Goal: Information Seeking & Learning: Check status

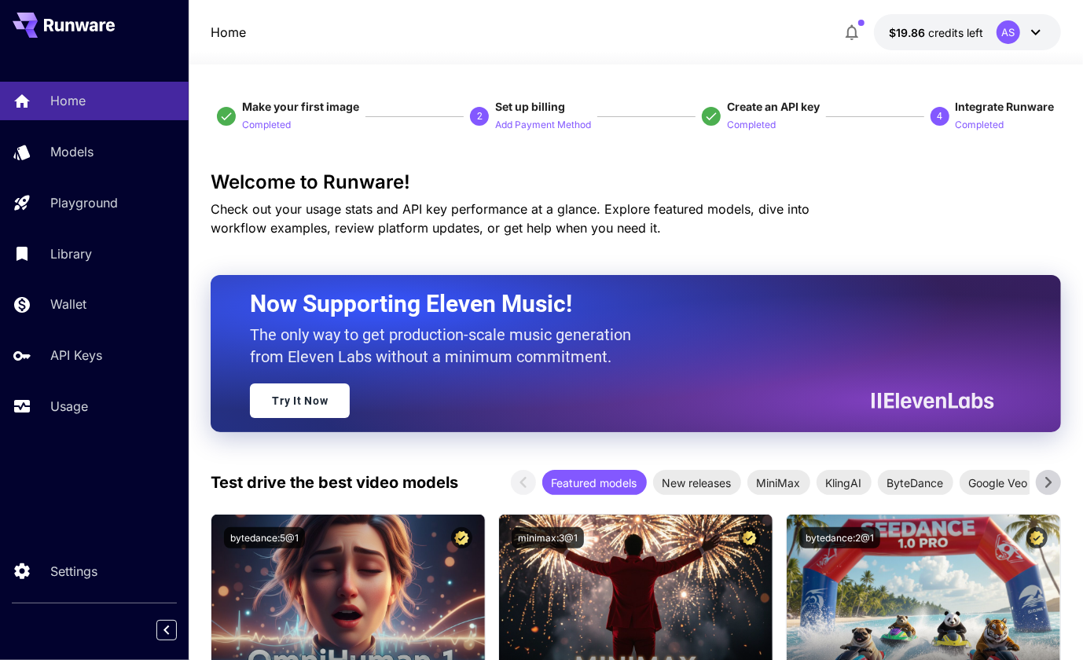
click at [756, 226] on p "Check out your usage stats and API key performance at a glance. Explore feature…" at bounding box center [538, 219] width 654 height 38
click at [94, 106] on div "Home" at bounding box center [114, 100] width 123 height 19
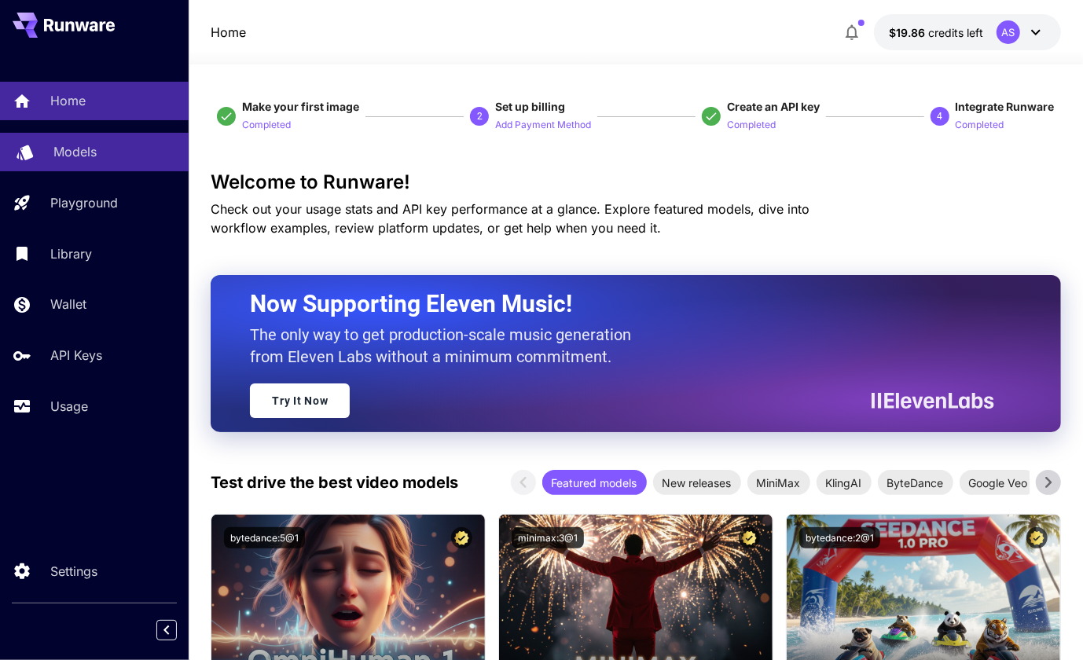
click at [72, 161] on p "Models" at bounding box center [74, 151] width 43 height 19
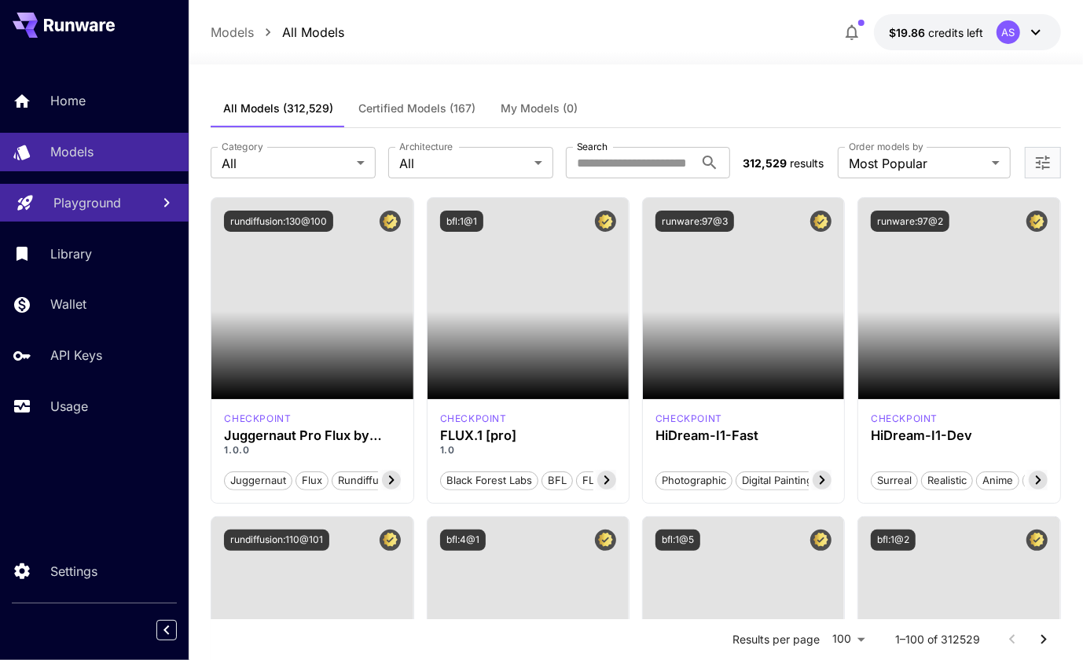
click at [72, 202] on p "Playground" at bounding box center [87, 202] width 68 height 19
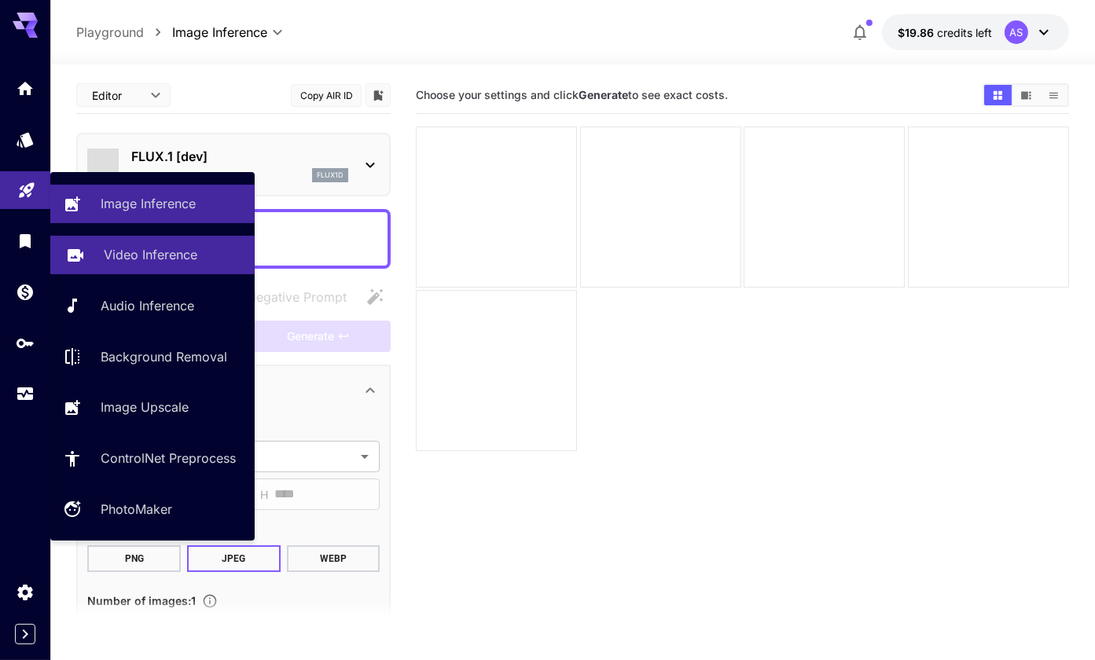
click at [122, 266] on link "Video Inference" at bounding box center [152, 255] width 204 height 39
type input "**********"
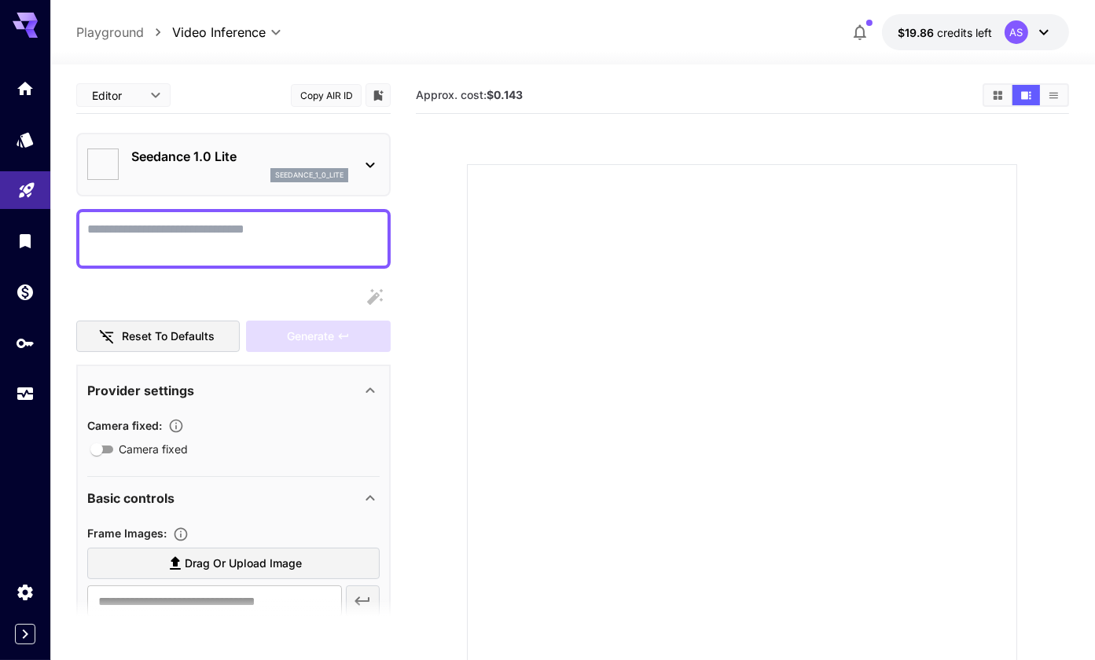
type input "*"
type input "**"
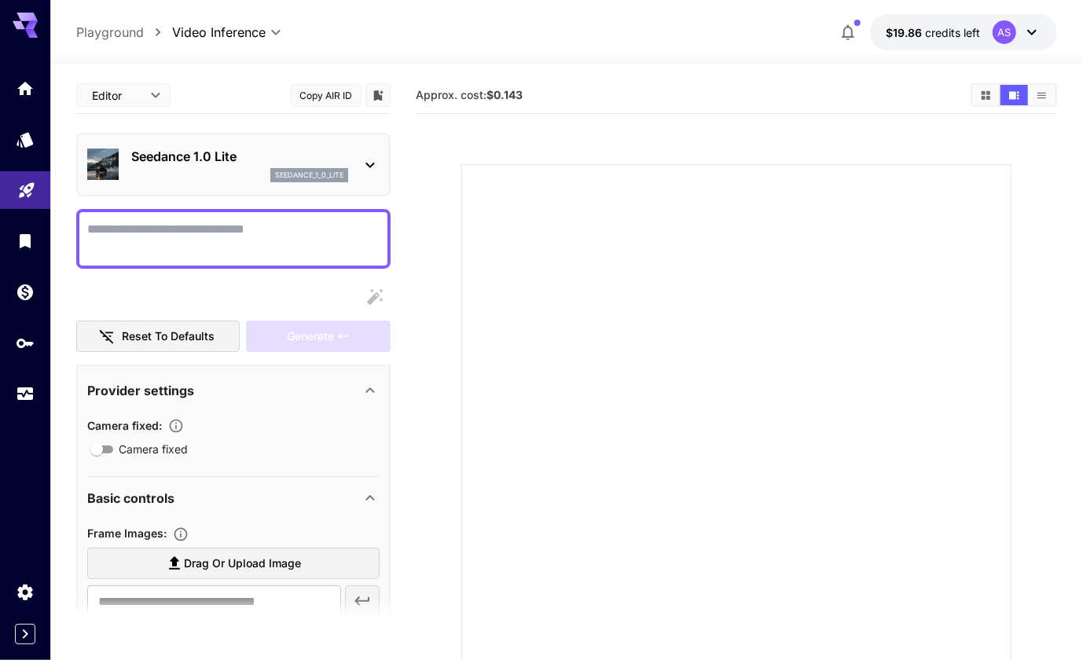
click at [116, 167] on img at bounding box center [102, 164] width 31 height 31
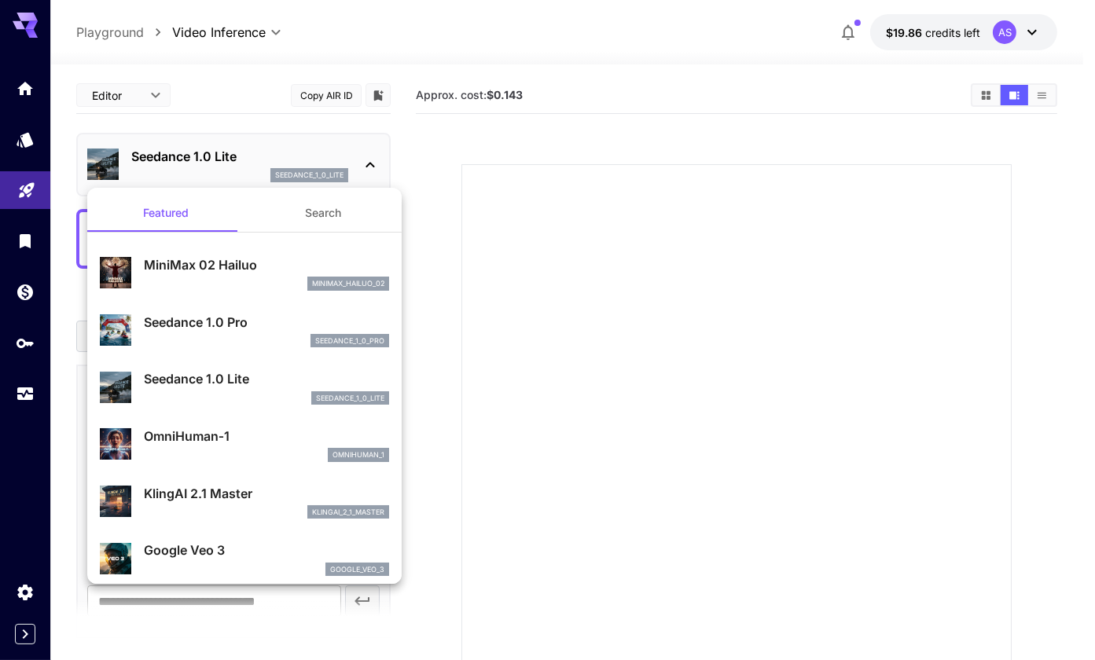
click at [41, 250] on div at bounding box center [547, 330] width 1095 height 660
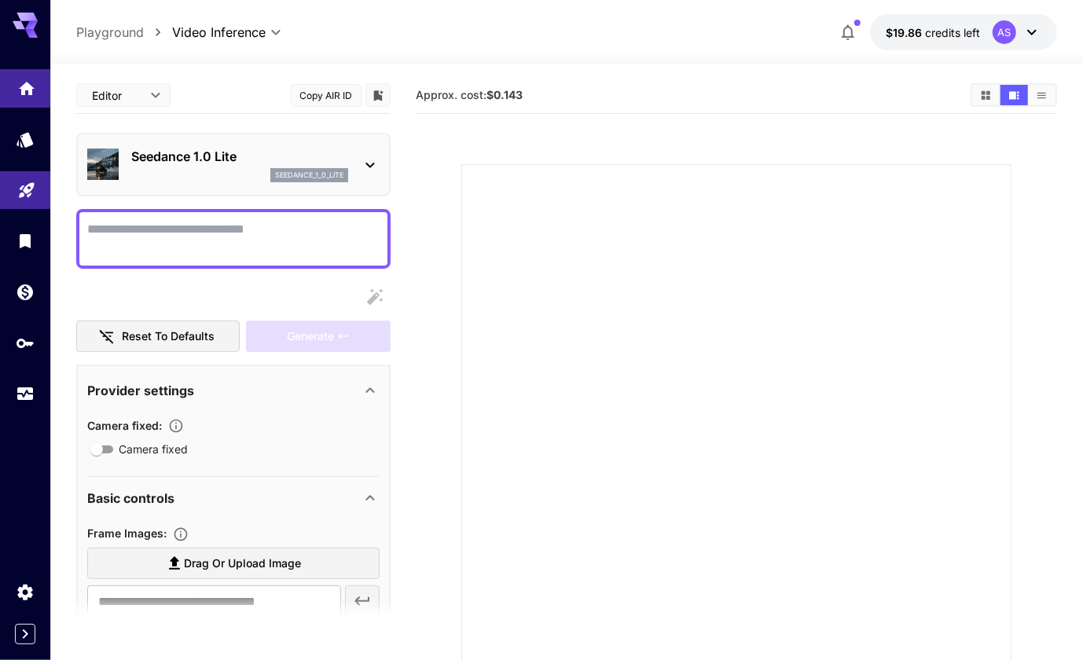
click at [47, 97] on link at bounding box center [25, 88] width 50 height 39
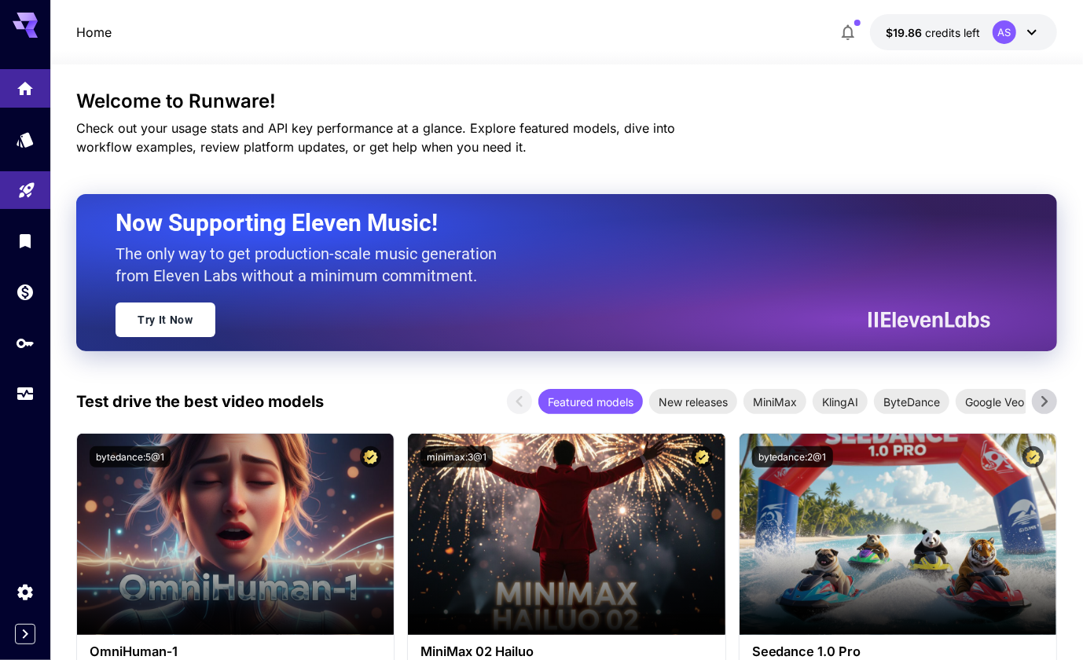
scroll to position [82, 0]
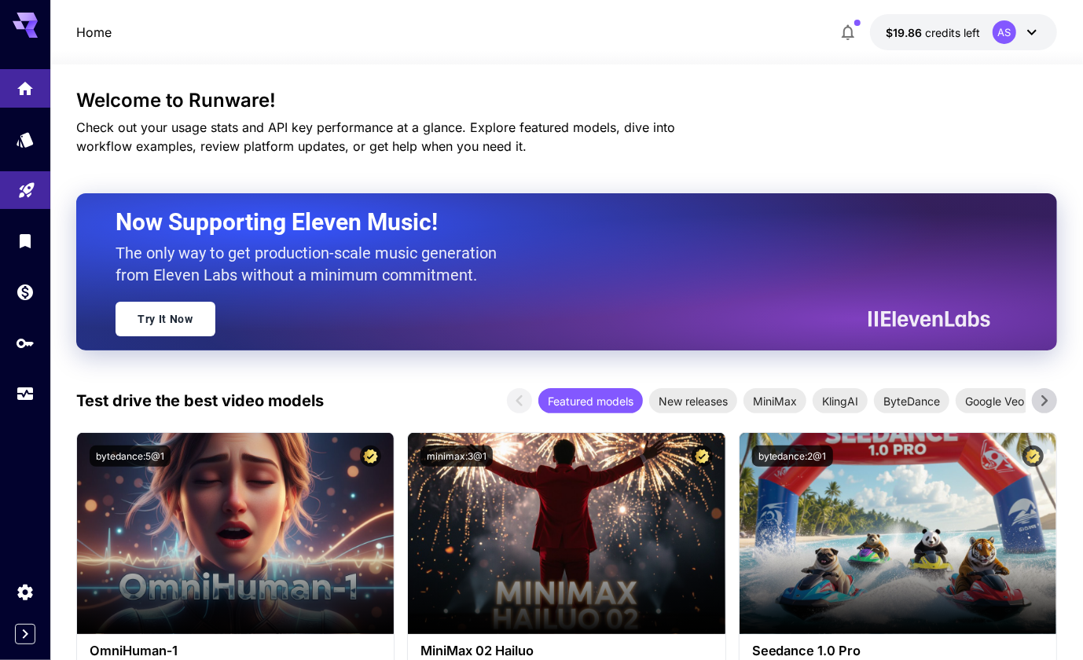
click at [686, 403] on span "New releases" at bounding box center [693, 401] width 88 height 17
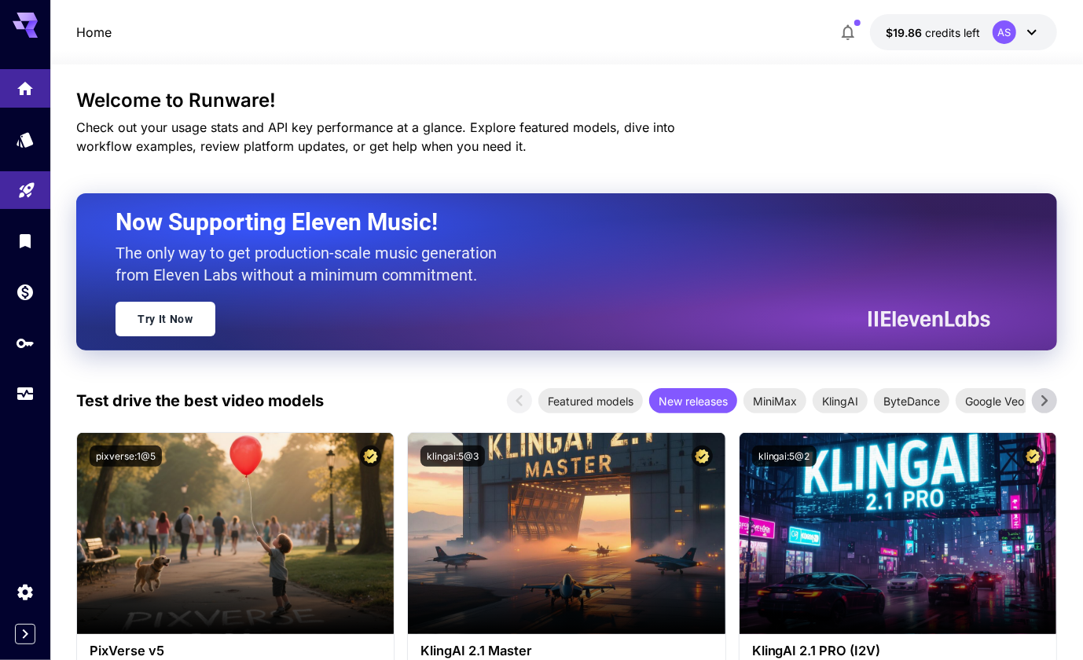
click at [789, 402] on span "MiniMax" at bounding box center [775, 401] width 63 height 17
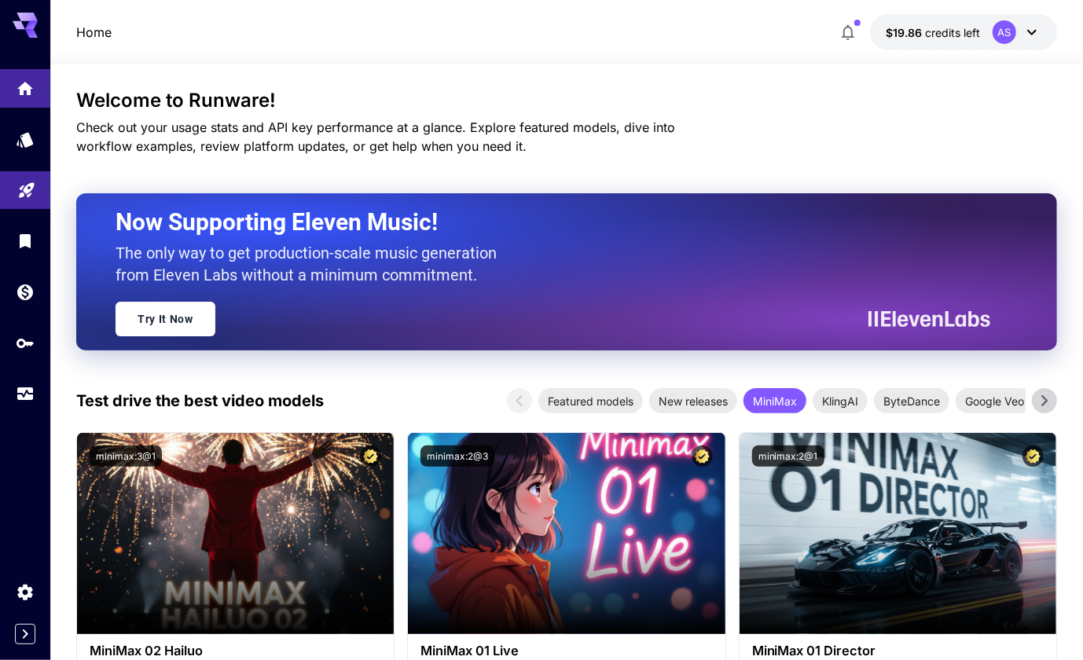
click at [841, 403] on span "KlingAI" at bounding box center [840, 401] width 55 height 17
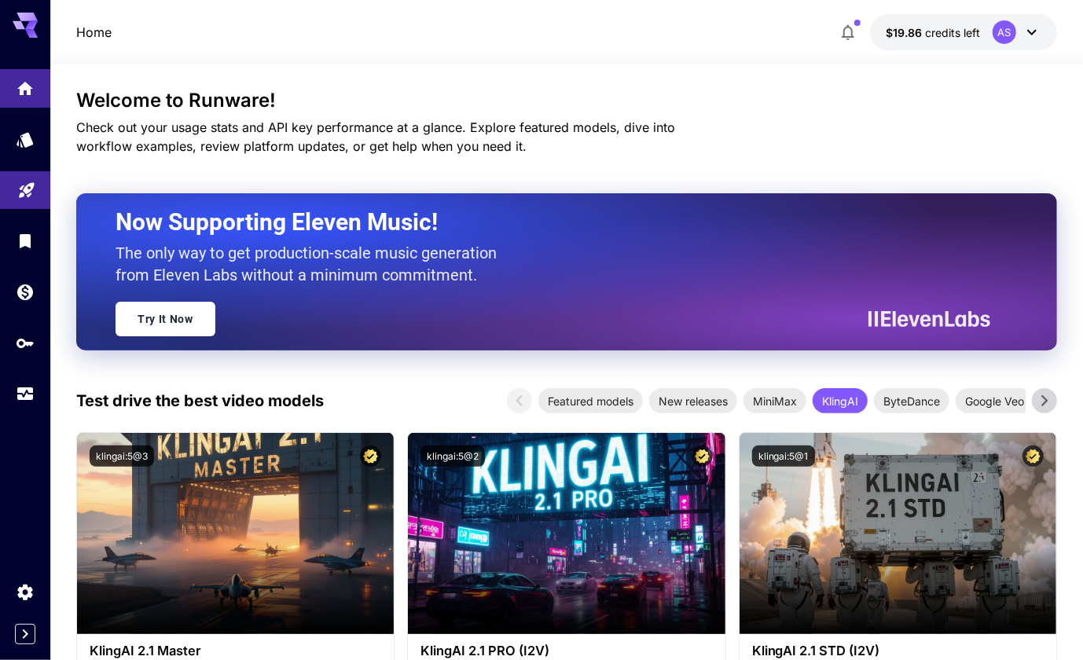
click at [907, 400] on span "ByteDance" at bounding box center [911, 401] width 75 height 17
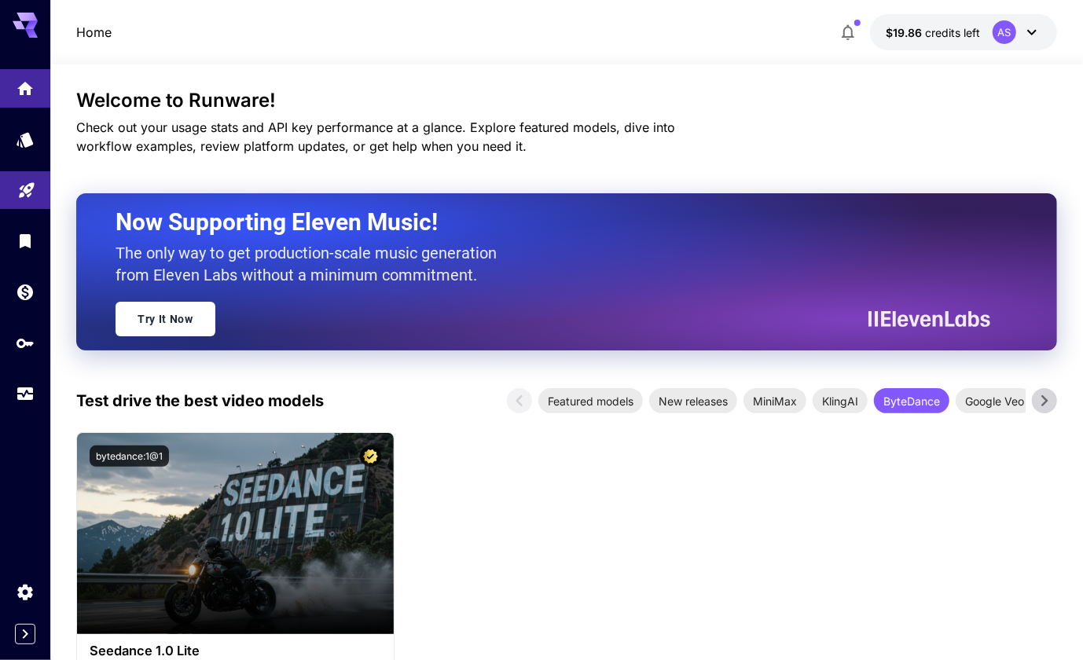
click at [984, 402] on span "Google Veo" at bounding box center [995, 401] width 78 height 17
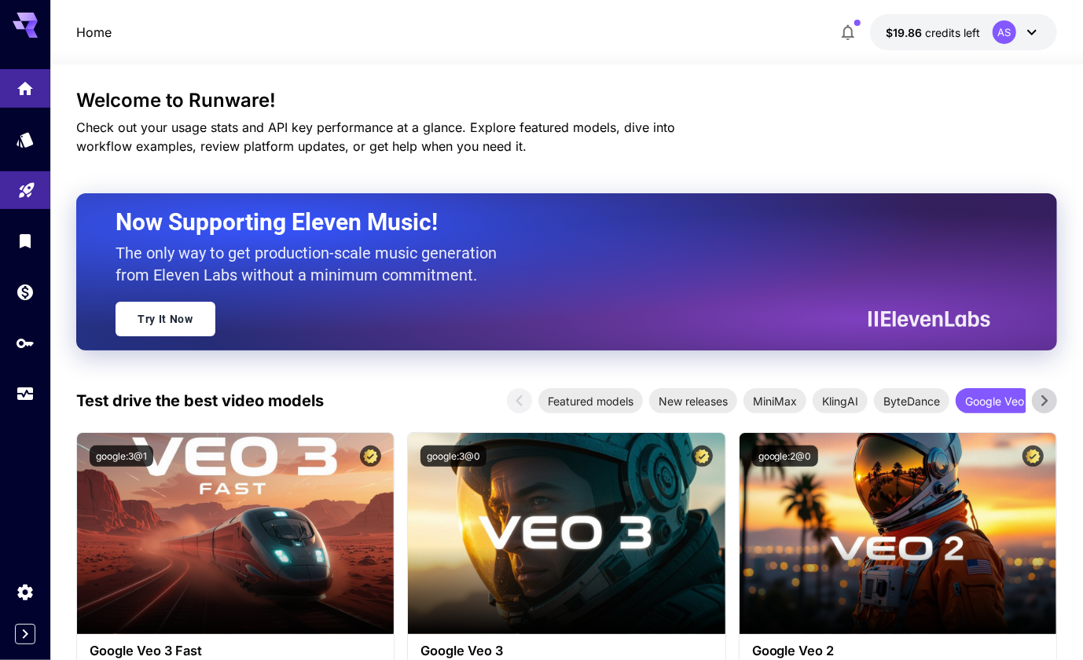
click at [1043, 395] on icon at bounding box center [1045, 401] width 24 height 24
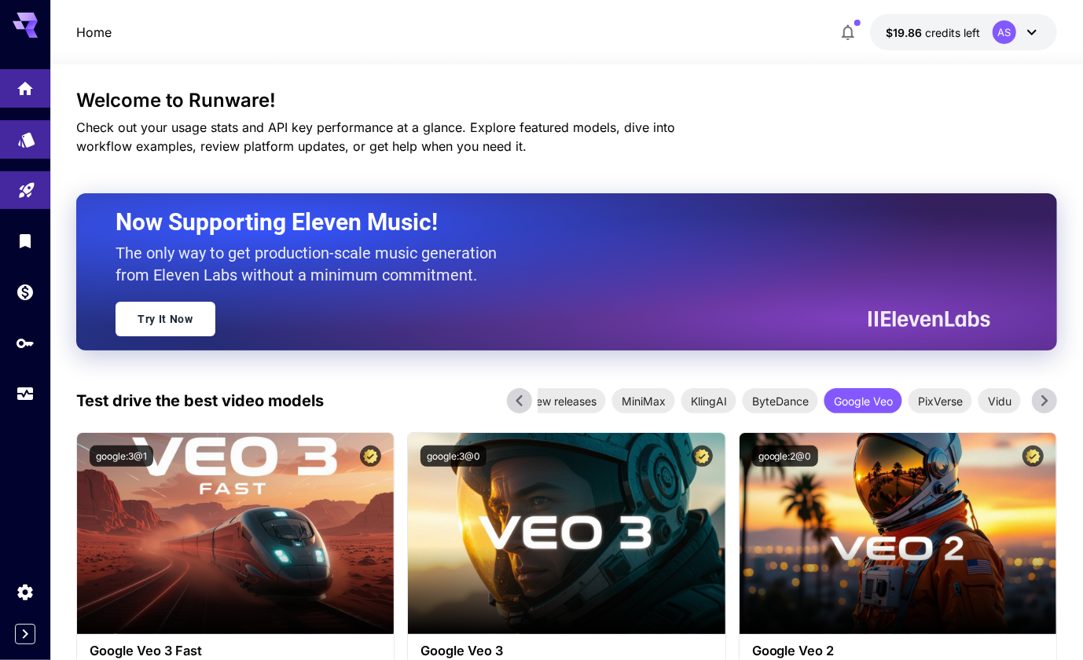
click at [25, 138] on icon "Models" at bounding box center [26, 134] width 17 height 15
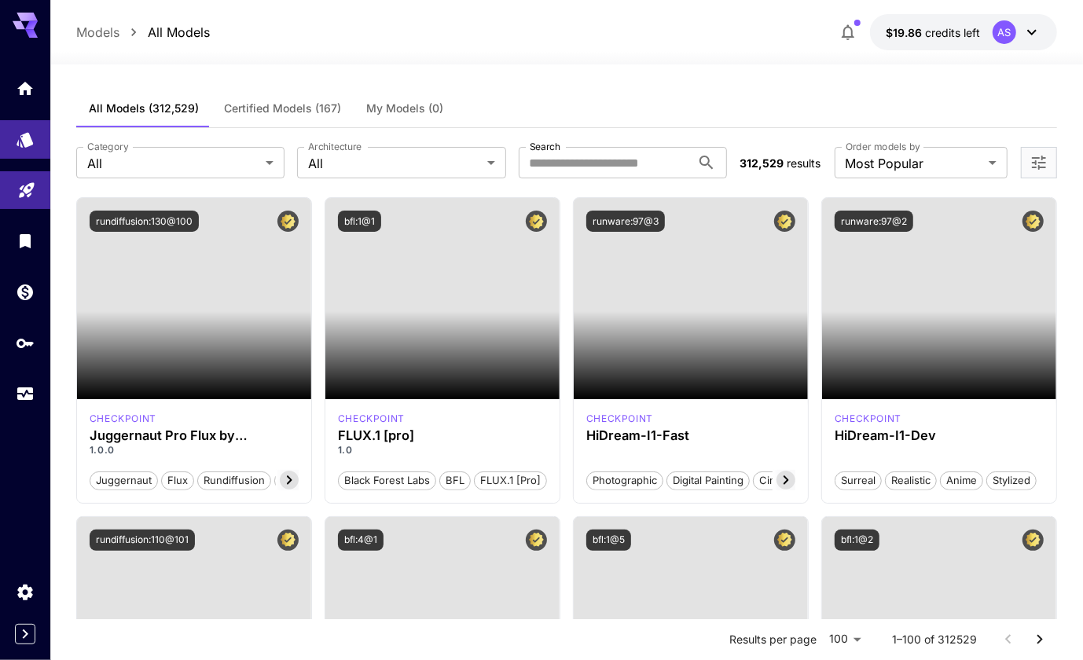
click at [264, 110] on span "Certified Models (167)" at bounding box center [282, 108] width 117 height 14
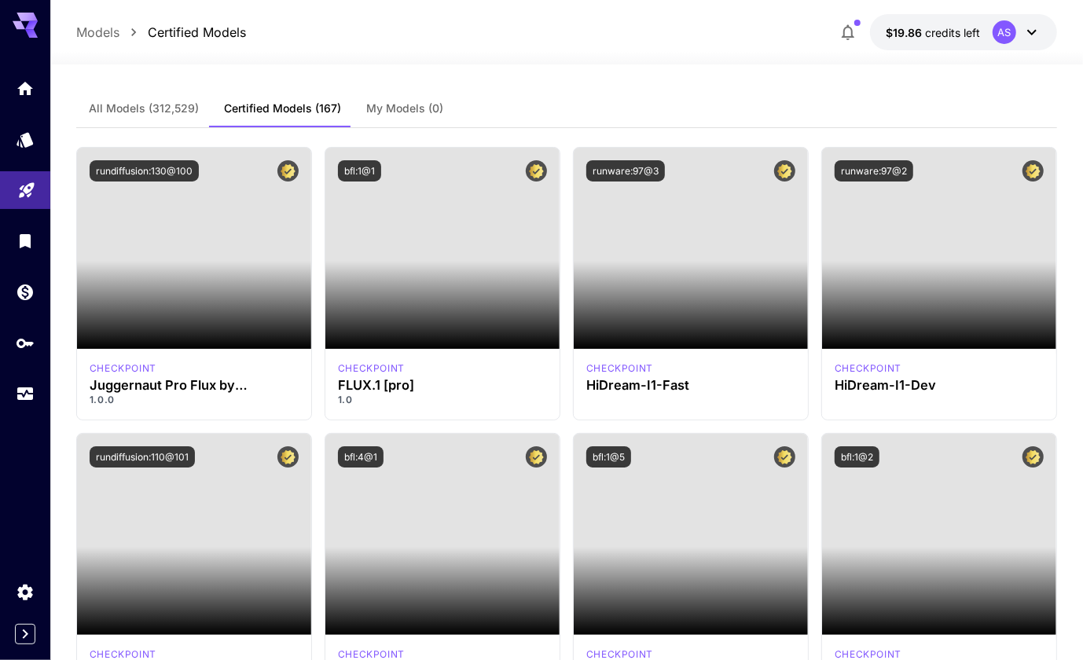
click at [414, 120] on button "My Models (0)" at bounding box center [405, 109] width 102 height 38
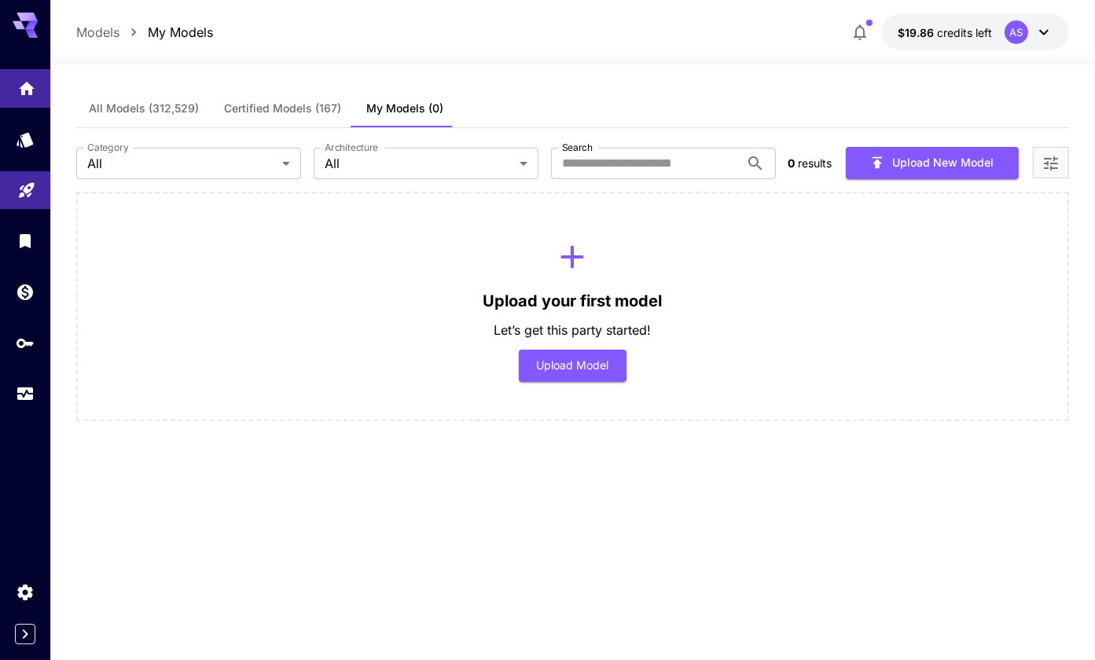
click at [39, 96] on link at bounding box center [25, 88] width 50 height 39
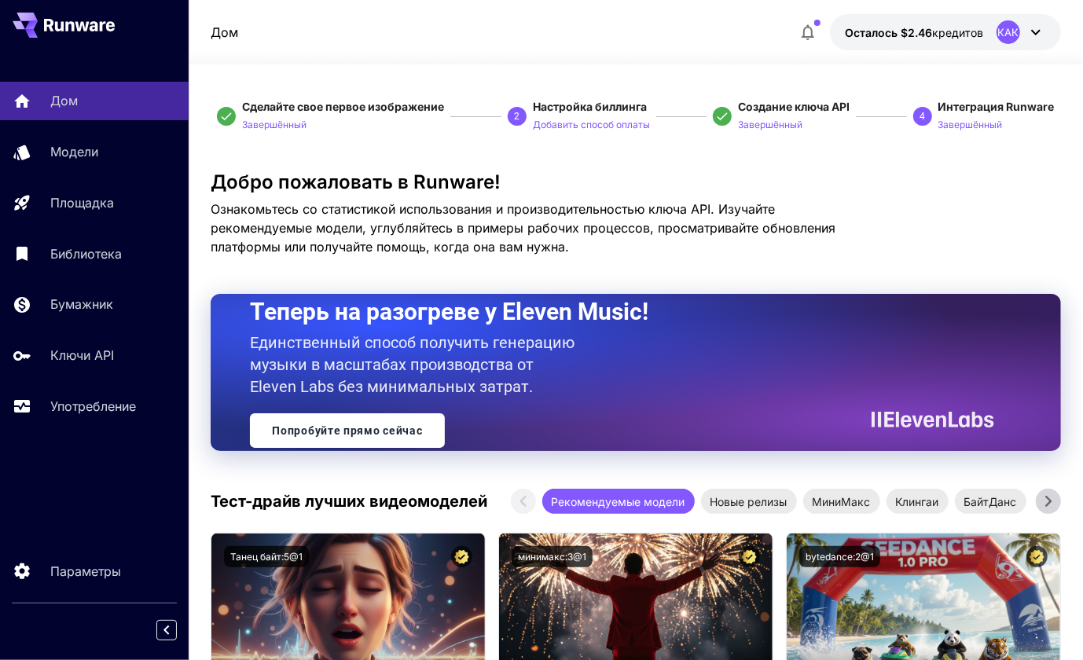
click at [827, 222] on span "Ознакомьтесь со статистикой использования и производительностью ключа API. Изуч…" at bounding box center [523, 227] width 625 height 53
click at [1029, 248] on div "Добро пожаловать в Runware! Ознакомьтесь со статистикой использования и произво…" at bounding box center [636, 213] width 850 height 85
click at [877, 177] on h3 "Добро пожаловать в Runware!" at bounding box center [636, 182] width 850 height 22
click at [741, 39] on div "Дом Осталось $2.46 кредитов КАК" at bounding box center [636, 32] width 850 height 36
click at [1039, 31] on icon at bounding box center [1036, 33] width 9 height 6
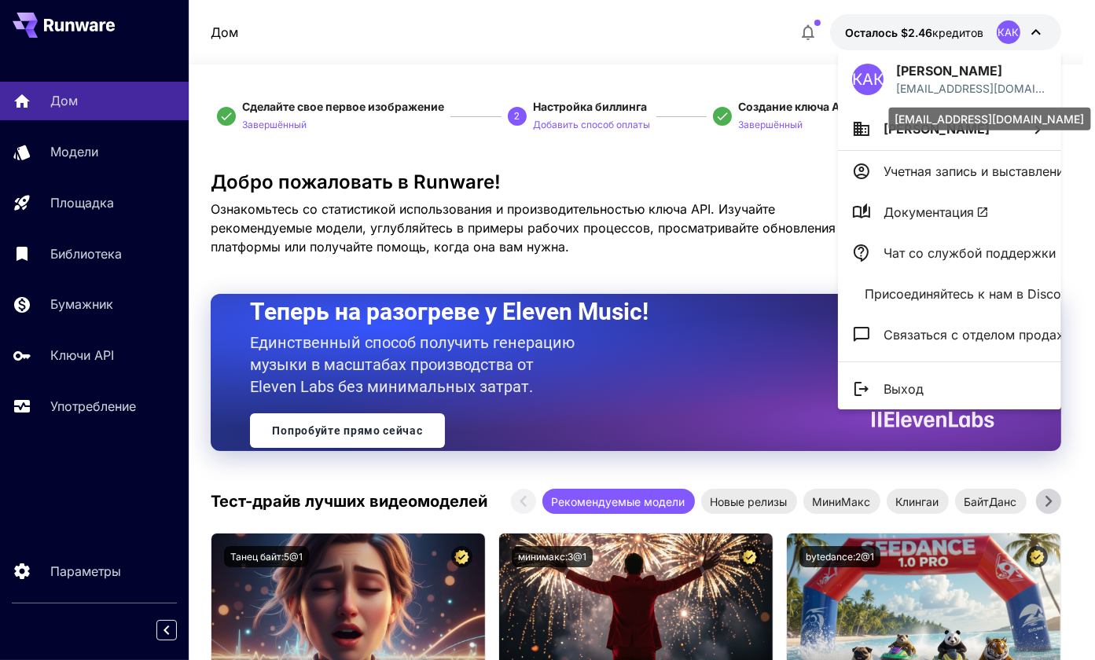
click at [944, 83] on p "[EMAIL_ADDRESS][DOMAIN_NAME]" at bounding box center [971, 88] width 151 height 17
click at [938, 135] on span "[PERSON_NAME]" at bounding box center [937, 129] width 106 height 16
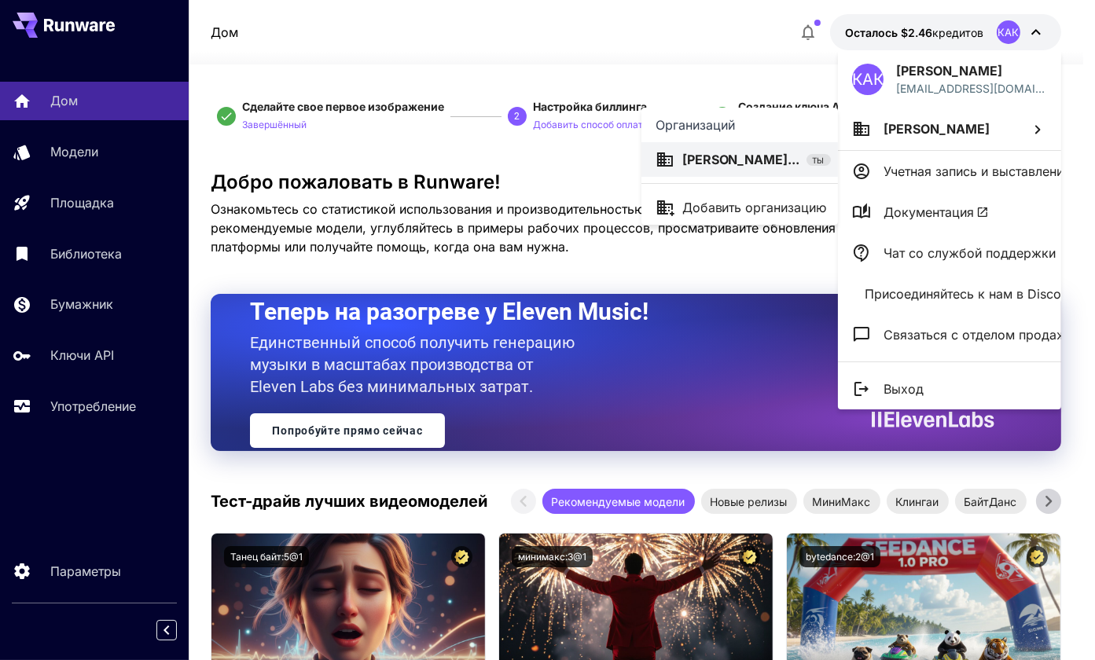
click at [716, 44] on div at bounding box center [547, 330] width 1095 height 660
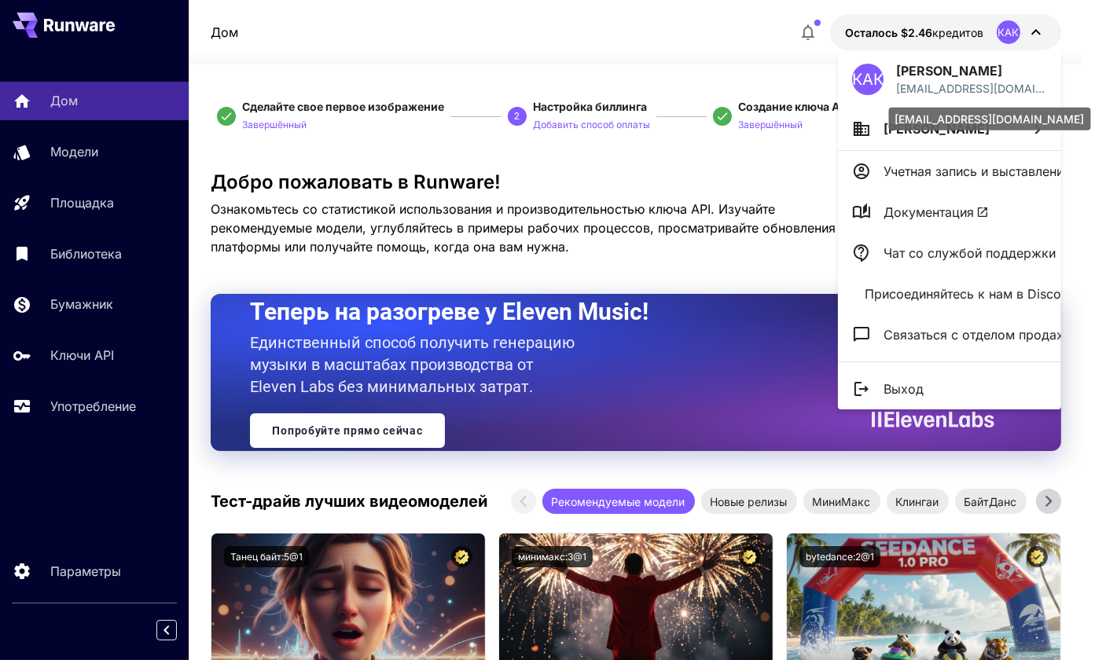
click at [969, 81] on p "[EMAIL_ADDRESS][DOMAIN_NAME]" at bounding box center [971, 88] width 151 height 17
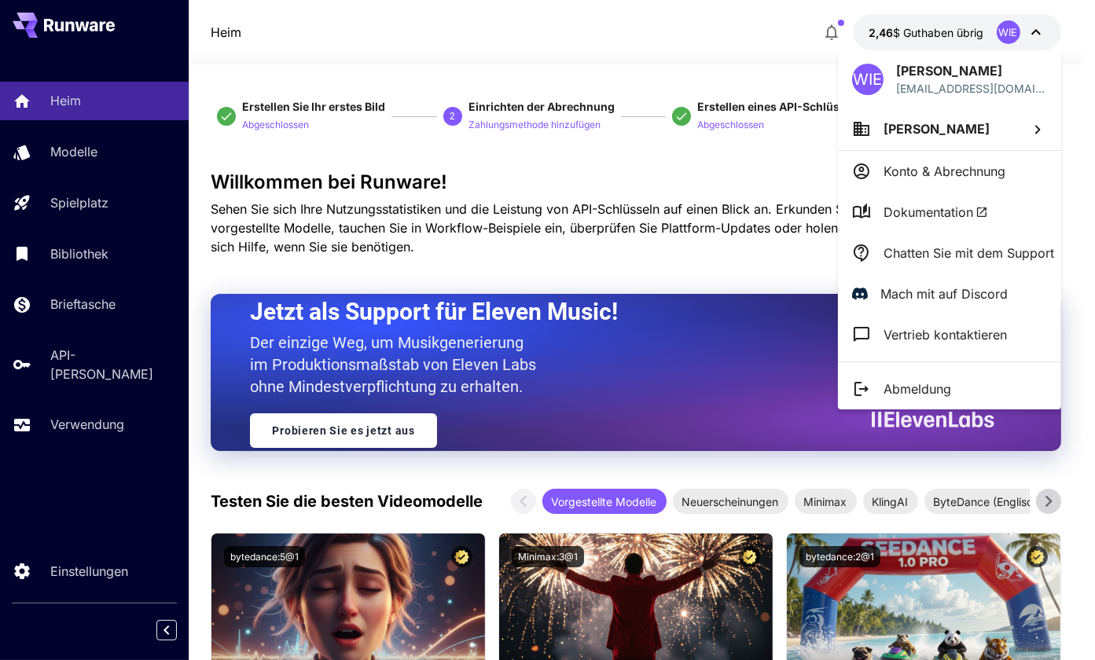
click at [666, 31] on div at bounding box center [547, 330] width 1095 height 660
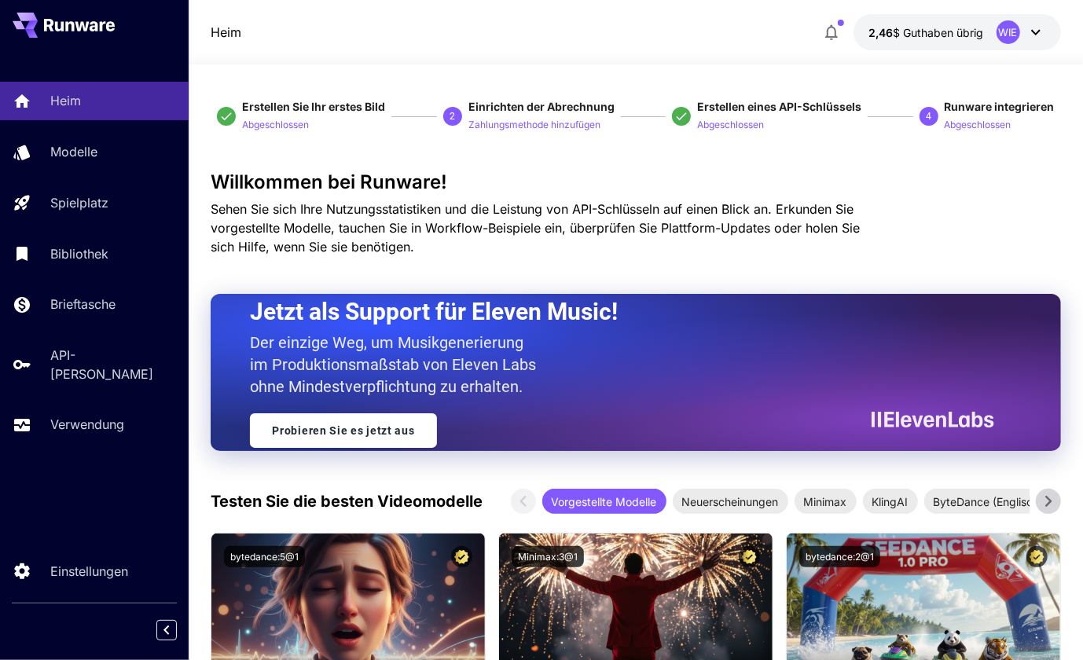
click at [1008, 32] on div "WIE" at bounding box center [1009, 32] width 24 height 24
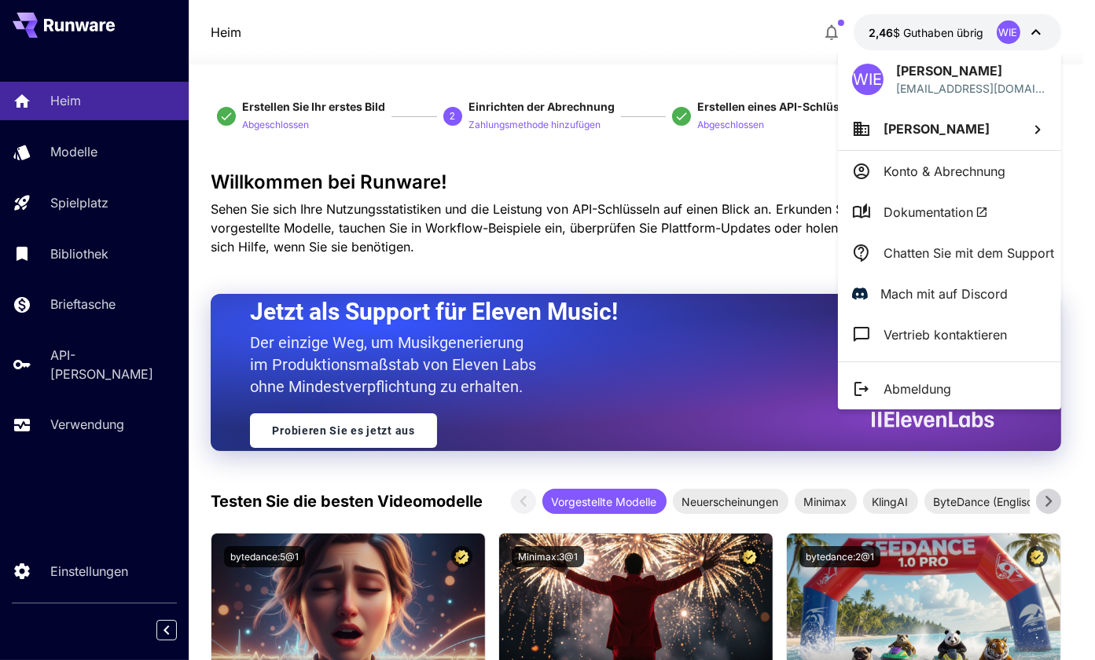
click at [1039, 127] on icon at bounding box center [1037, 129] width 19 height 19
click at [698, 55] on div at bounding box center [547, 330] width 1095 height 660
click at [951, 177] on p "Konto & Abrechnung" at bounding box center [945, 171] width 122 height 19
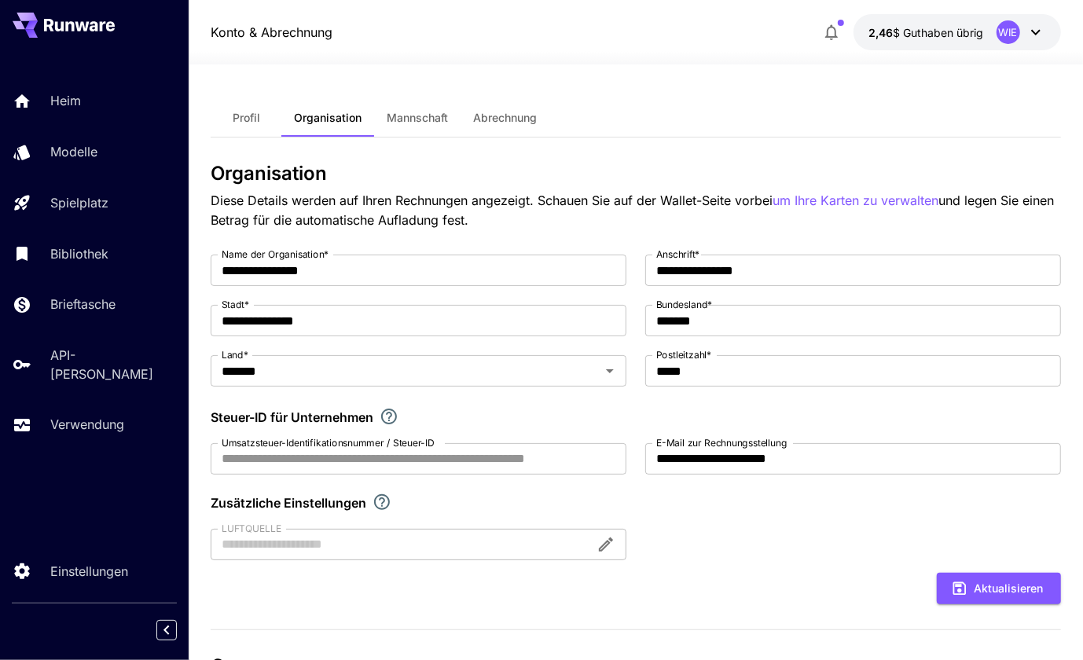
click at [711, 138] on div "**********" at bounding box center [636, 522] width 850 height 846
click at [1056, 91] on div "**********" at bounding box center [636, 521] width 850 height 915
click at [1035, 31] on icon at bounding box center [1036, 32] width 19 height 19
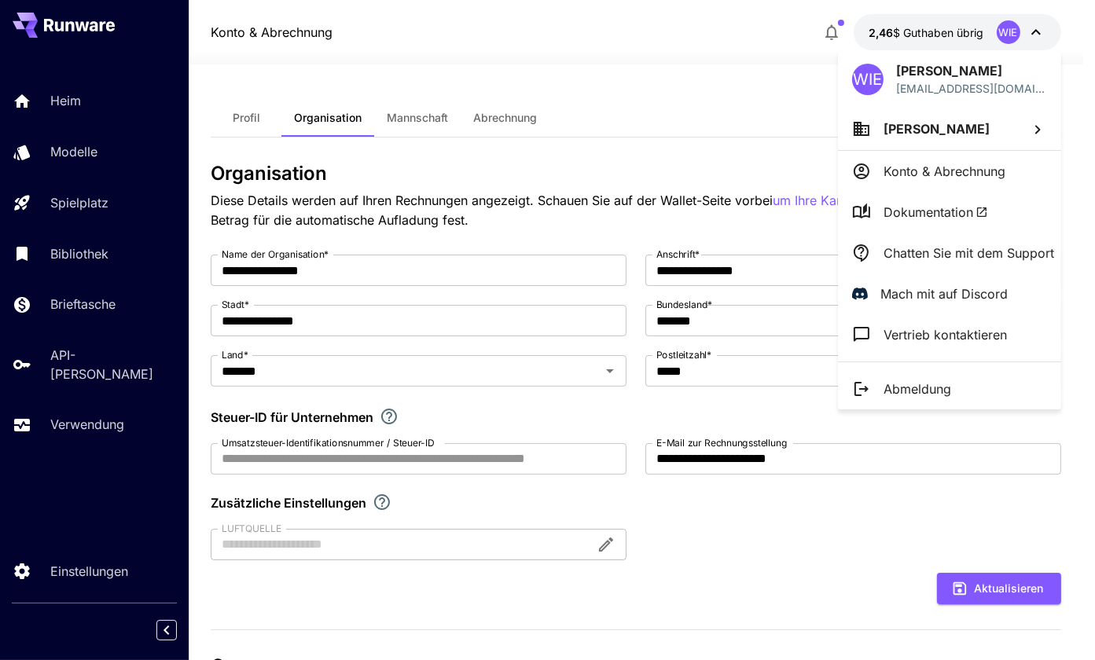
click at [832, 28] on div at bounding box center [547, 330] width 1095 height 660
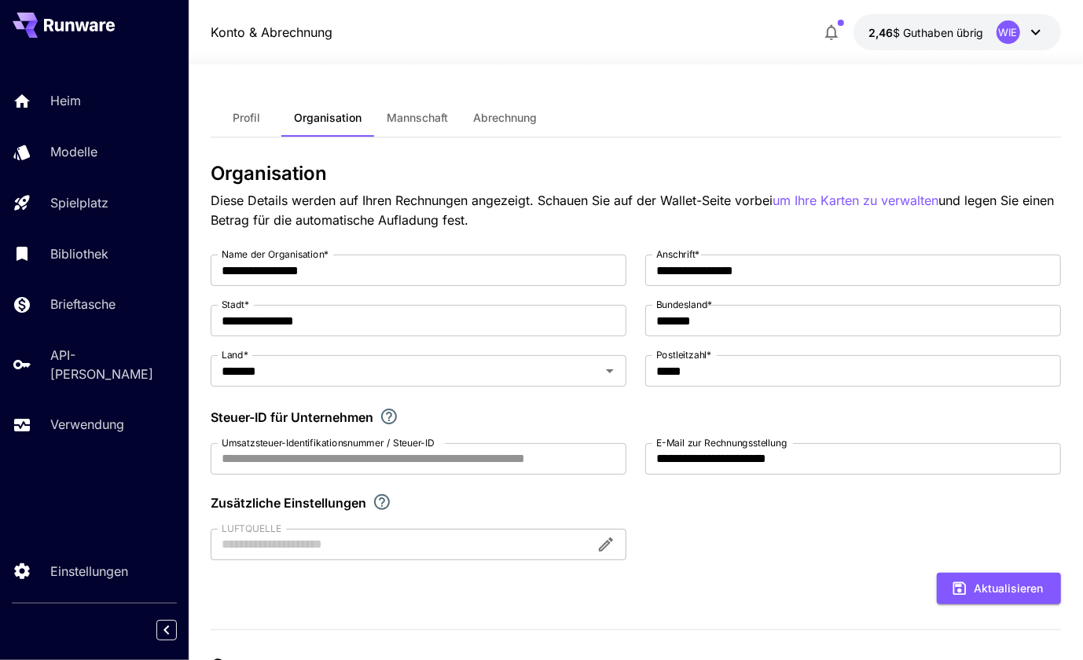
click at [834, 17] on div "2,46 $ Guthaben übrig WIE" at bounding box center [938, 32] width 245 height 36
click at [835, 39] on icon "button" at bounding box center [831, 32] width 19 height 19
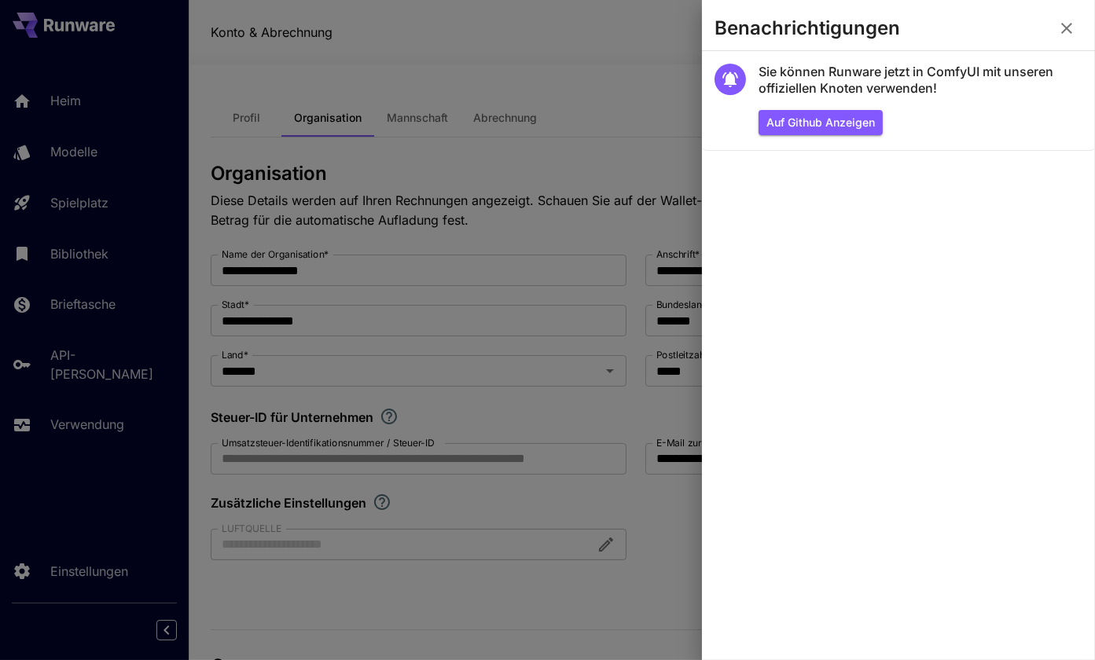
click at [1070, 29] on icon "button" at bounding box center [1066, 28] width 19 height 19
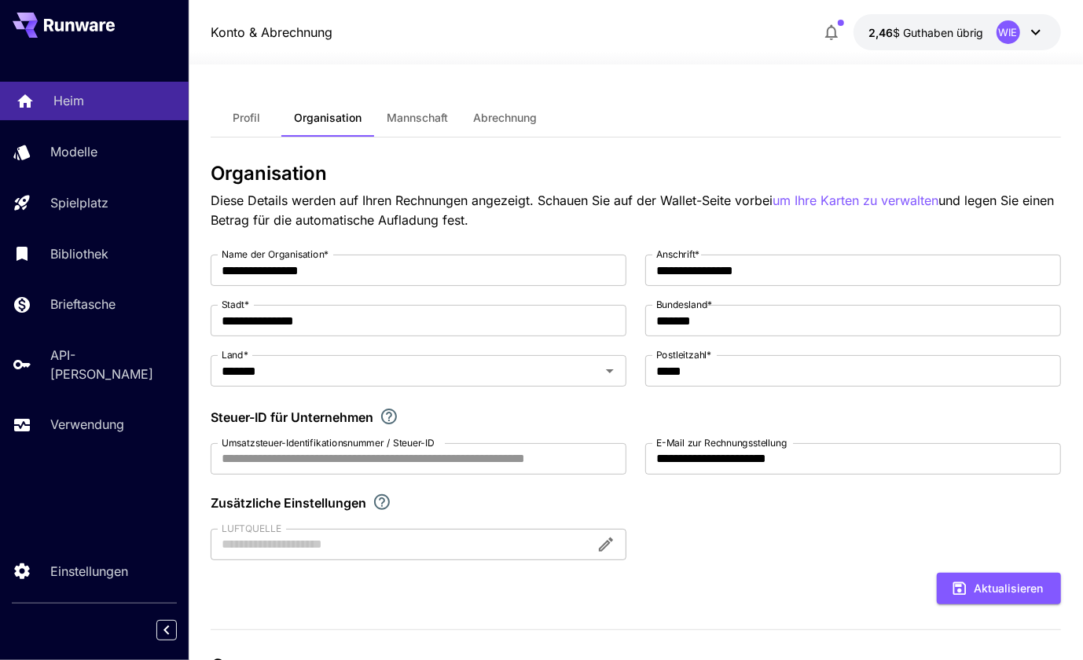
click at [77, 104] on p "Heim" at bounding box center [68, 100] width 31 height 19
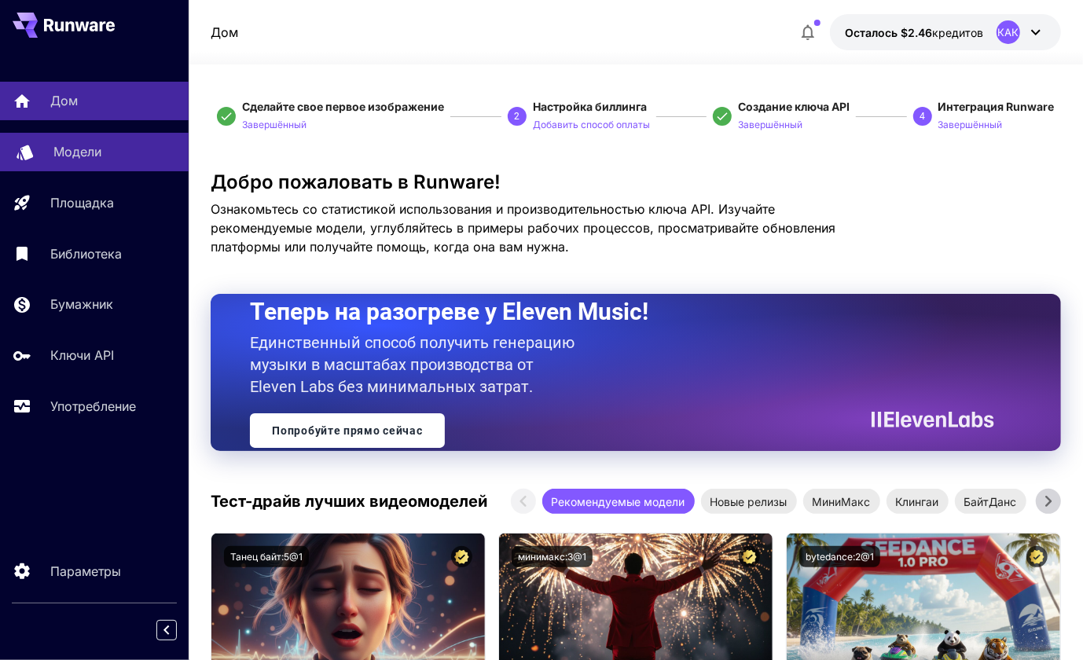
click at [72, 161] on p "Модели" at bounding box center [77, 151] width 48 height 19
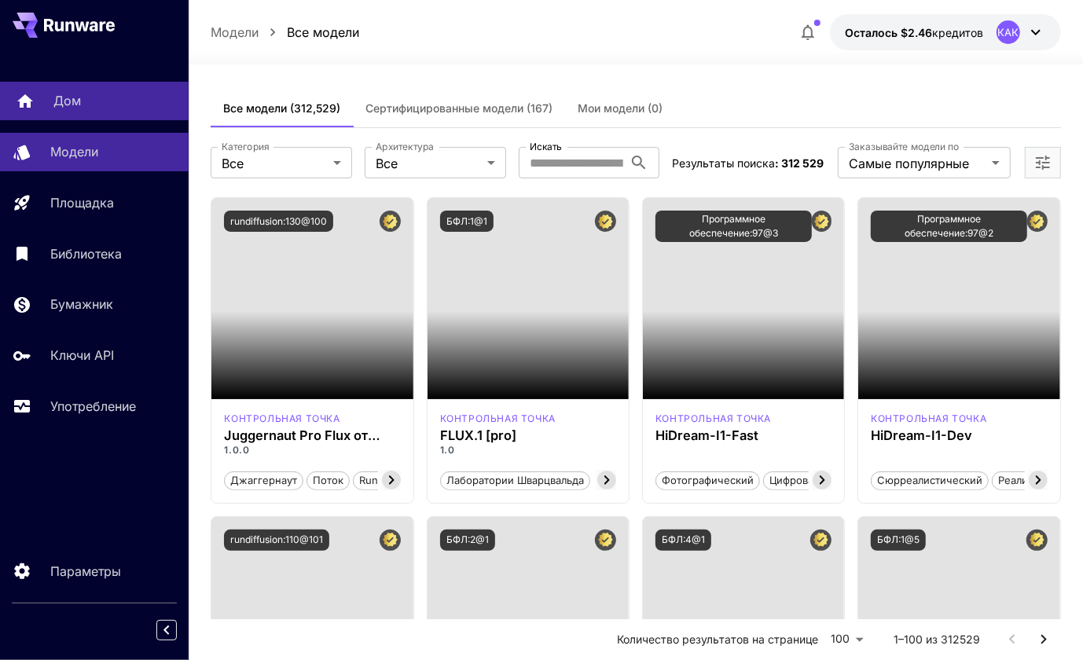
click at [69, 105] on p "Дом" at bounding box center [67, 100] width 28 height 19
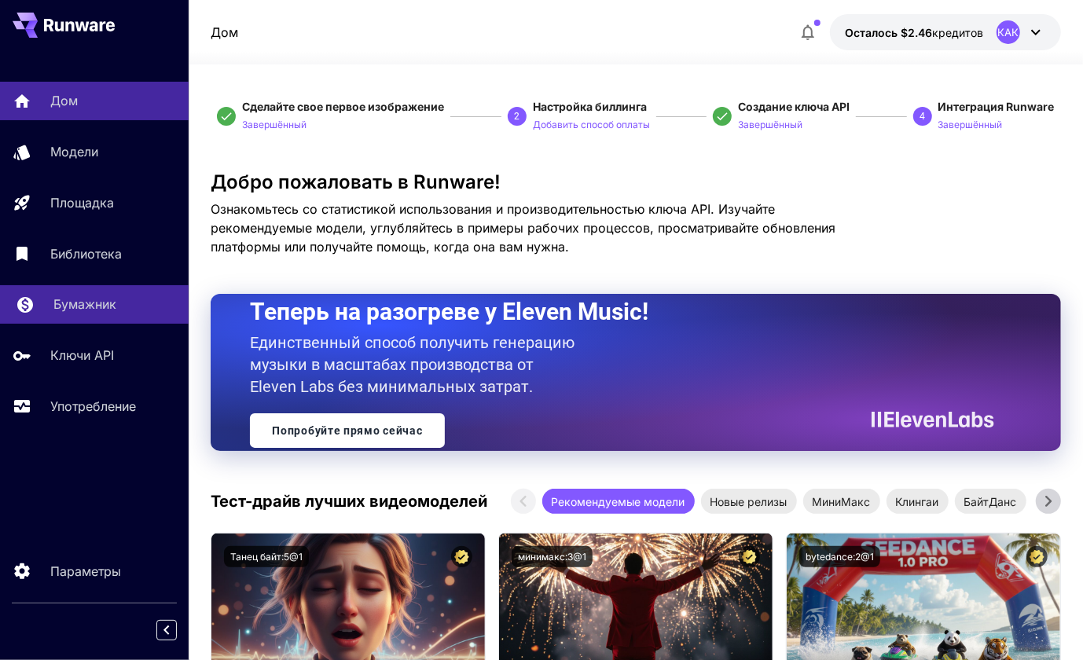
click at [94, 307] on p "Бумажник" at bounding box center [84, 304] width 63 height 19
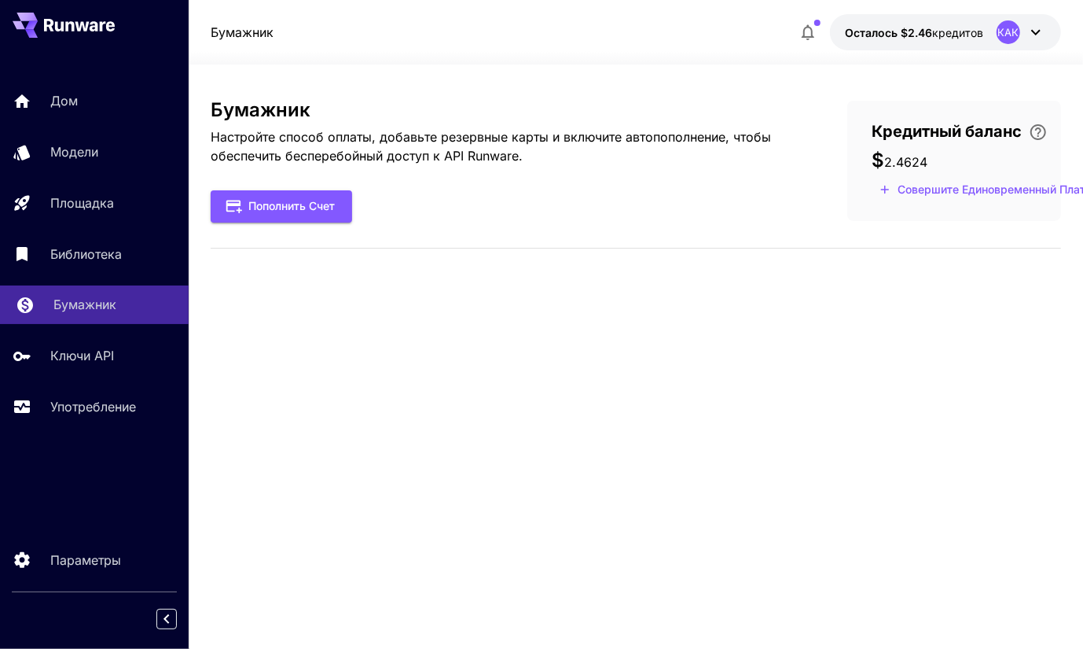
scroll to position [11, 0]
click at [167, 614] on icon "Collapse sidebar" at bounding box center [166, 618] width 19 height 19
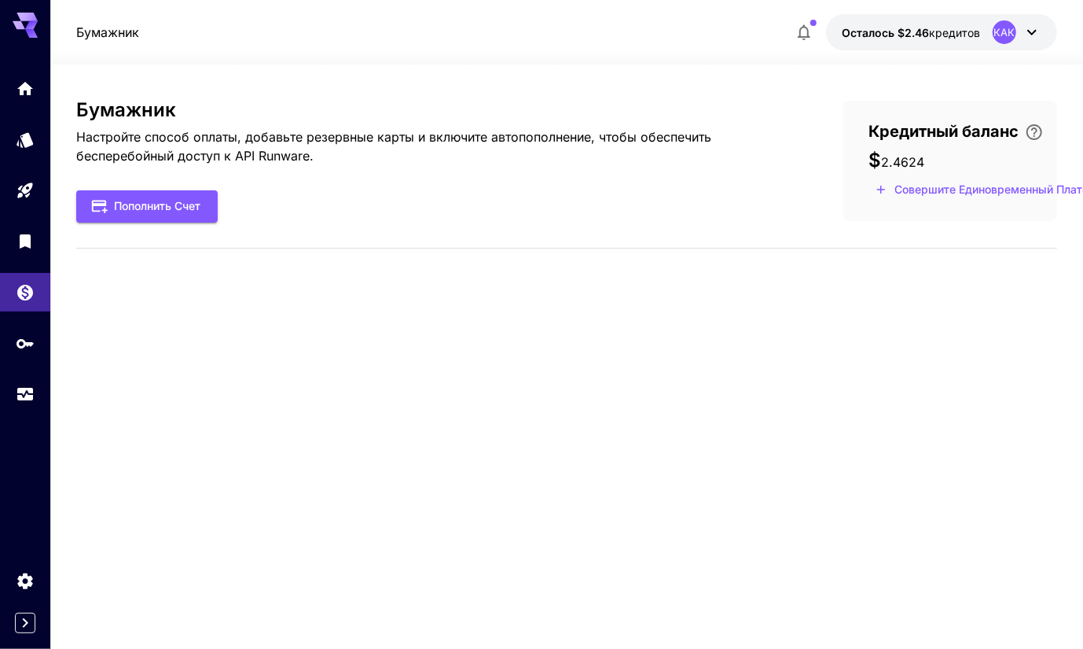
click at [136, 514] on div "Бумажник Настройте способ оплаты, добавьте резервные карты и включите автопопол…" at bounding box center [566, 356] width 981 height 515
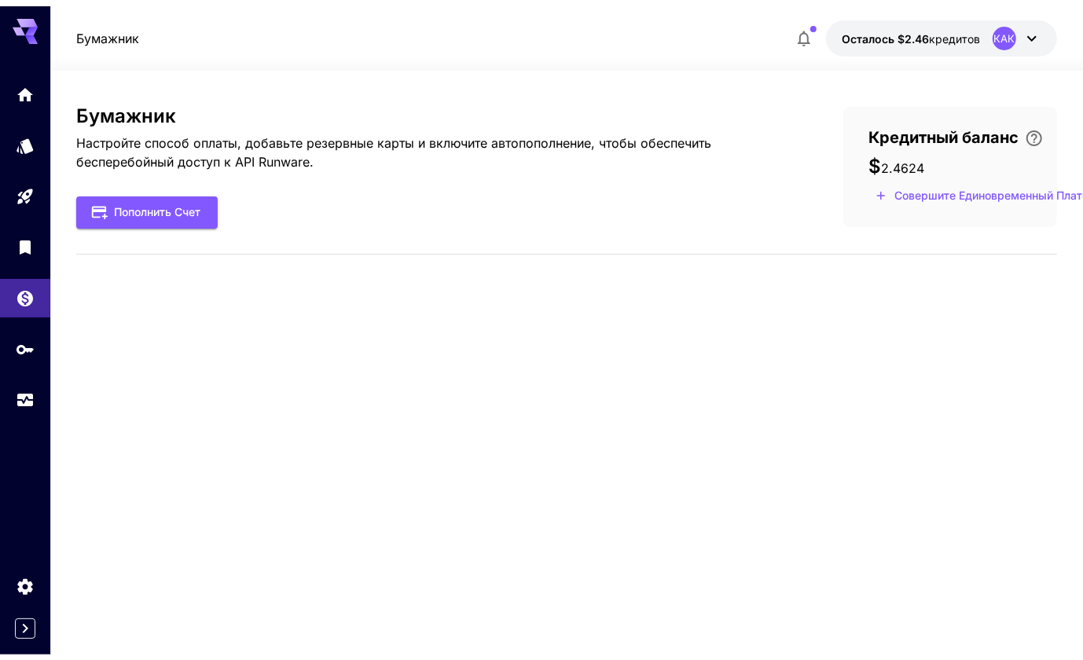
scroll to position [0, 0]
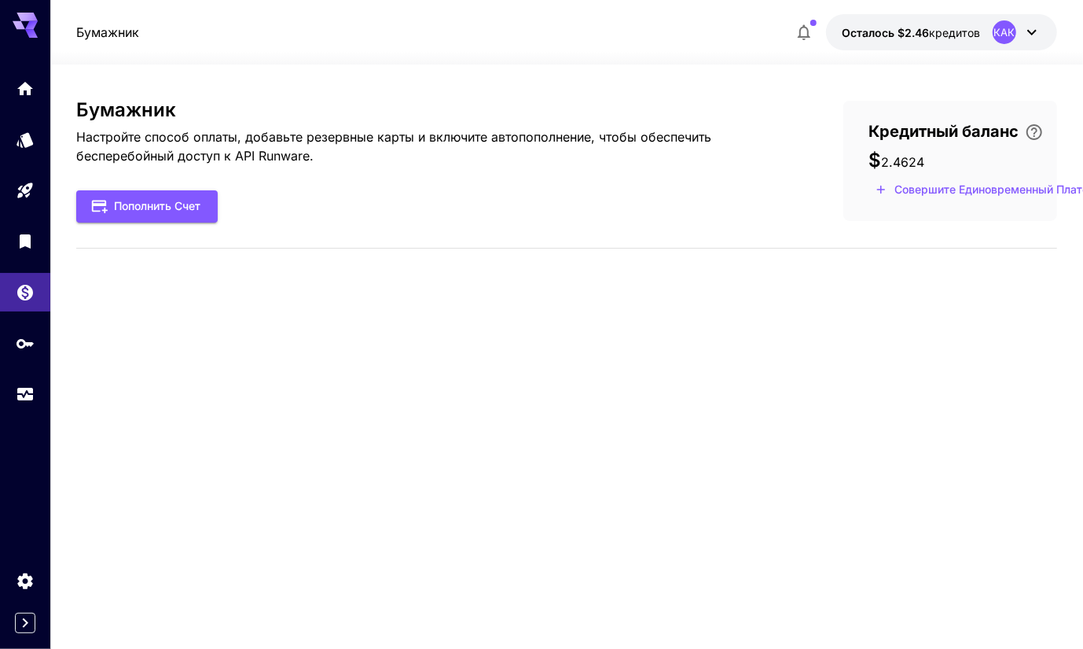
click at [1013, 31] on div "КАК" at bounding box center [1005, 32] width 24 height 24
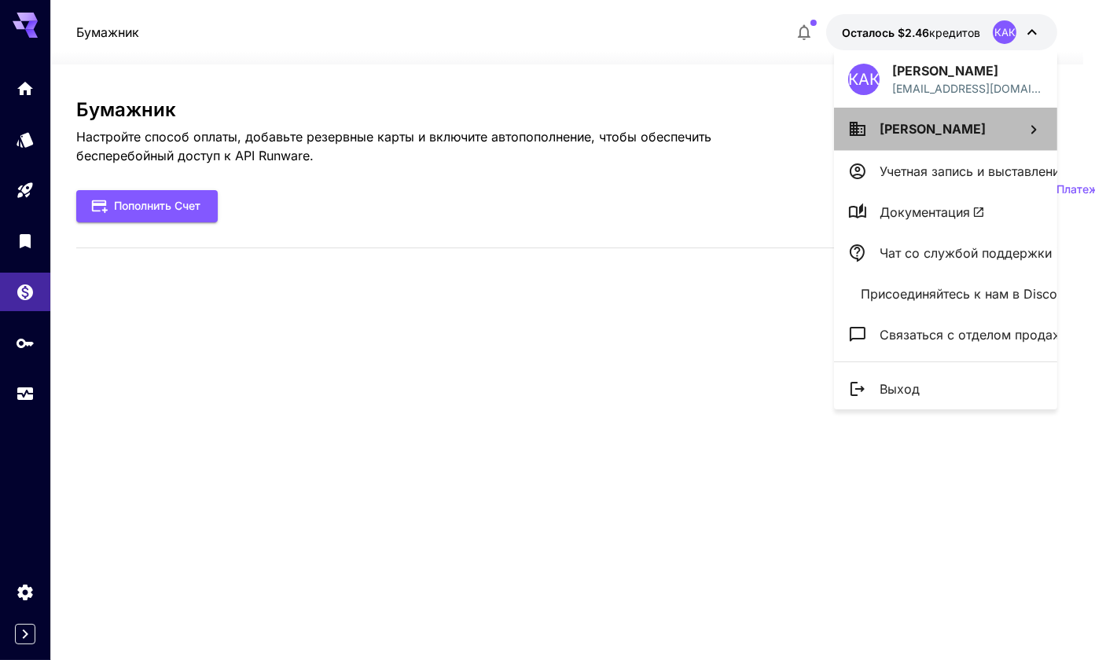
click at [1033, 129] on icon at bounding box center [1033, 129] width 19 height 19
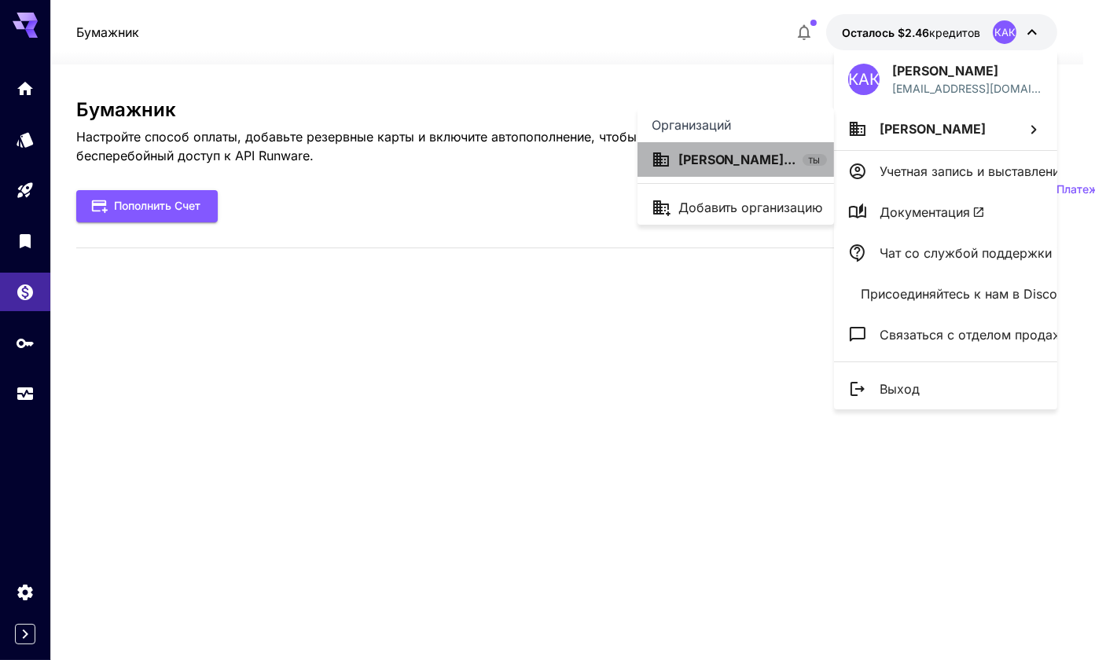
click at [818, 163] on span "ТЫ" at bounding box center [815, 161] width 24 height 12
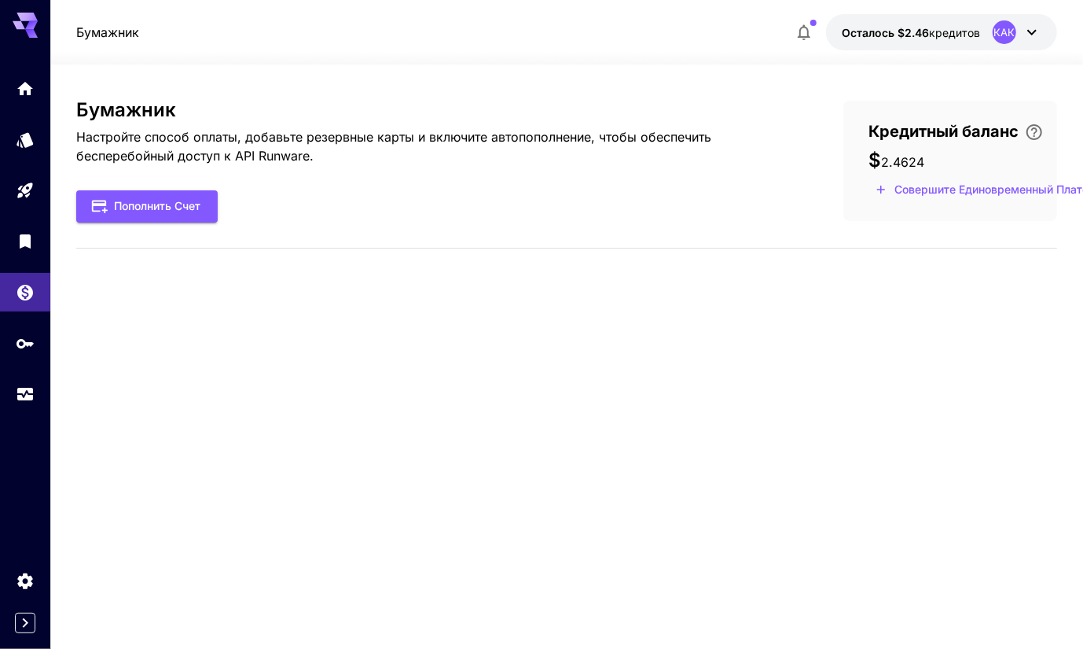
click at [1033, 28] on icon at bounding box center [1032, 32] width 19 height 19
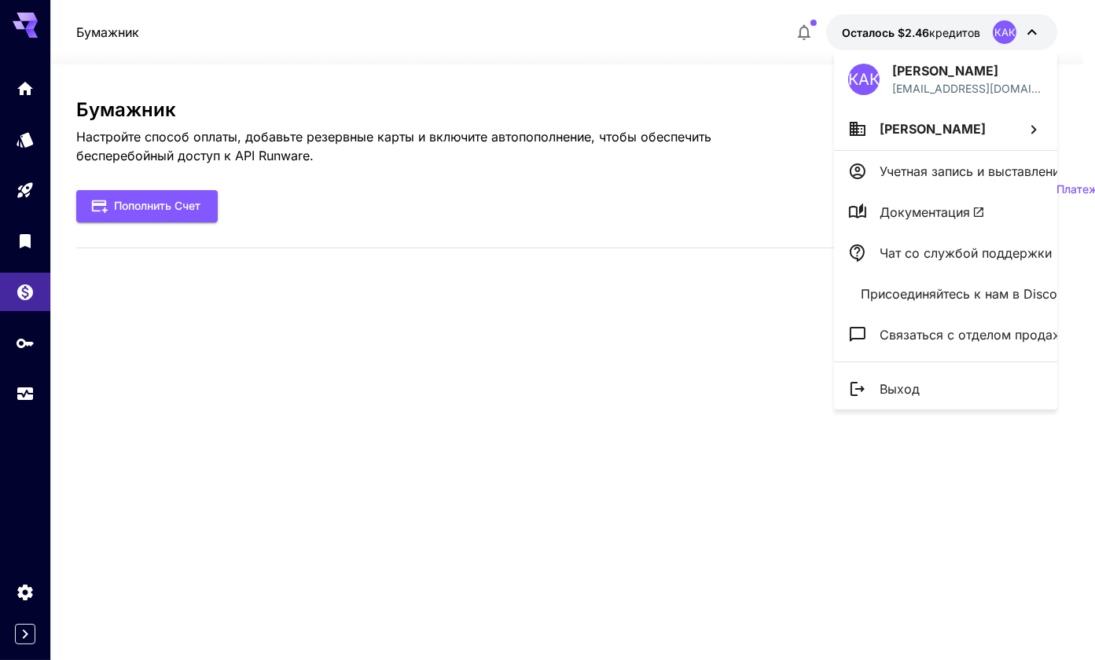
click at [968, 525] on div at bounding box center [547, 330] width 1095 height 660
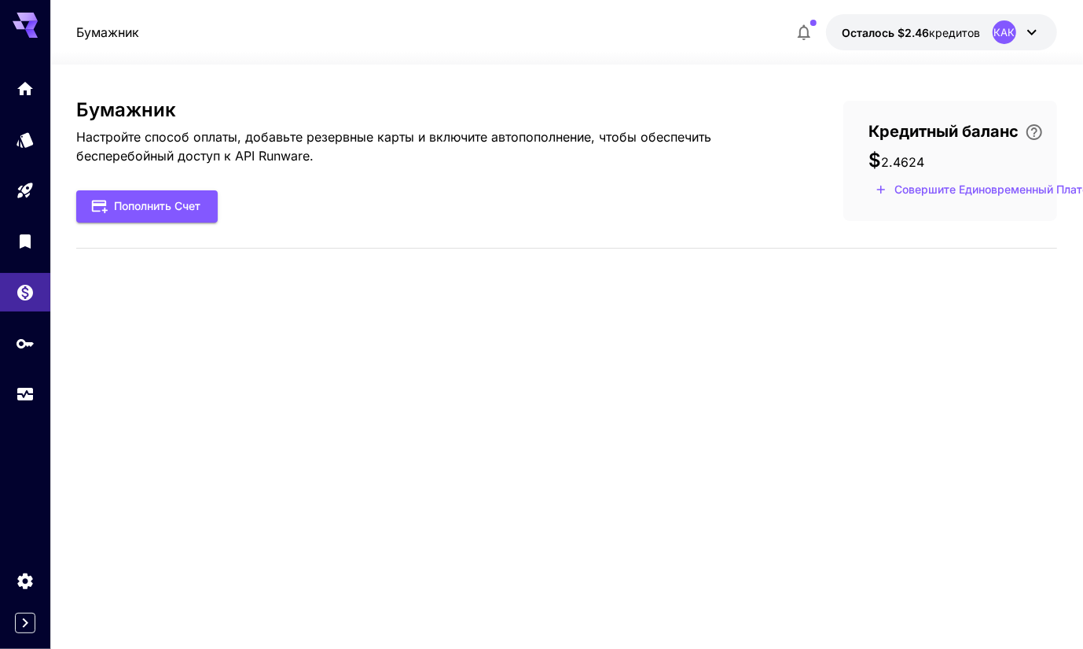
click at [734, 32] on div "Бумажник Осталось $2.46 кредитов КАК" at bounding box center [566, 32] width 981 height 36
click at [24, 86] on icon "Дом" at bounding box center [27, 83] width 16 height 13
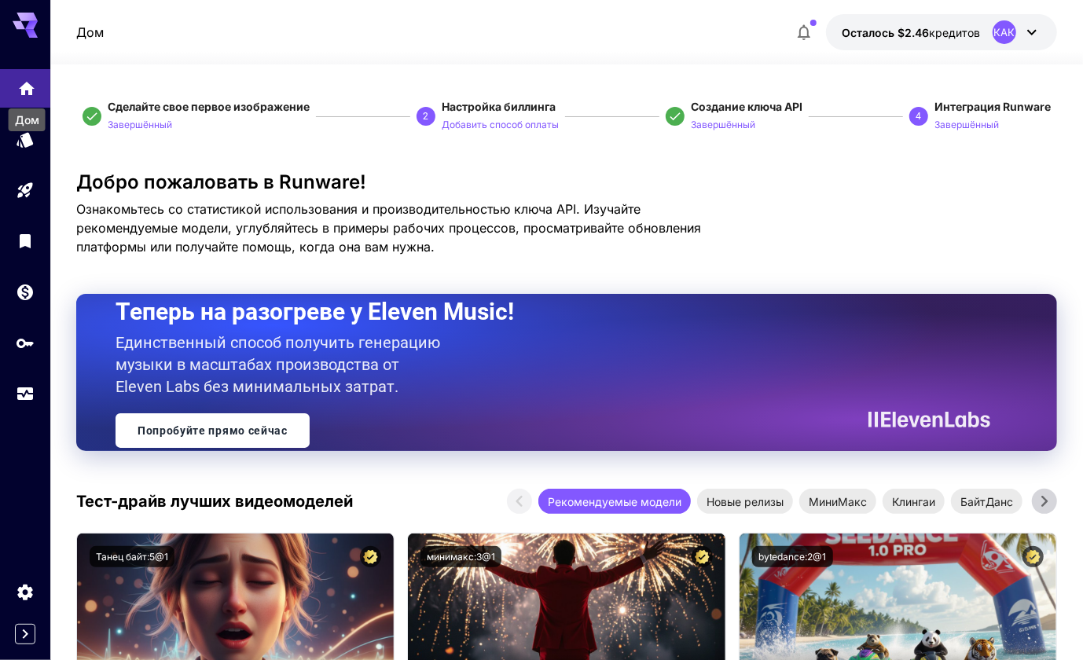
click at [24, 86] on icon "Дом" at bounding box center [27, 83] width 16 height 13
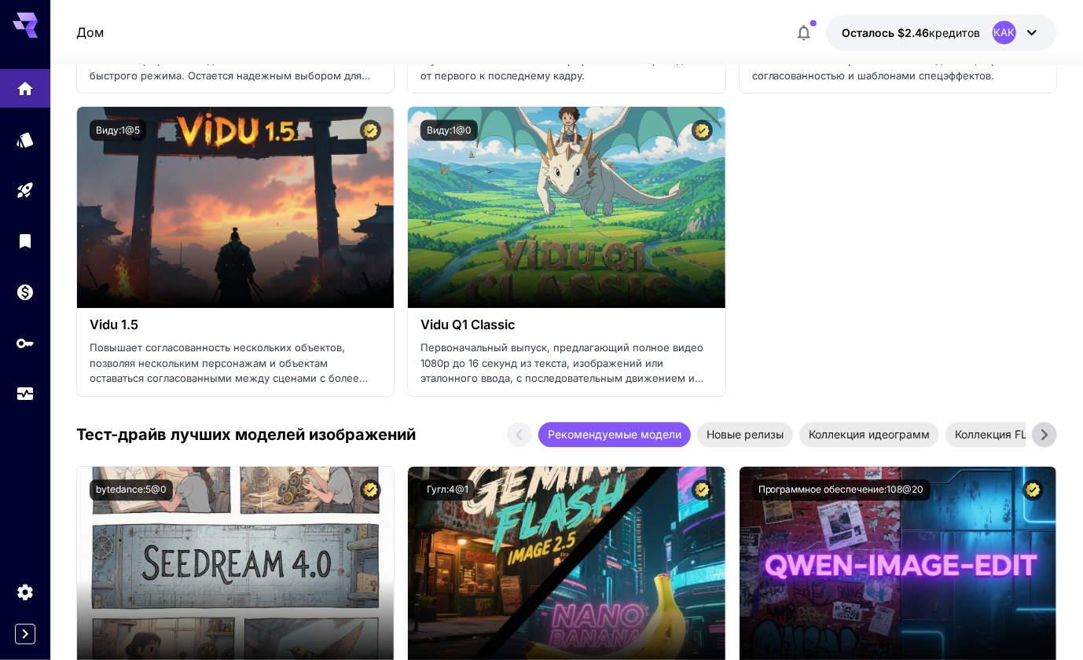
scroll to position [2243, 0]
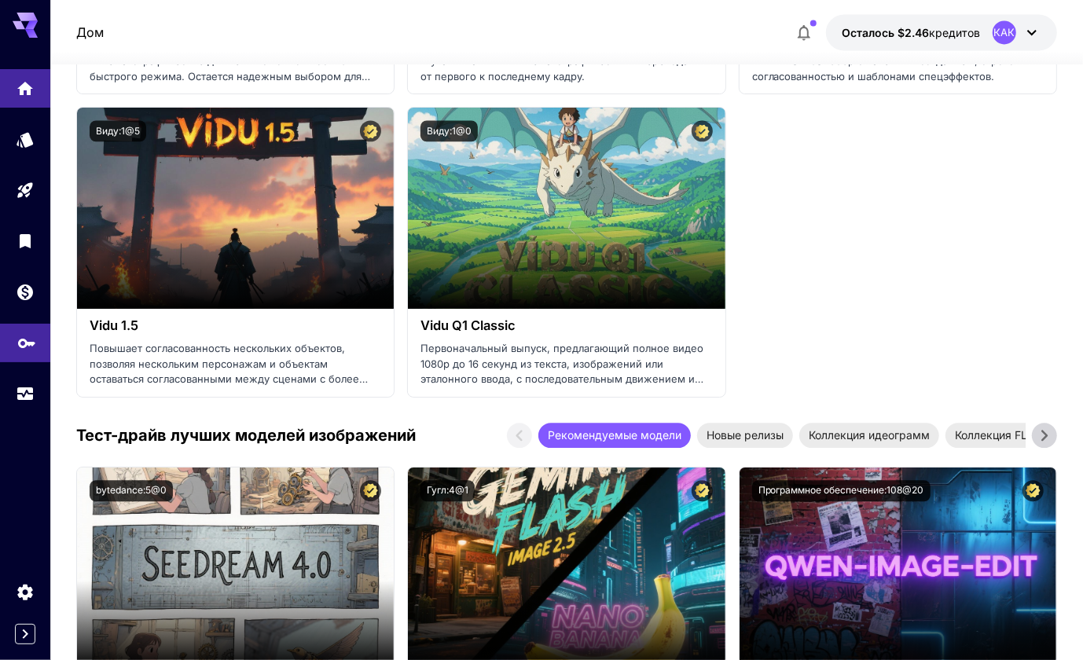
click at [37, 362] on link at bounding box center [25, 343] width 50 height 39
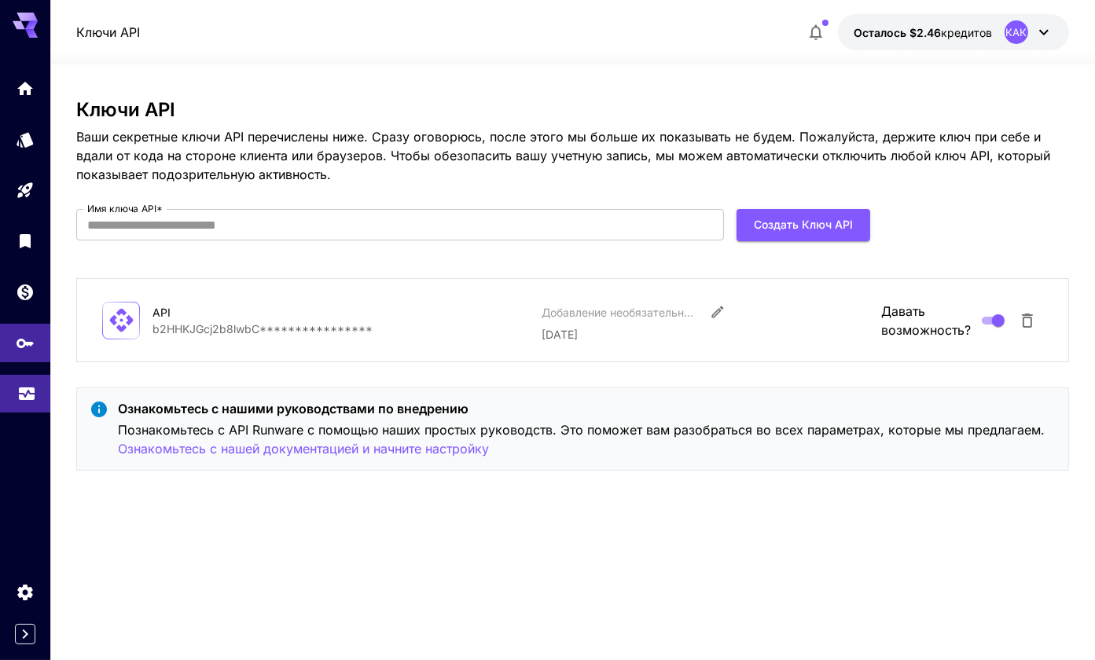
click at [27, 410] on link at bounding box center [25, 394] width 50 height 39
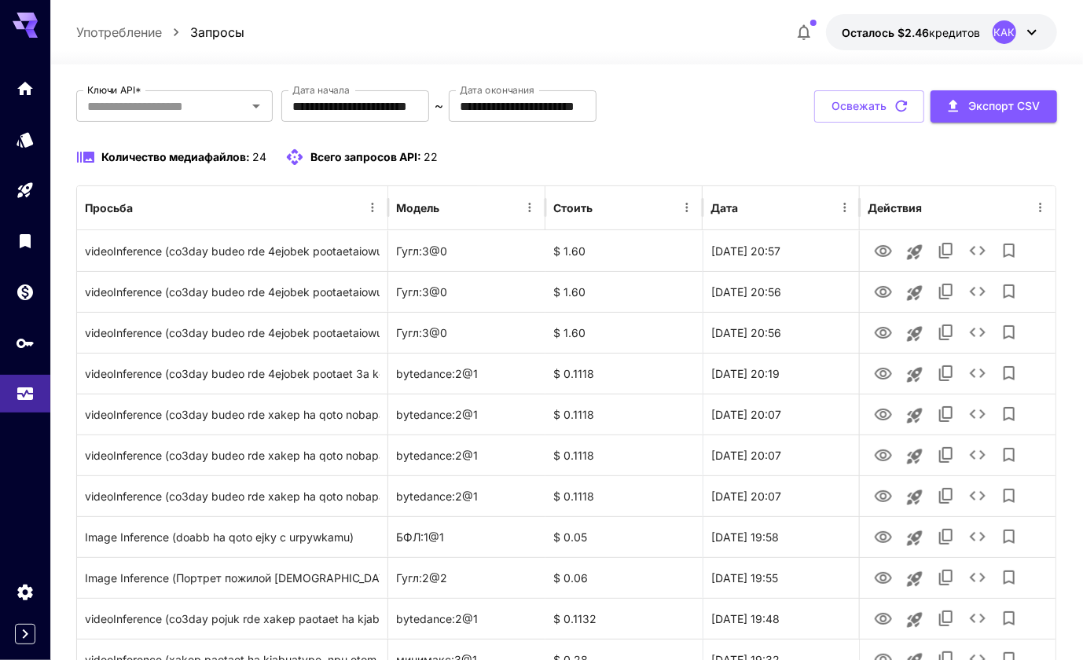
scroll to position [79, 0]
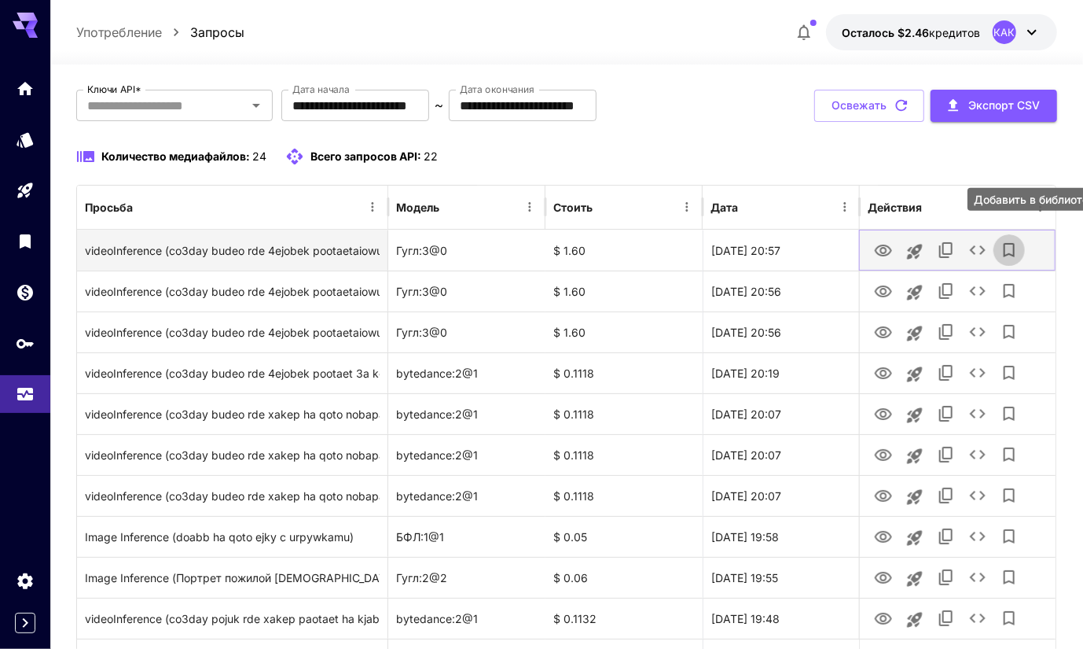
click at [1006, 246] on icon "Добавить в библиотеку" at bounding box center [1009, 250] width 19 height 19
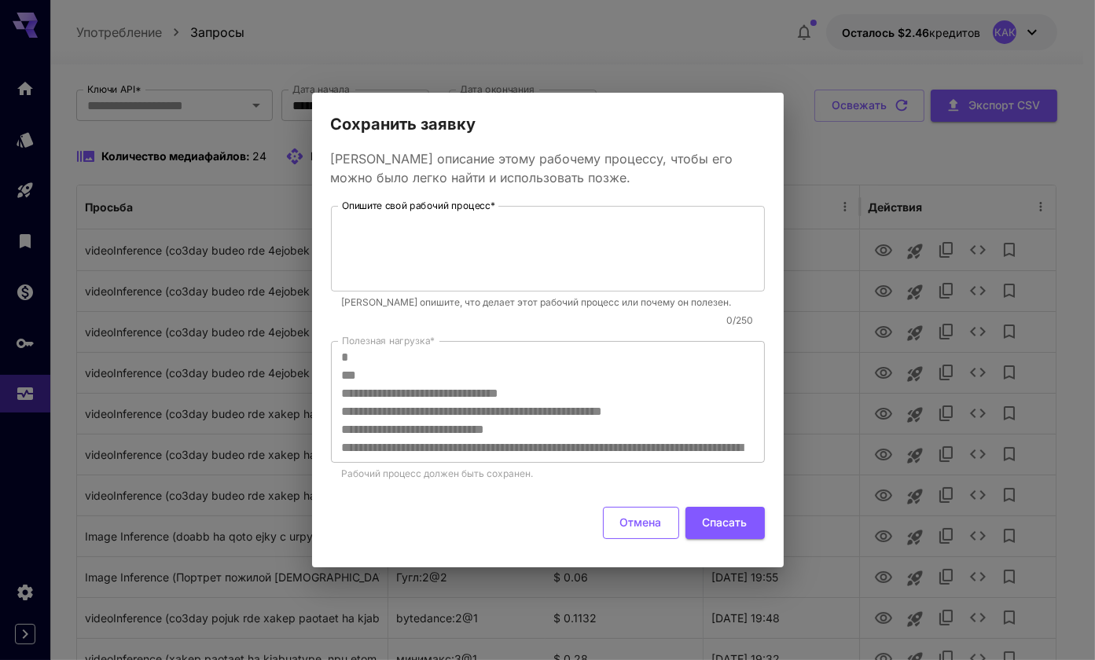
click at [645, 523] on button "Отмена" at bounding box center [641, 523] width 76 height 32
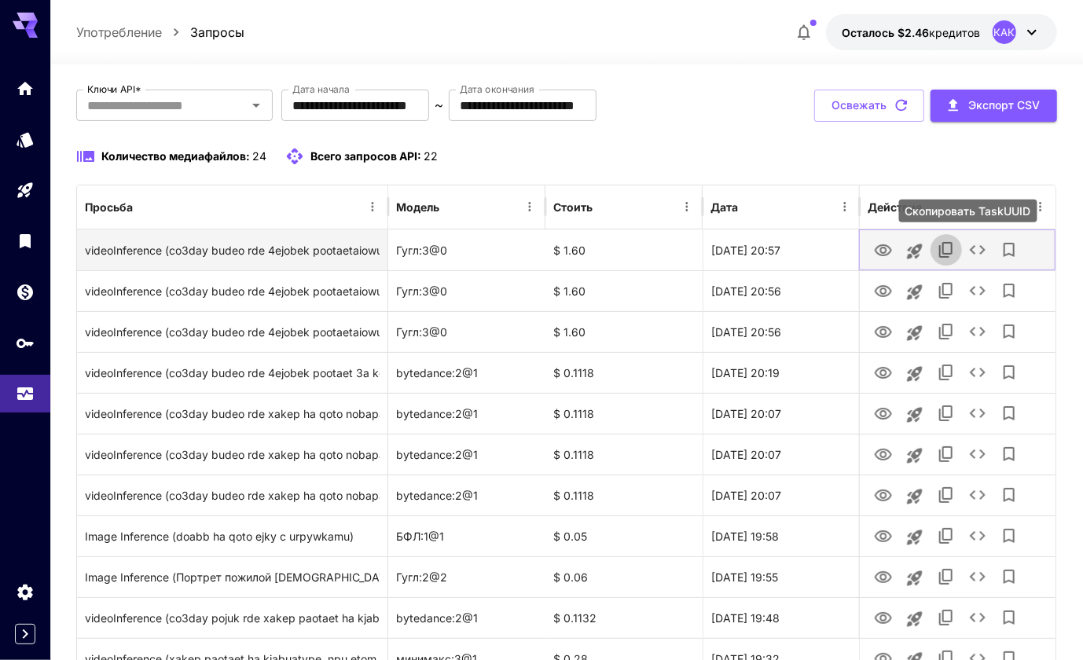
click at [945, 249] on icon "Скопировать TaskUUID" at bounding box center [946, 250] width 19 height 19
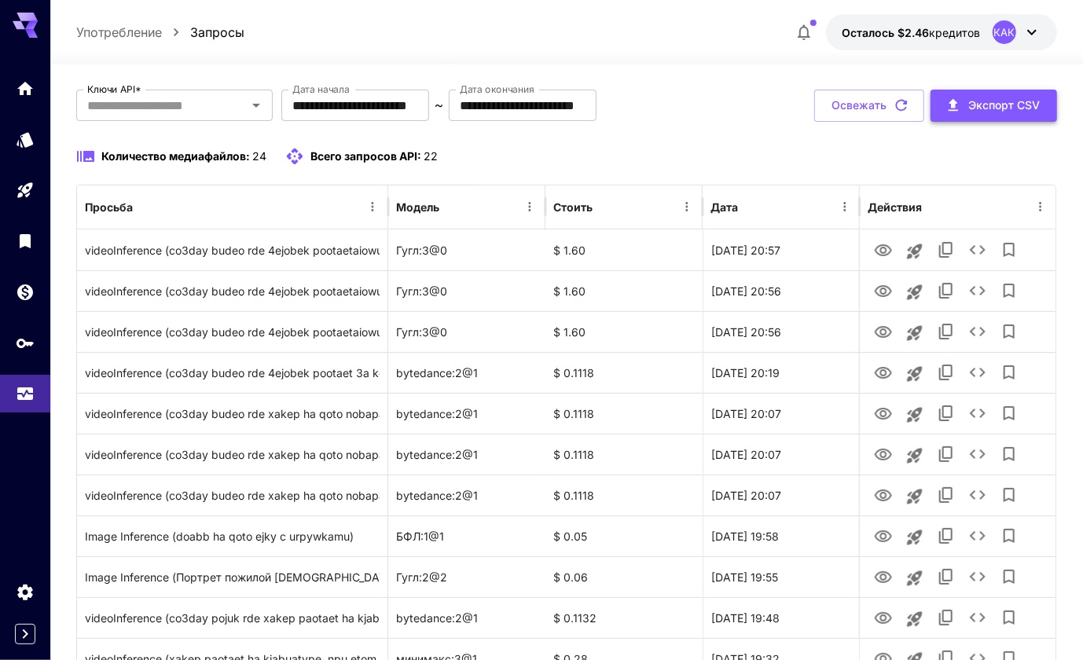
click at [983, 112] on font "Экспорт CSV" at bounding box center [1005, 106] width 72 height 20
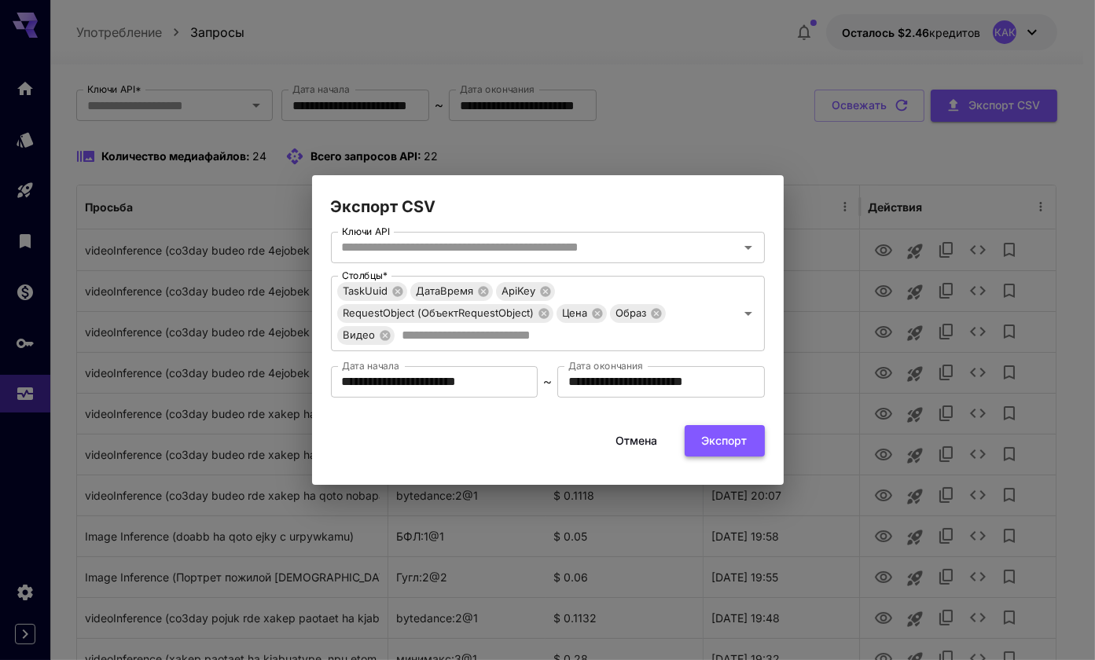
click at [720, 448] on button "Экспорт" at bounding box center [725, 441] width 80 height 32
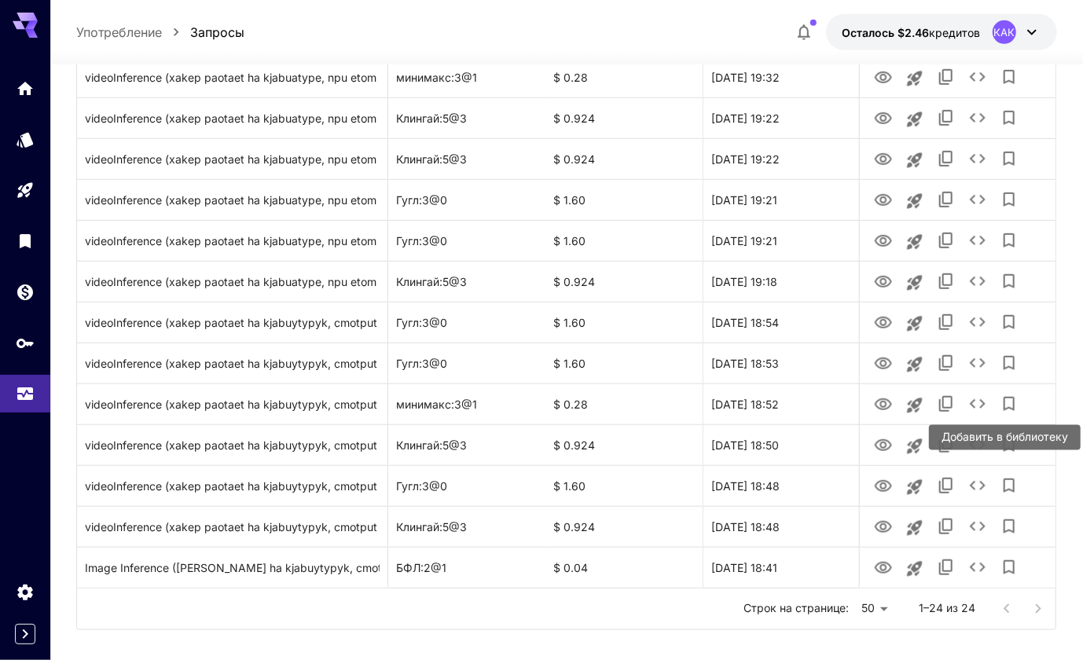
scroll to position [717, 0]
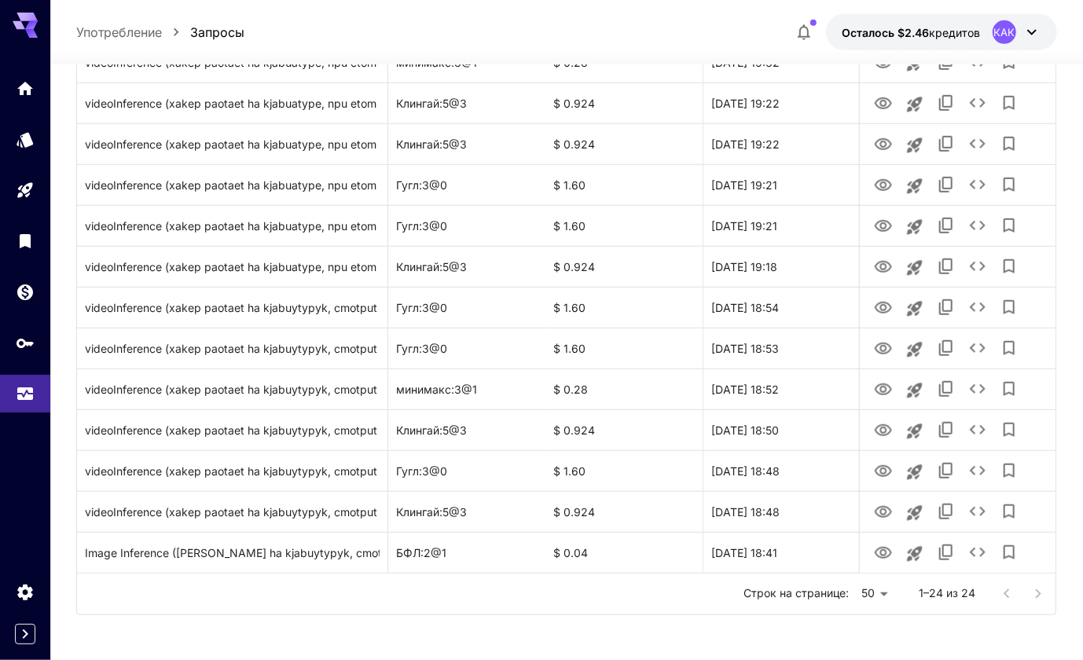
click at [1035, 598] on div at bounding box center [1022, 594] width 63 height 31
click at [1067, 645] on section "**********" at bounding box center [566, 4] width 1033 height 1315
click at [1043, 604] on div at bounding box center [1022, 594] width 63 height 31
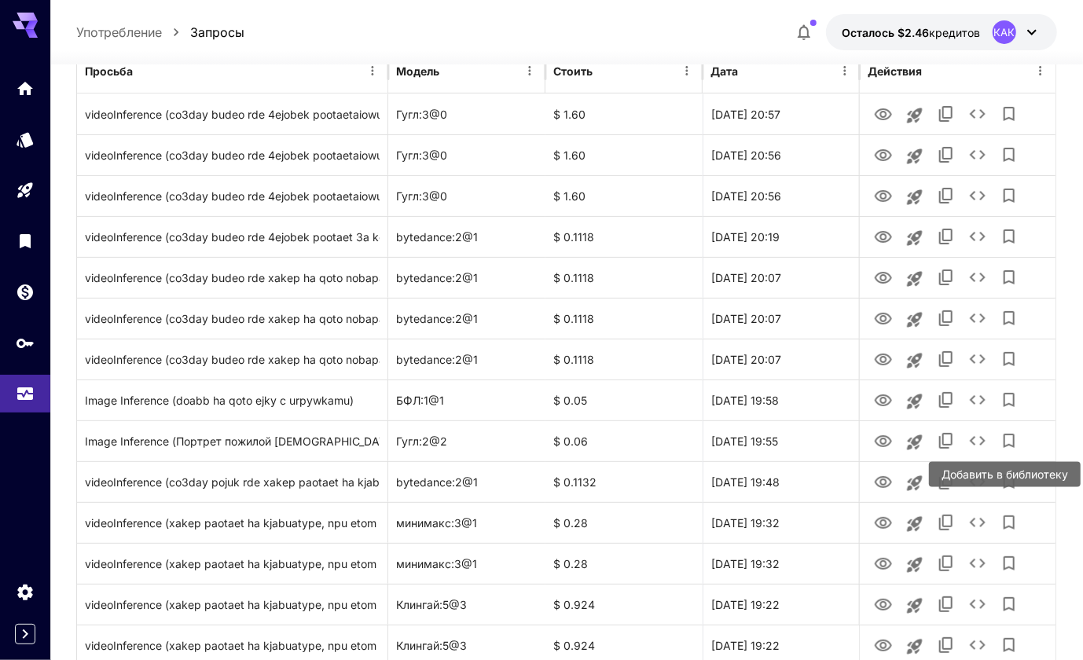
scroll to position [217, 0]
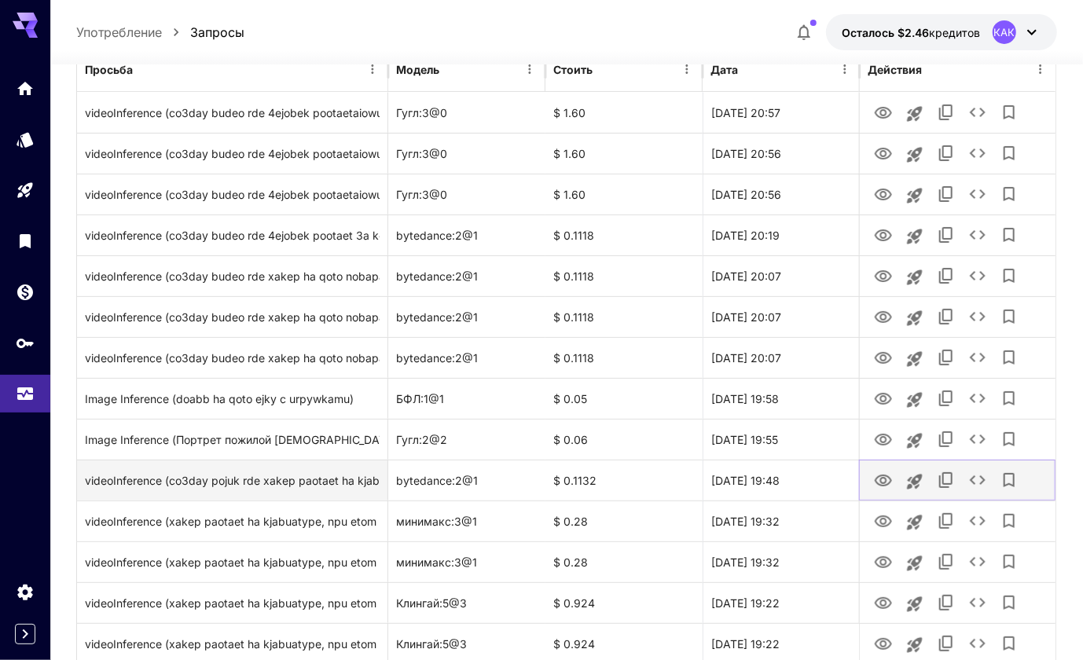
click at [942, 481] on icon "Скопировать TaskUUID" at bounding box center [946, 480] width 19 height 19
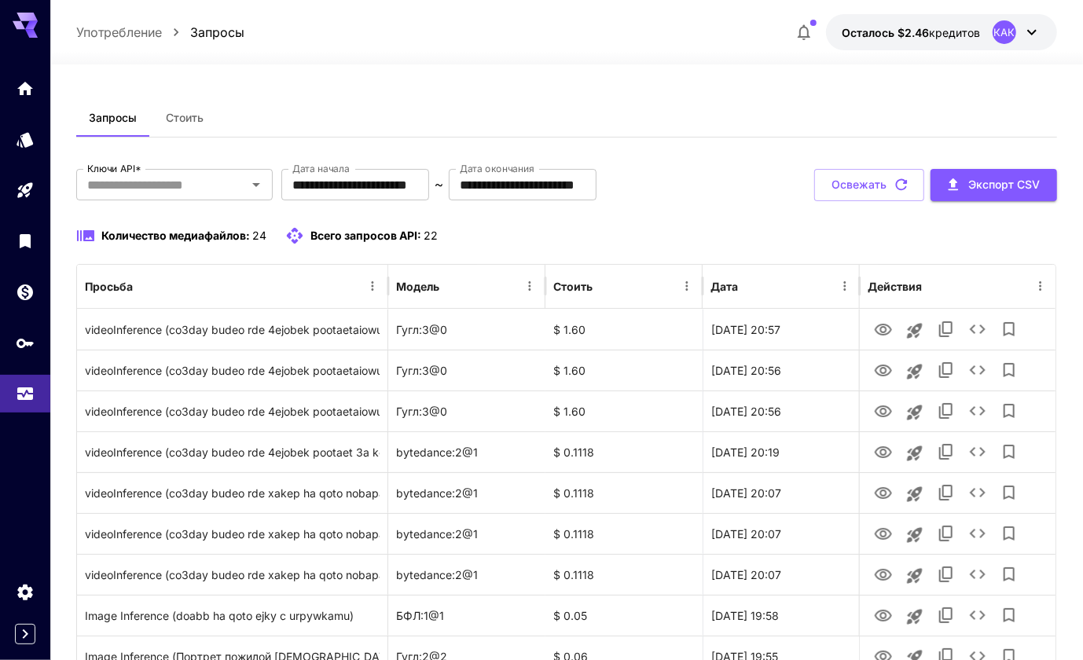
click at [101, 240] on span "Количество медиафайлов:" at bounding box center [175, 235] width 149 height 13
click at [195, 232] on span "Количество медиафайлов:" at bounding box center [175, 235] width 149 height 13
click at [108, 31] on p "Употребление" at bounding box center [119, 32] width 86 height 19
click at [103, 35] on p "Употребление" at bounding box center [119, 32] width 86 height 19
click at [115, 30] on p "Употребление" at bounding box center [119, 32] width 86 height 19
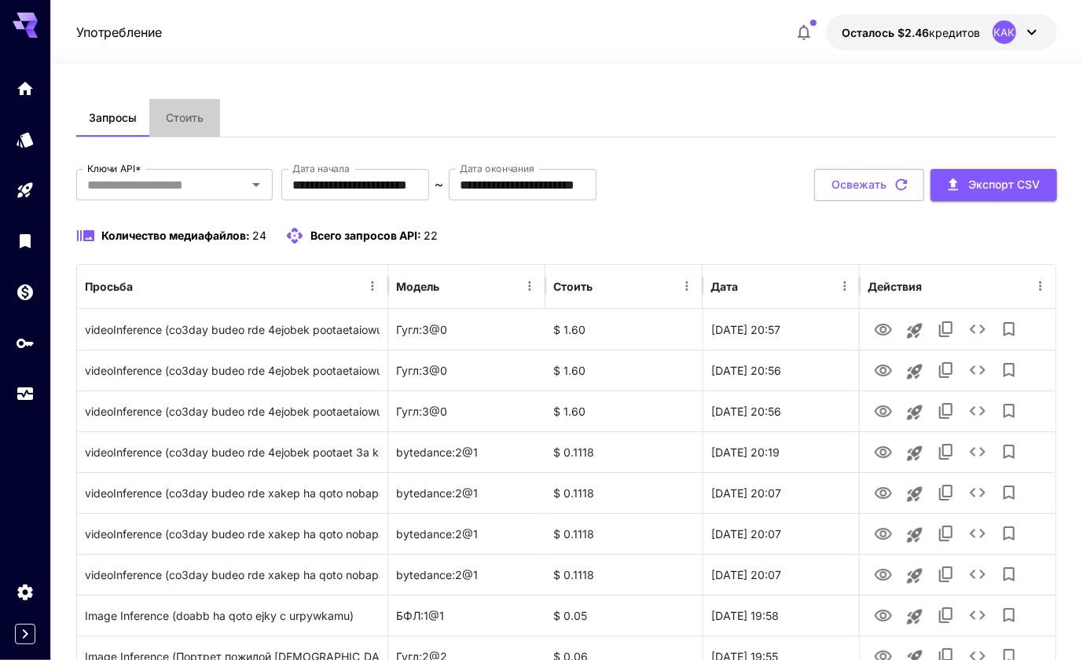
click at [186, 120] on span "Стоить" at bounding box center [185, 118] width 38 height 14
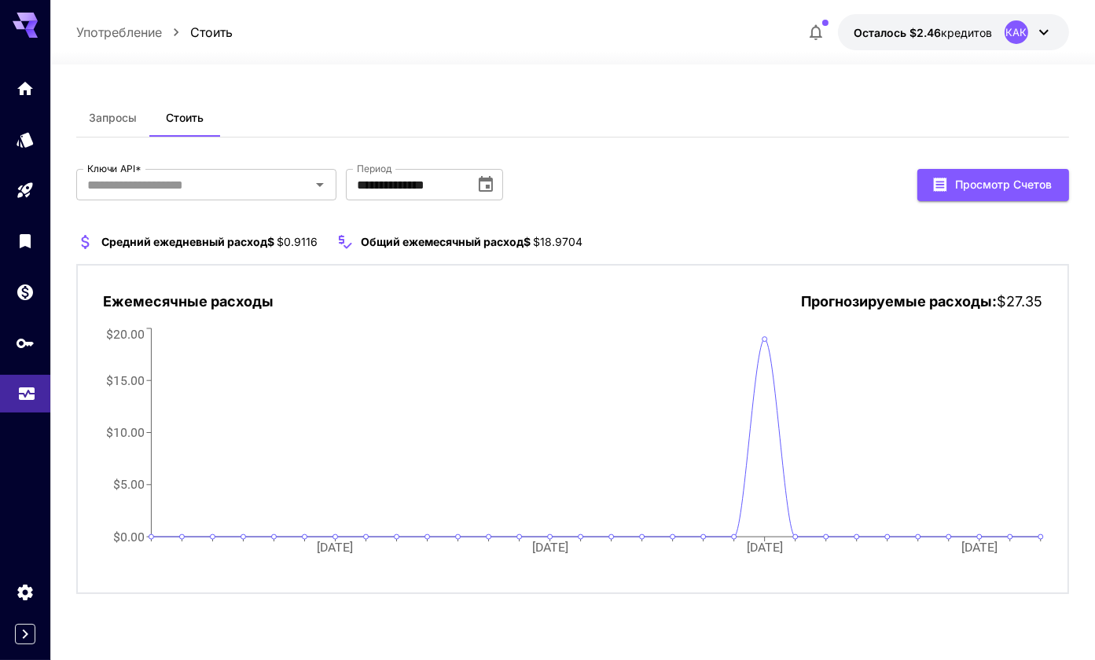
click at [27, 384] on link at bounding box center [25, 394] width 50 height 39
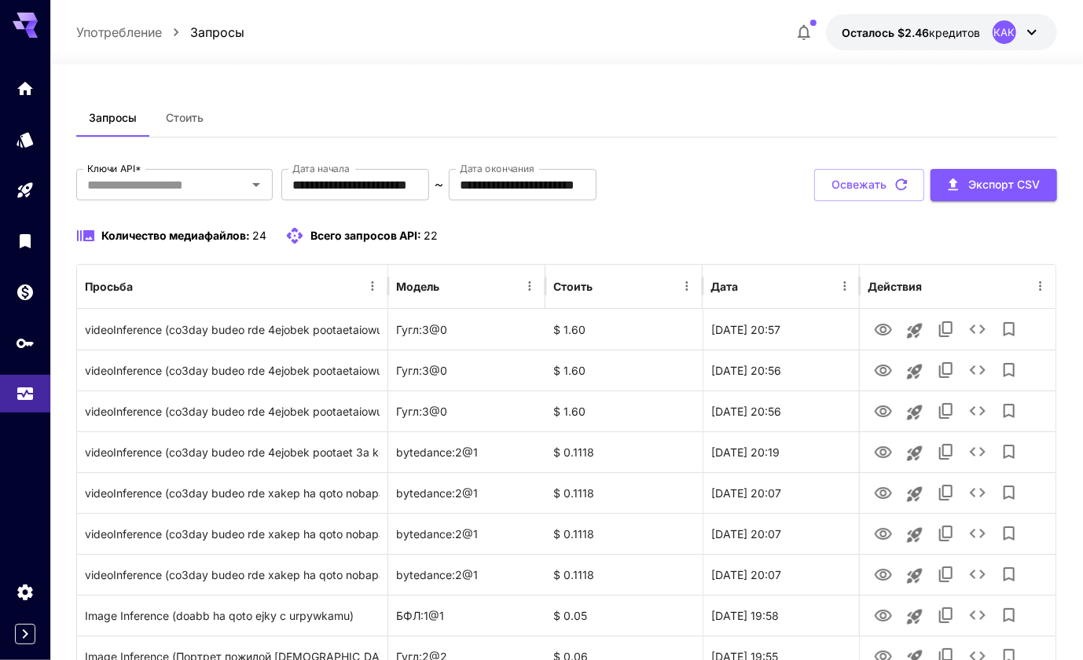
click at [117, 34] on p "Употребление" at bounding box center [119, 32] width 86 height 19
click at [18, 340] on icon "Ключи API" at bounding box center [26, 337] width 17 height 9
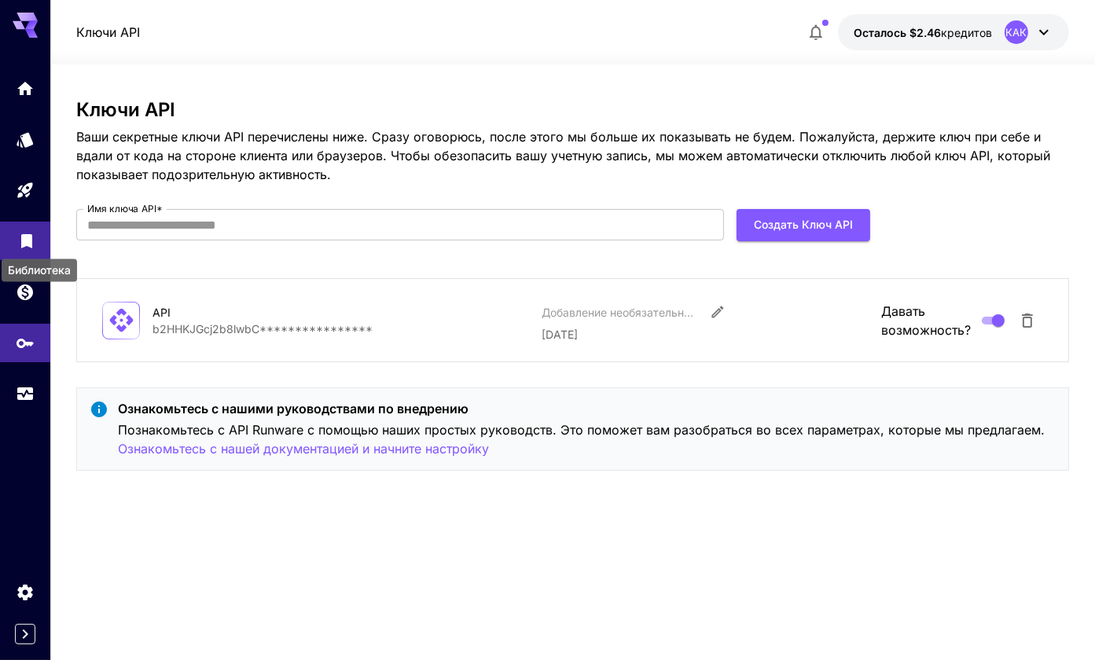
click at [21, 242] on icon "Библиотека" at bounding box center [26, 237] width 11 height 14
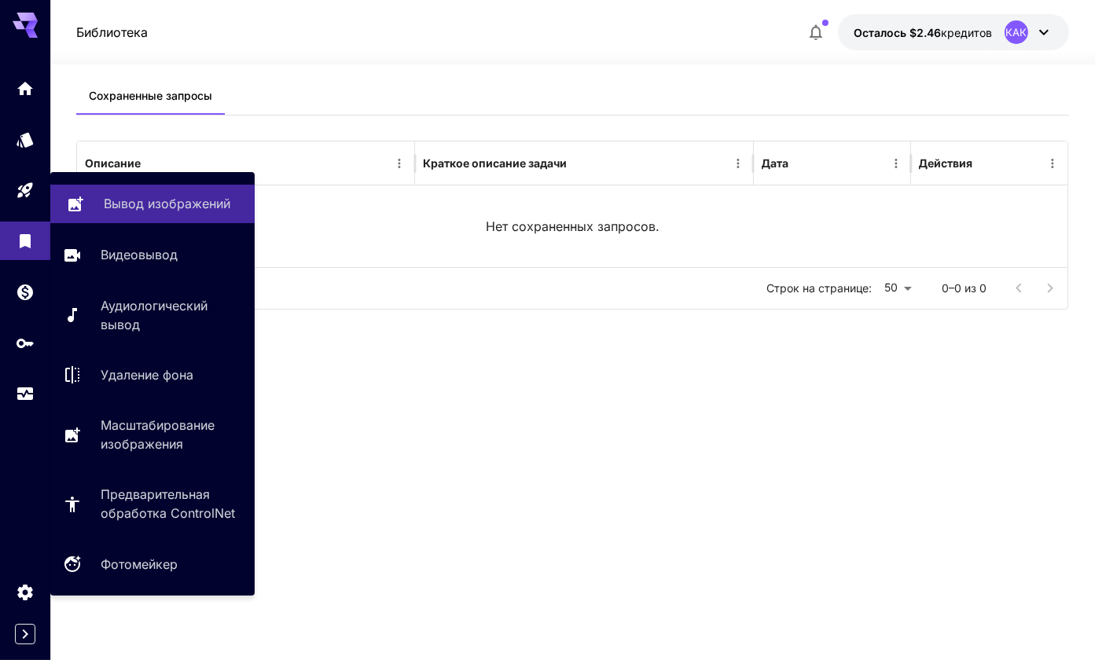
click at [137, 207] on p "Вывод изображений" at bounding box center [167, 203] width 127 height 19
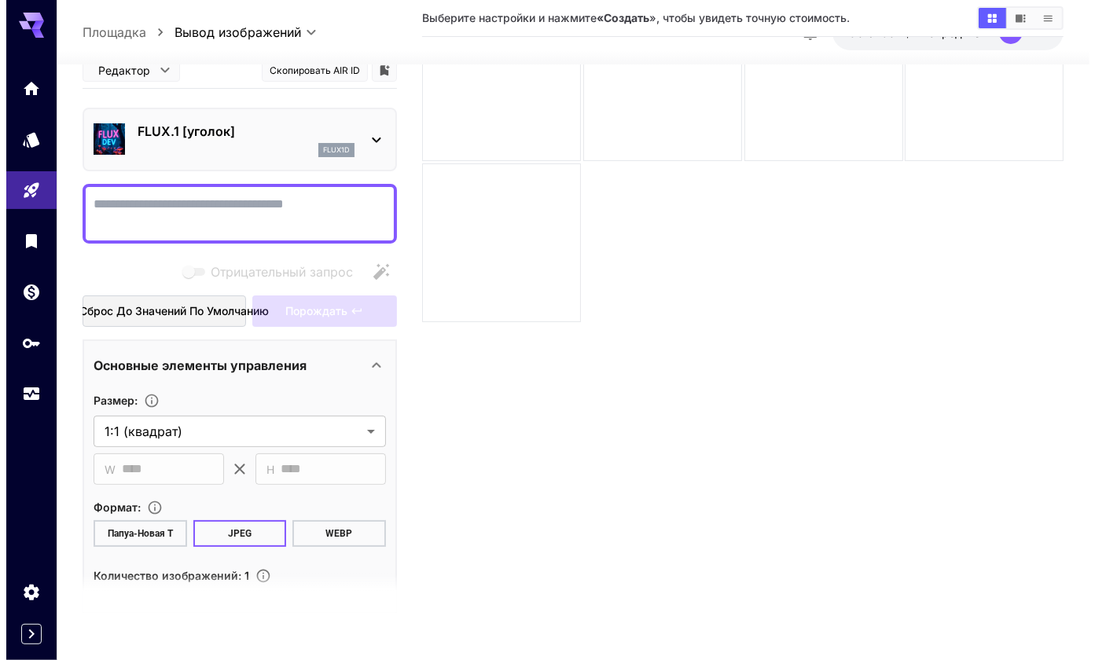
scroll to position [90, 0]
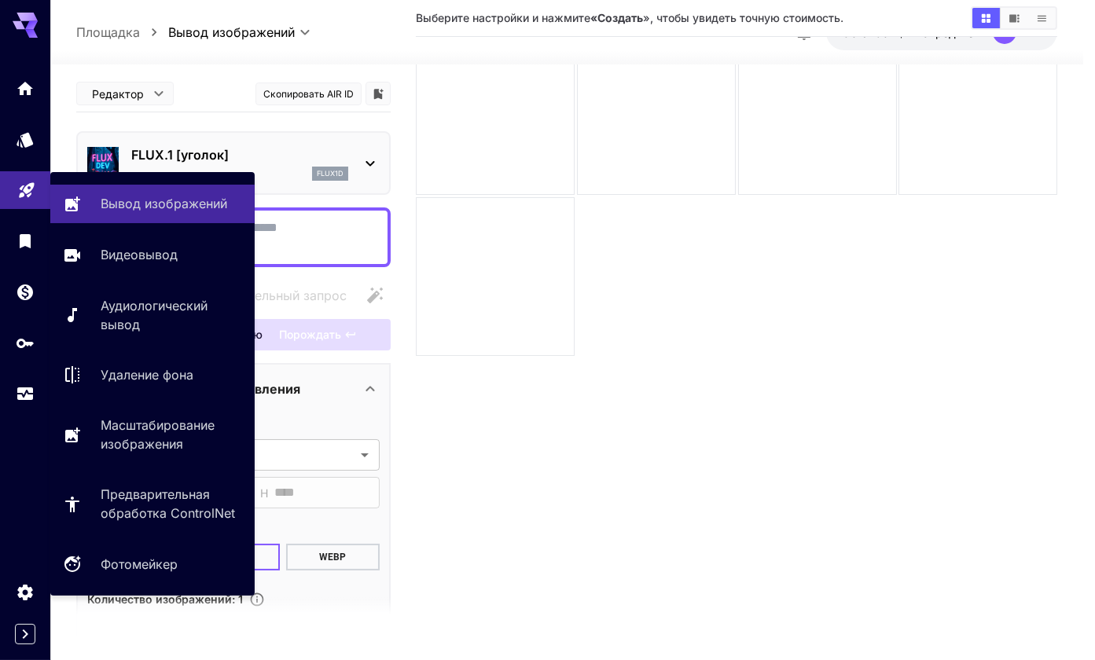
click at [20, 189] on icon "Площадка" at bounding box center [26, 185] width 19 height 19
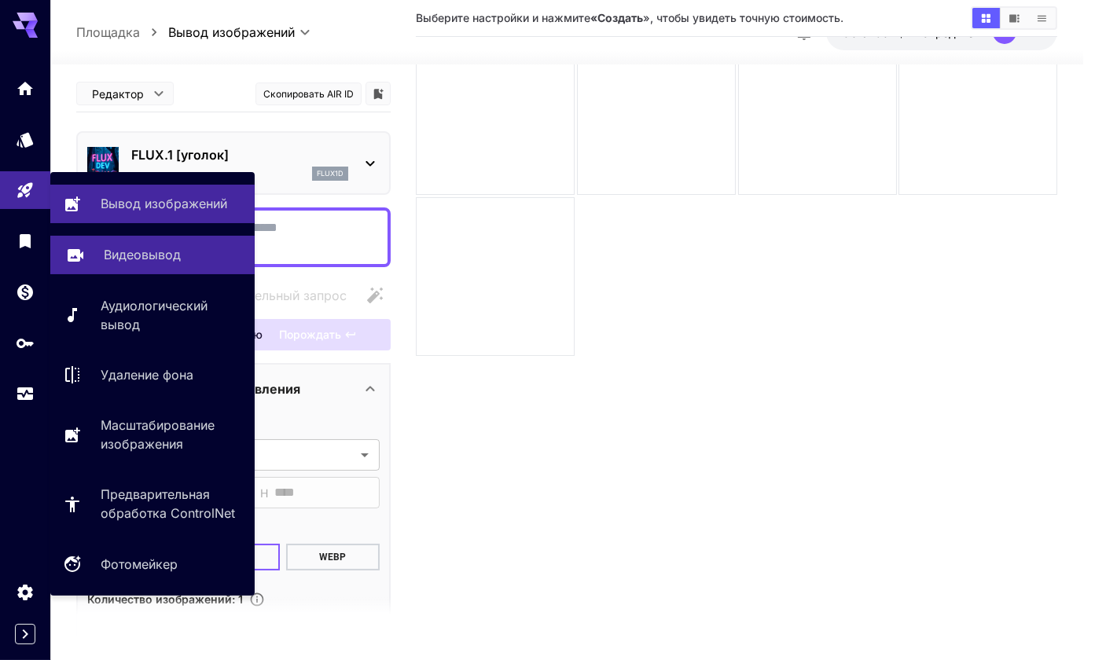
click at [161, 262] on p "Видеовывод" at bounding box center [142, 254] width 77 height 19
type input "**********"
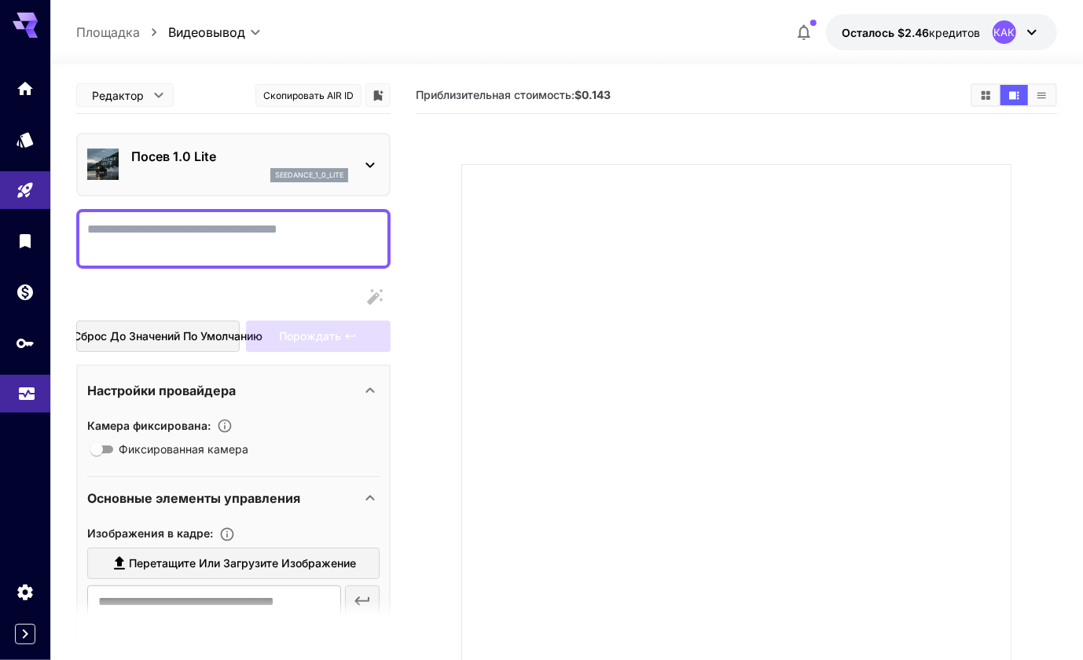
click at [24, 395] on icon "Употребление" at bounding box center [27, 392] width 16 height 8
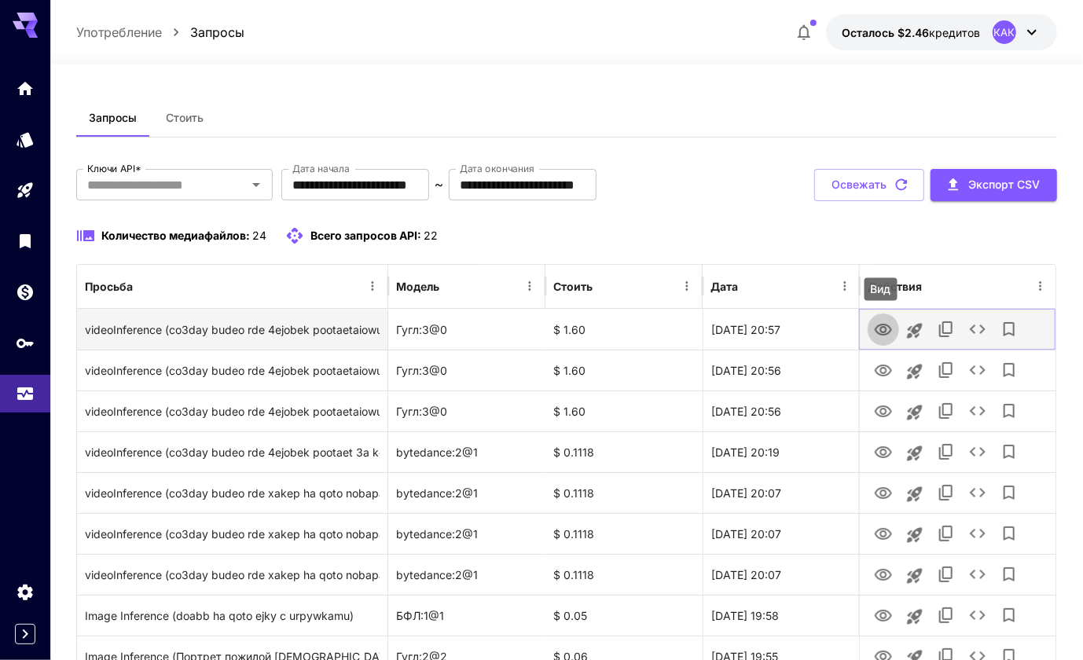
click at [883, 331] on icon "Вид" at bounding box center [883, 330] width 17 height 12
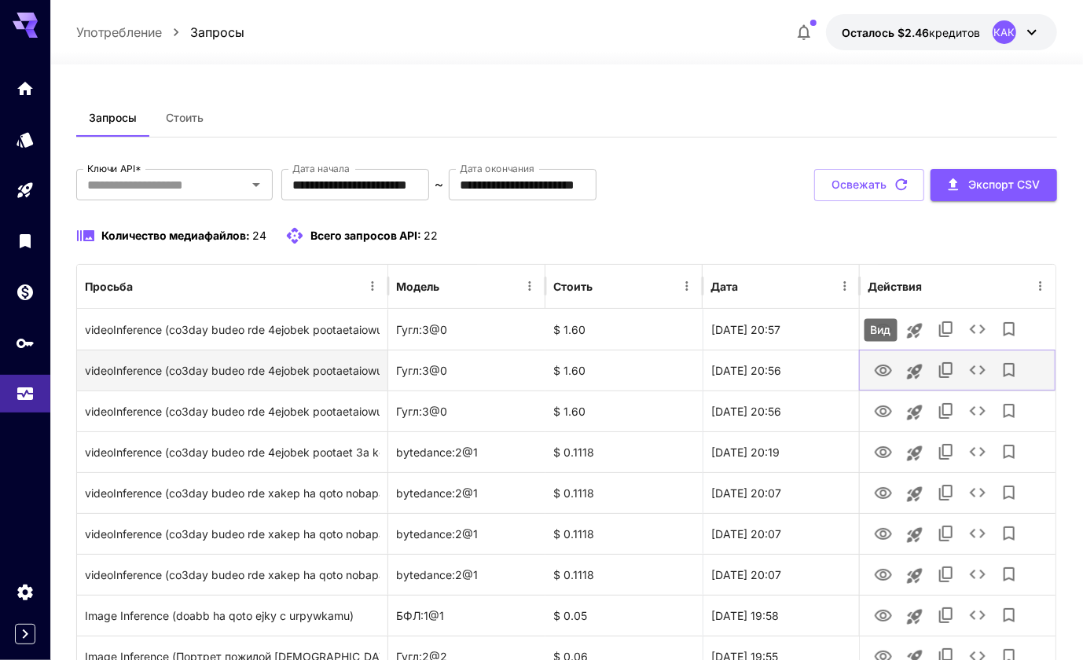
click at [879, 373] on icon "Вид" at bounding box center [883, 371] width 17 height 12
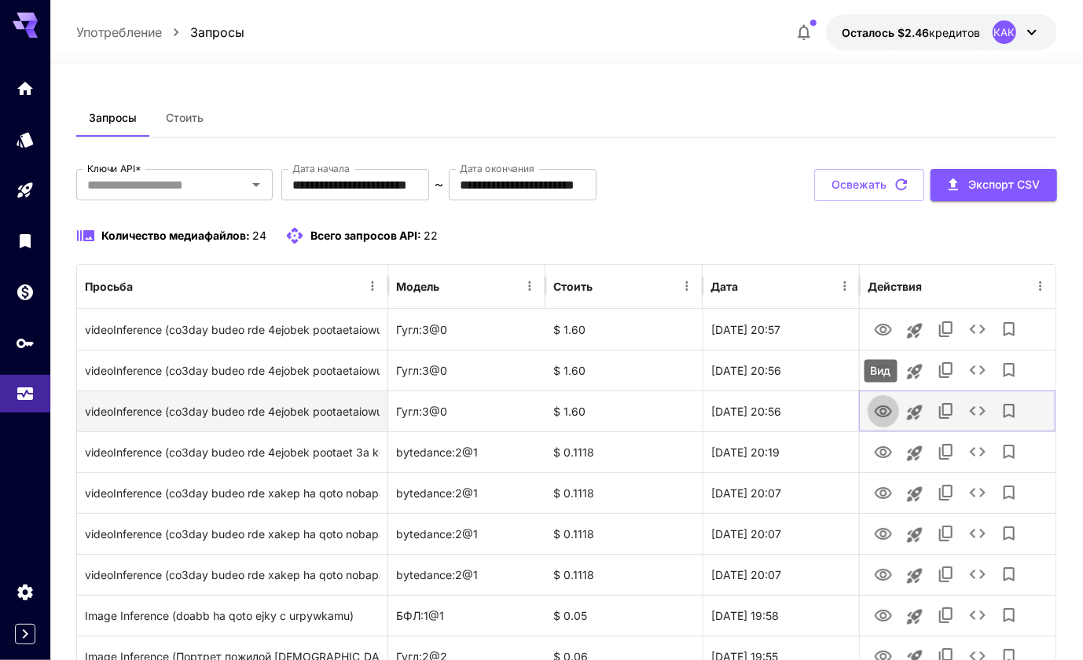
click at [882, 412] on icon "Вид" at bounding box center [883, 412] width 17 height 12
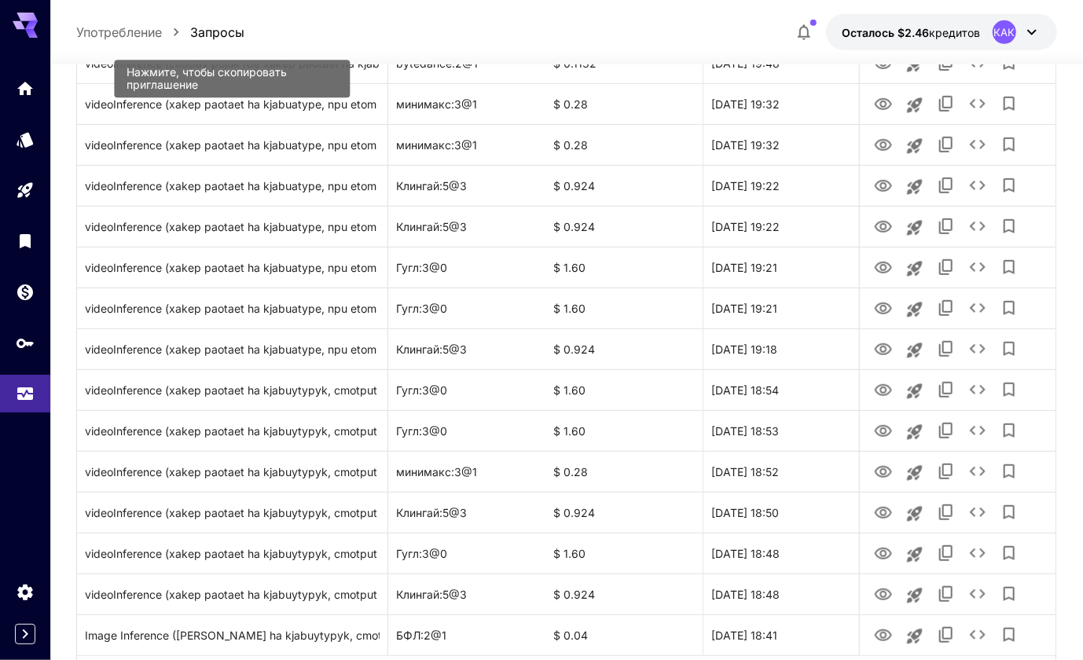
scroll to position [717, 0]
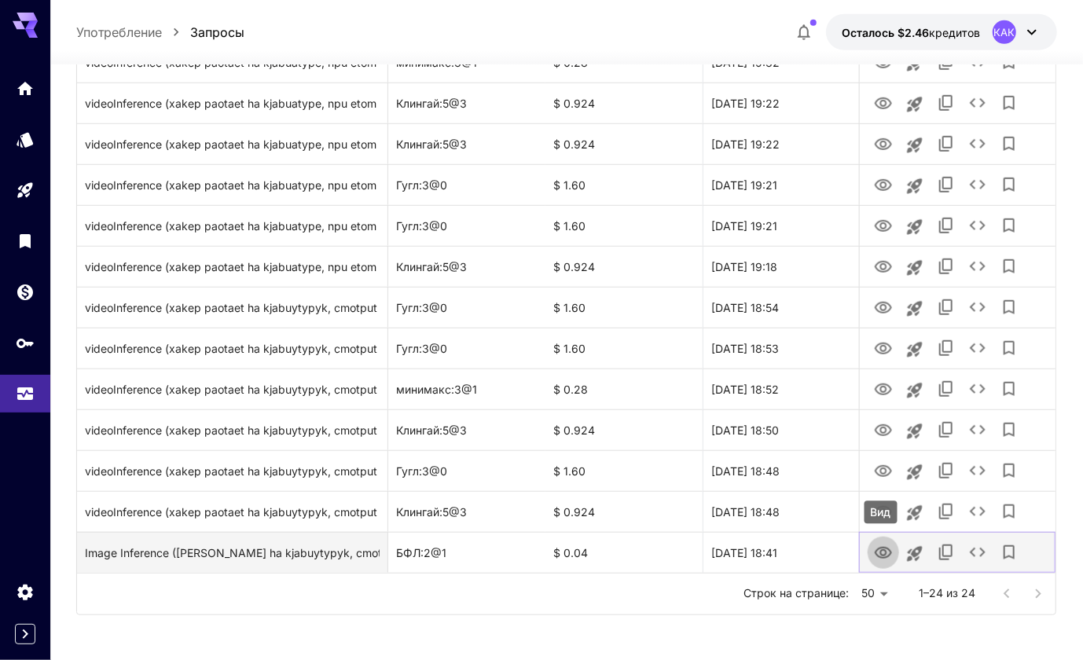
click at [881, 554] on icon "Вид" at bounding box center [883, 553] width 19 height 19
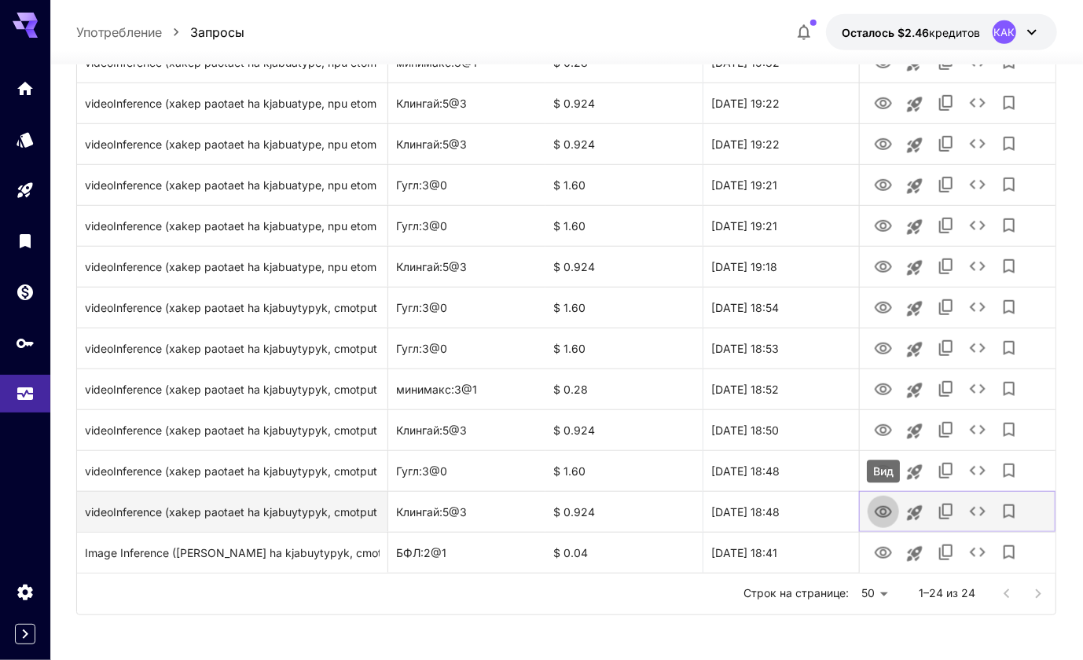
click at [882, 515] on icon "Вид" at bounding box center [883, 512] width 19 height 19
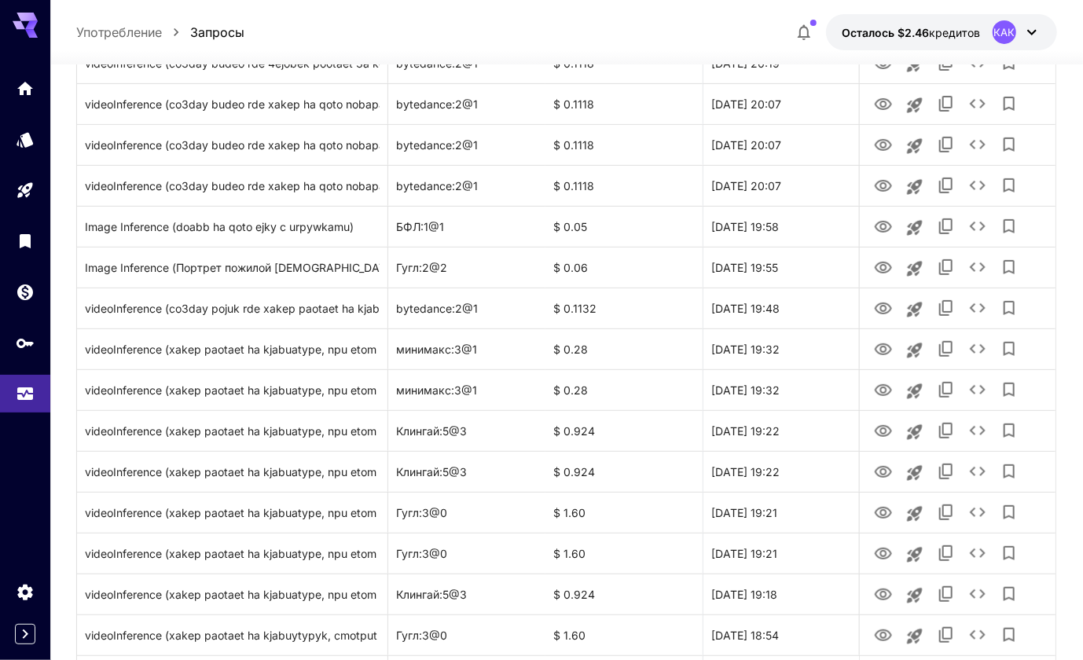
scroll to position [388, 0]
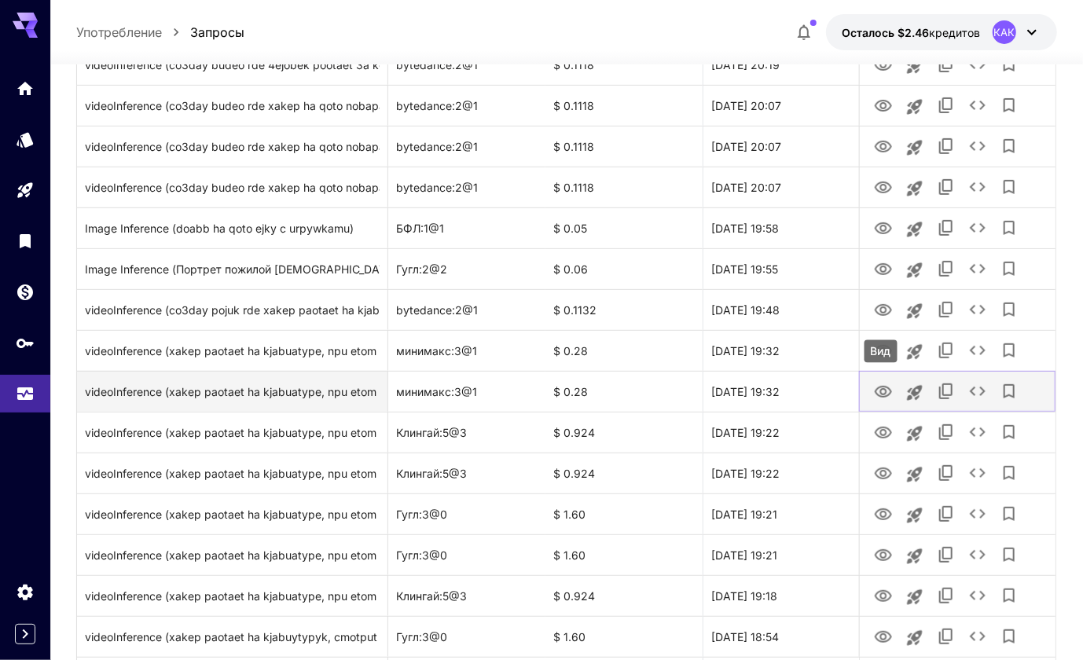
click at [882, 390] on icon "Вид" at bounding box center [883, 392] width 19 height 19
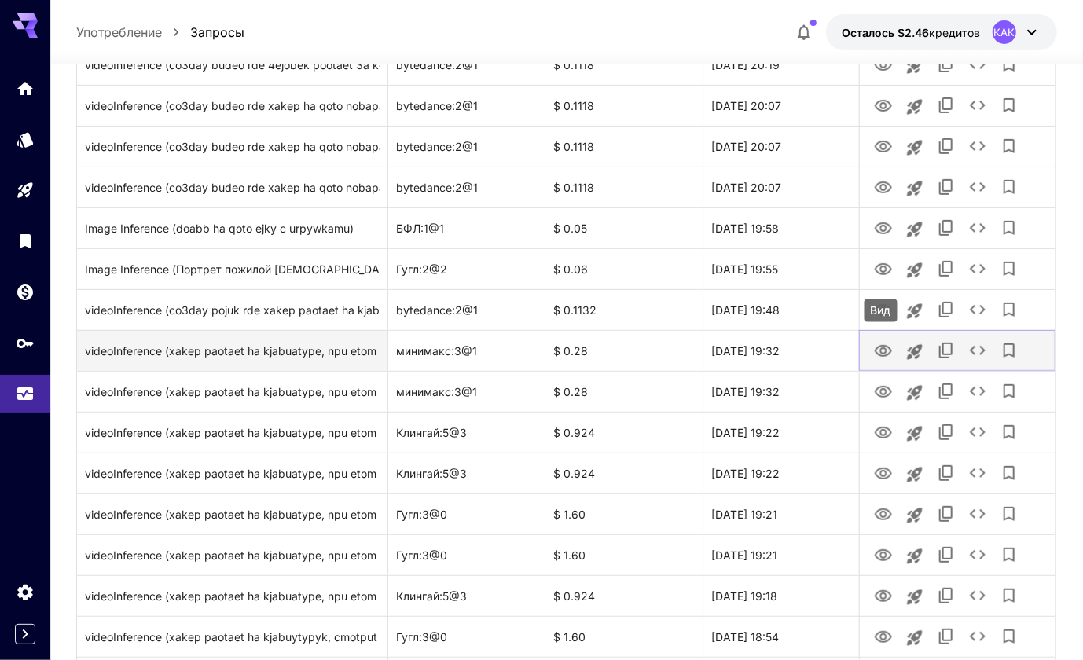
click at [876, 351] on icon "Вид" at bounding box center [883, 351] width 17 height 12
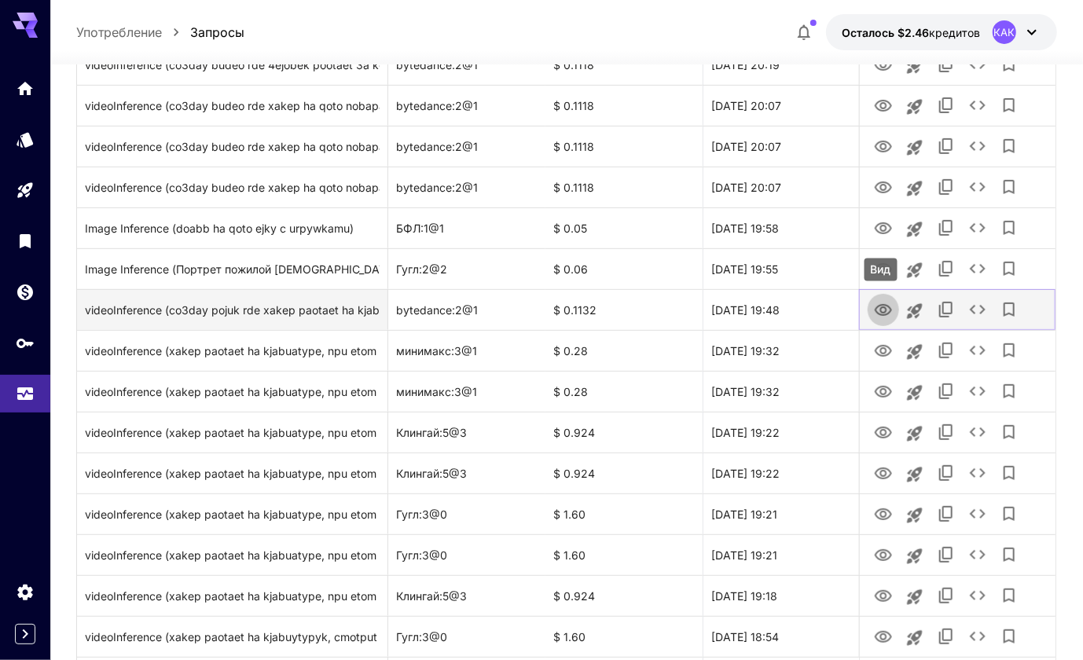
click at [885, 311] on icon "Вид" at bounding box center [883, 310] width 17 height 12
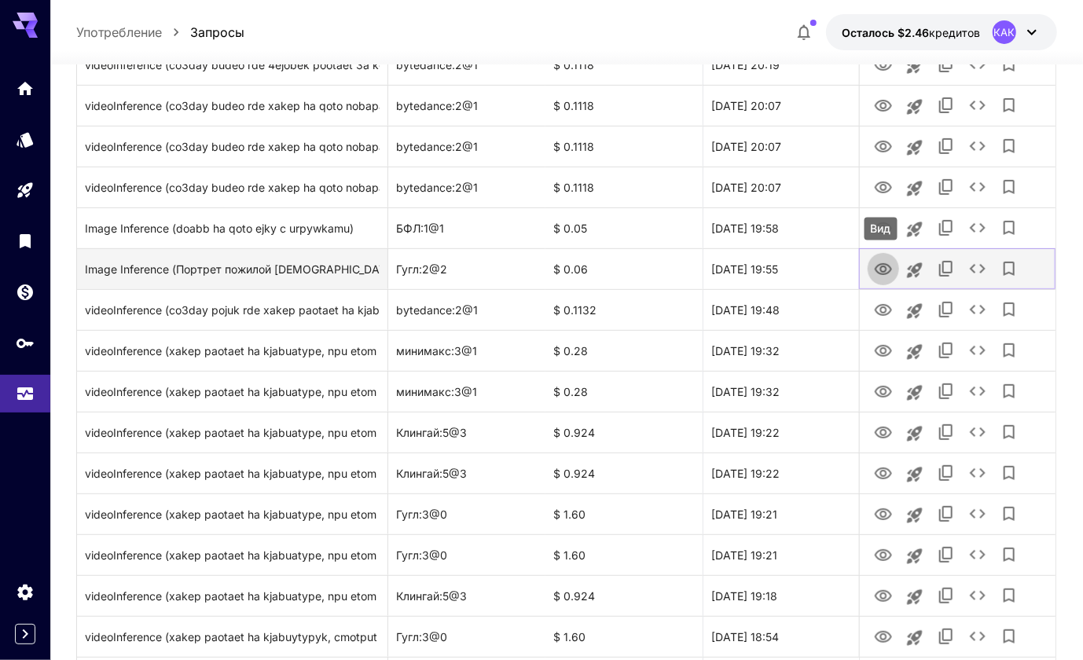
click at [884, 263] on icon "Вид" at bounding box center [883, 269] width 17 height 12
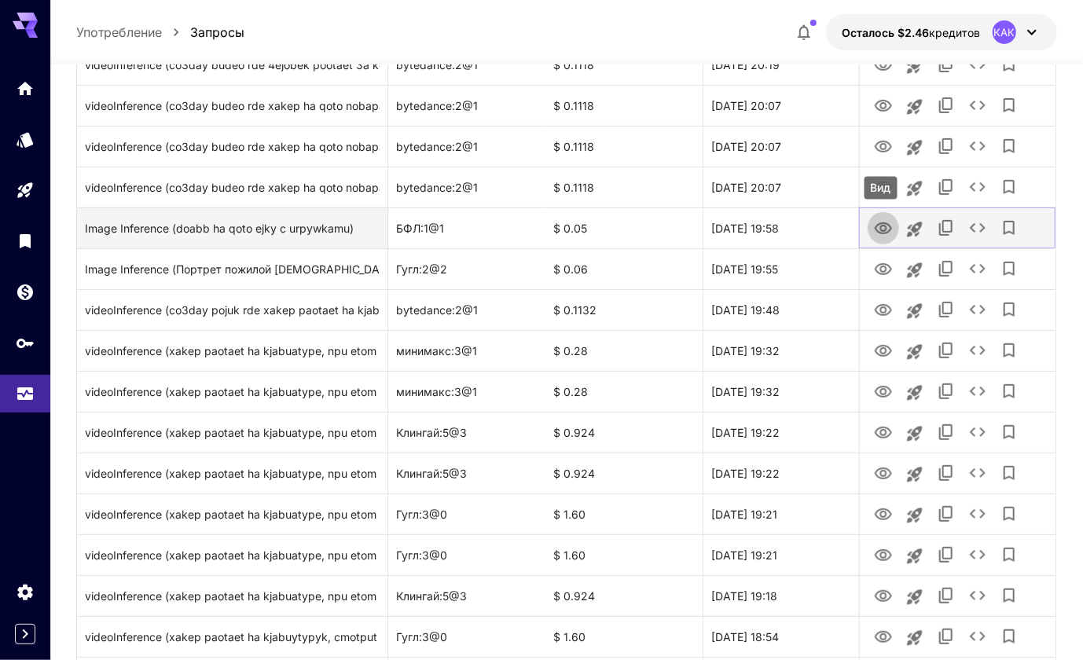
click at [879, 227] on icon "Вид" at bounding box center [883, 228] width 19 height 19
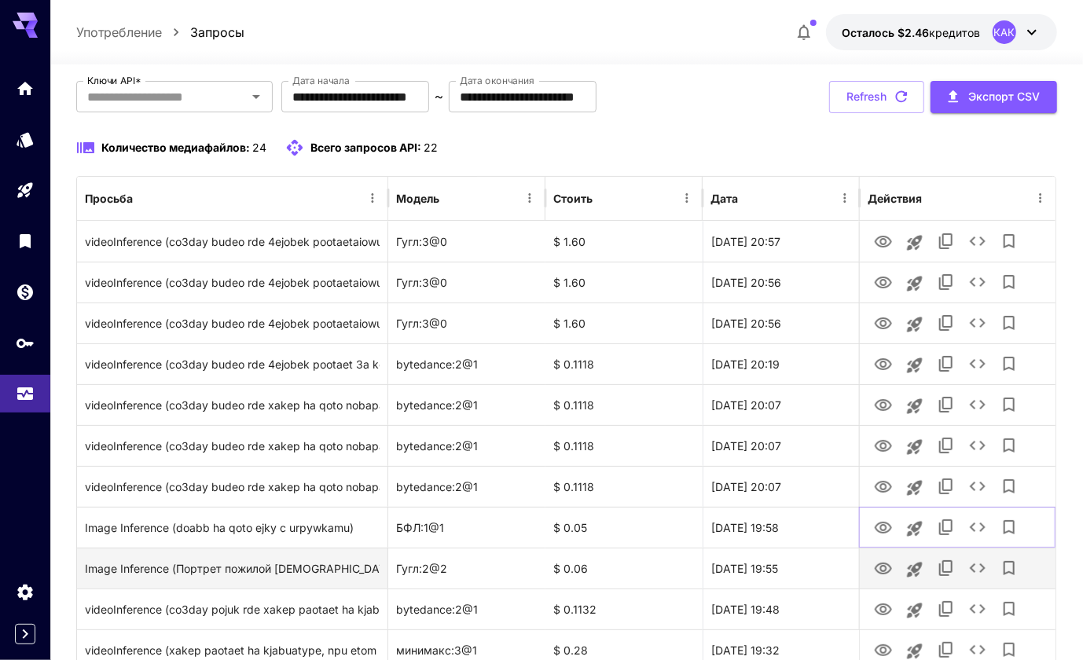
scroll to position [83, 0]
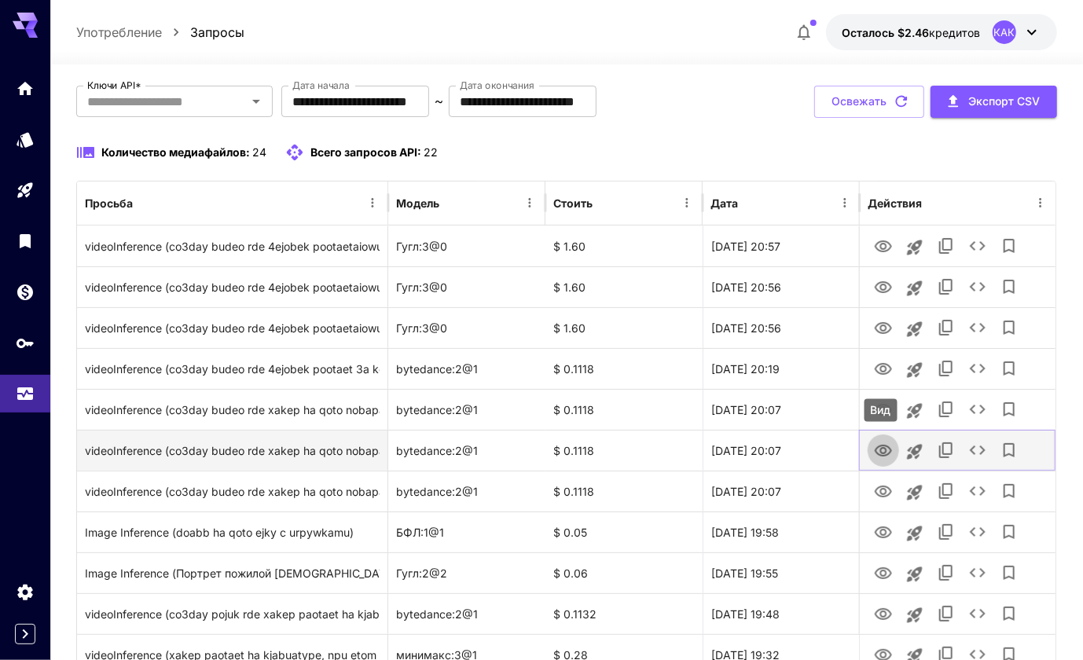
click at [882, 447] on icon "Вид" at bounding box center [883, 451] width 17 height 12
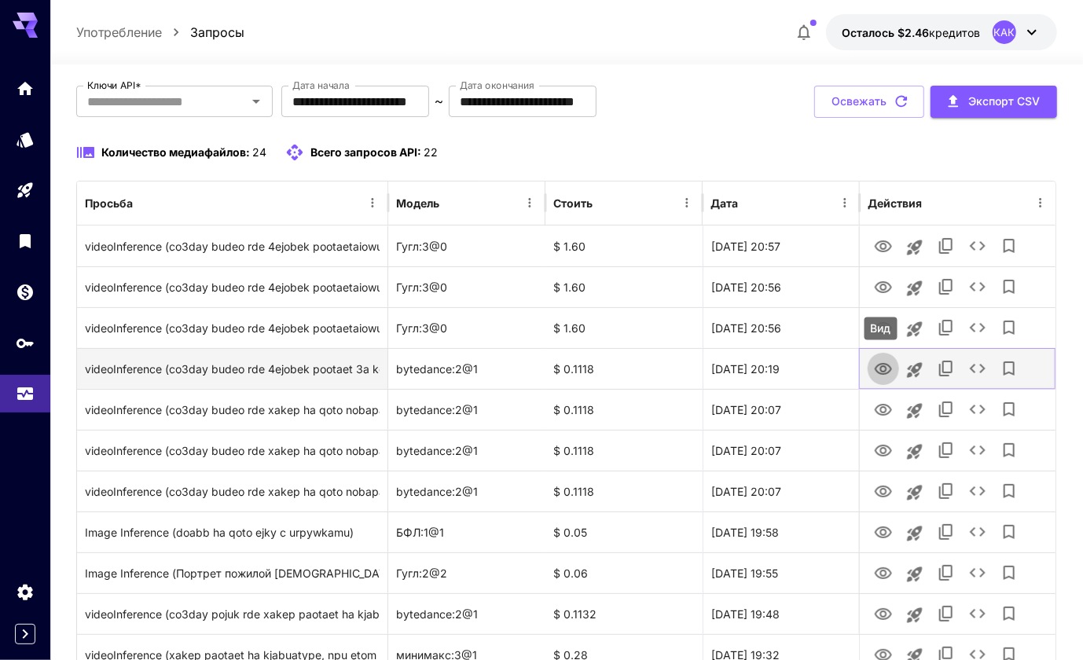
click at [882, 366] on icon "Вид" at bounding box center [883, 369] width 19 height 19
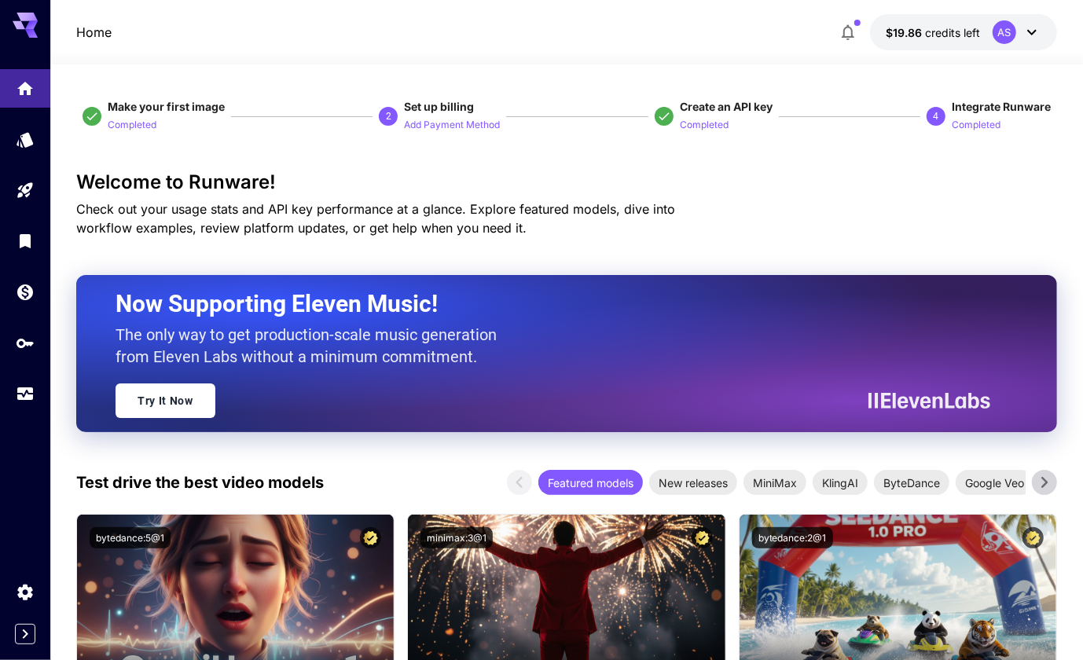
click at [801, 173] on h3 "Welcome to Runware!" at bounding box center [566, 182] width 981 height 22
click at [27, 396] on icon "Usage" at bounding box center [27, 395] width 16 height 8
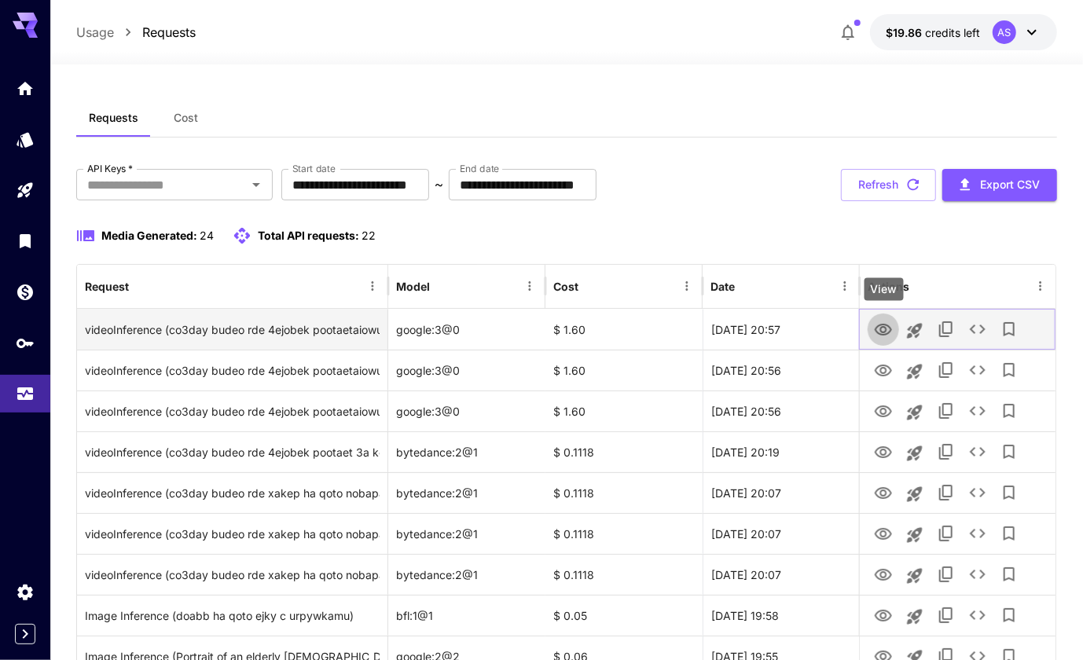
click at [884, 329] on icon "View" at bounding box center [883, 330] width 19 height 19
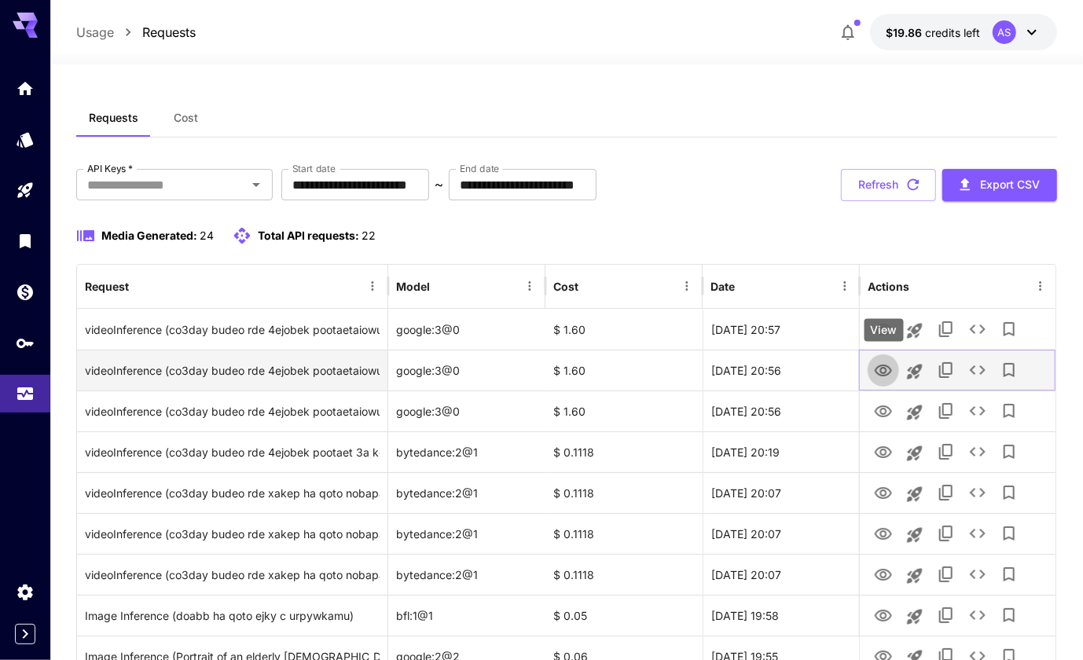
click at [887, 370] on icon "View" at bounding box center [883, 371] width 17 height 12
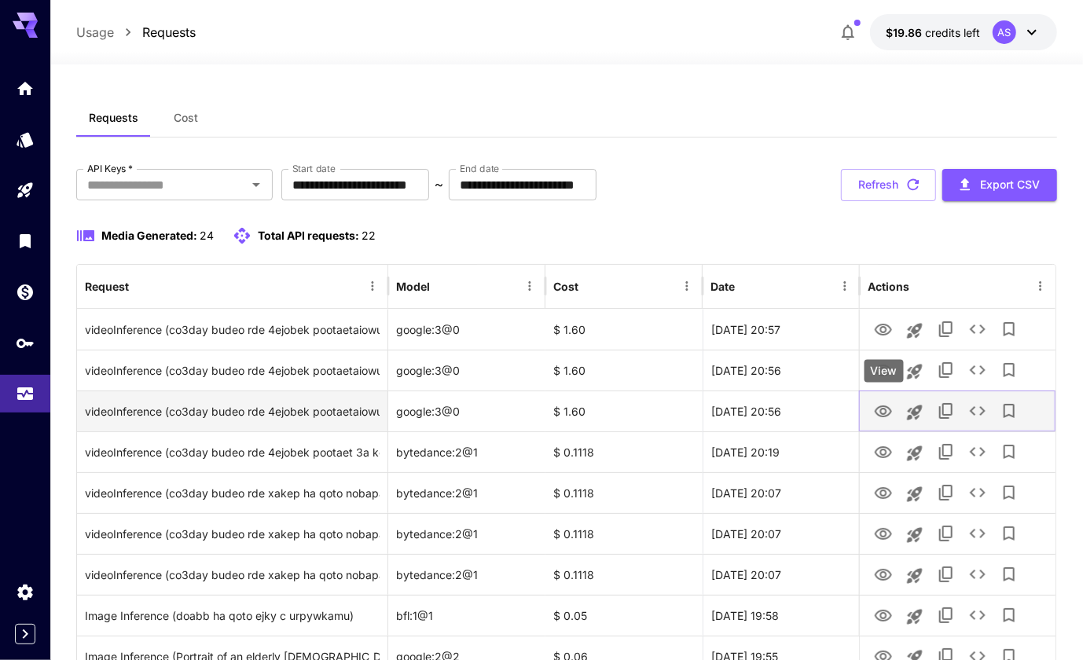
click at [882, 410] on icon "View" at bounding box center [883, 412] width 19 height 19
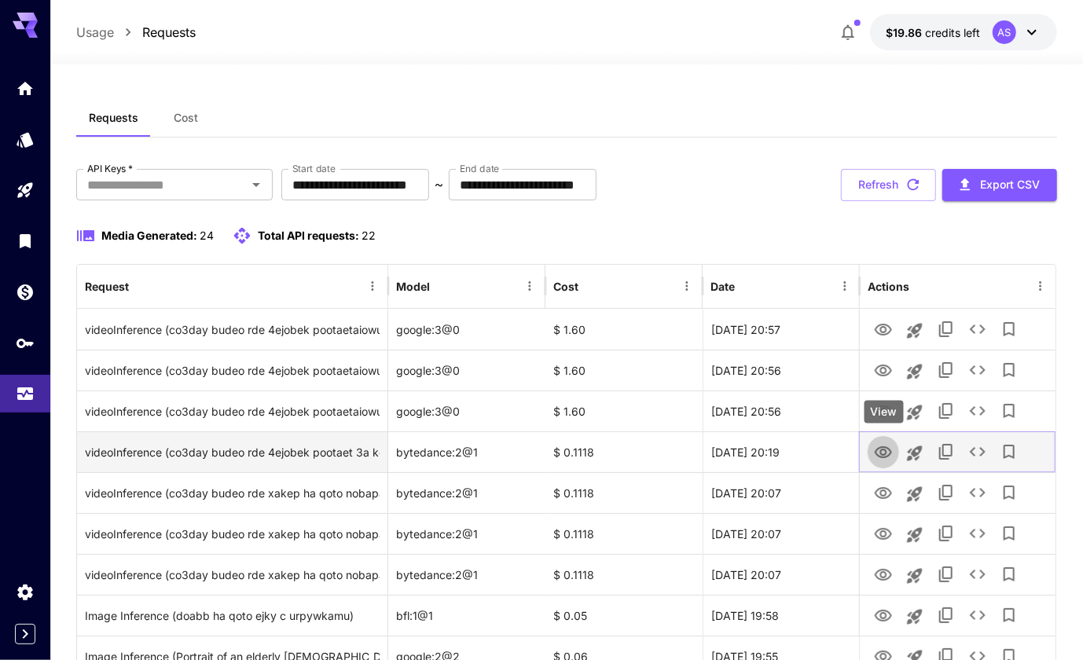
click at [884, 452] on icon "View" at bounding box center [883, 452] width 19 height 19
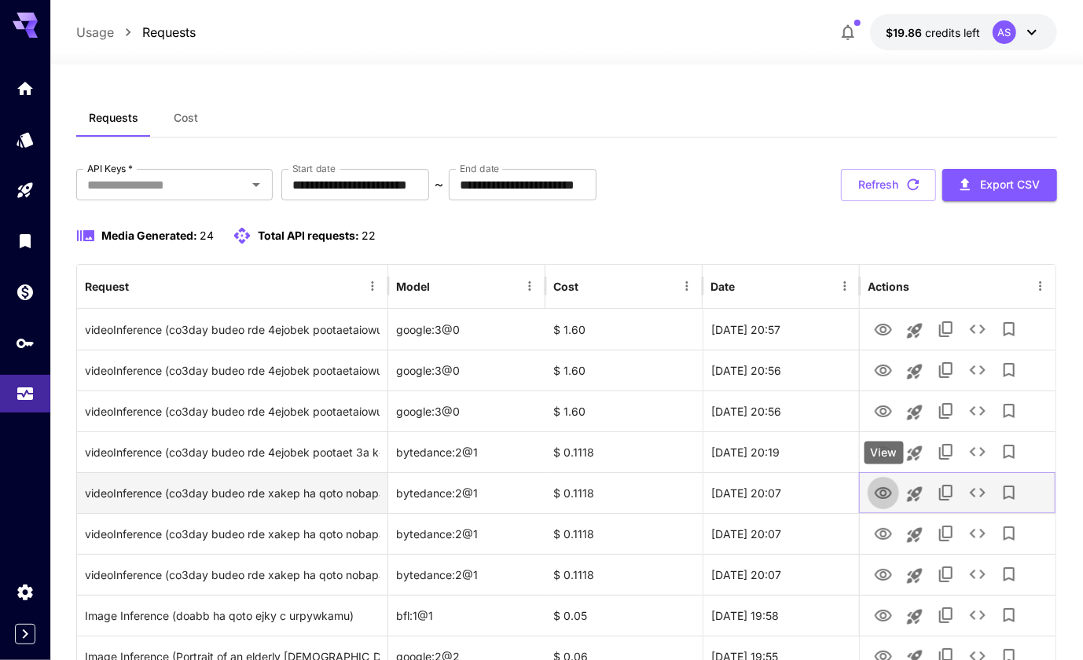
click at [884, 488] on icon "View" at bounding box center [883, 493] width 17 height 12
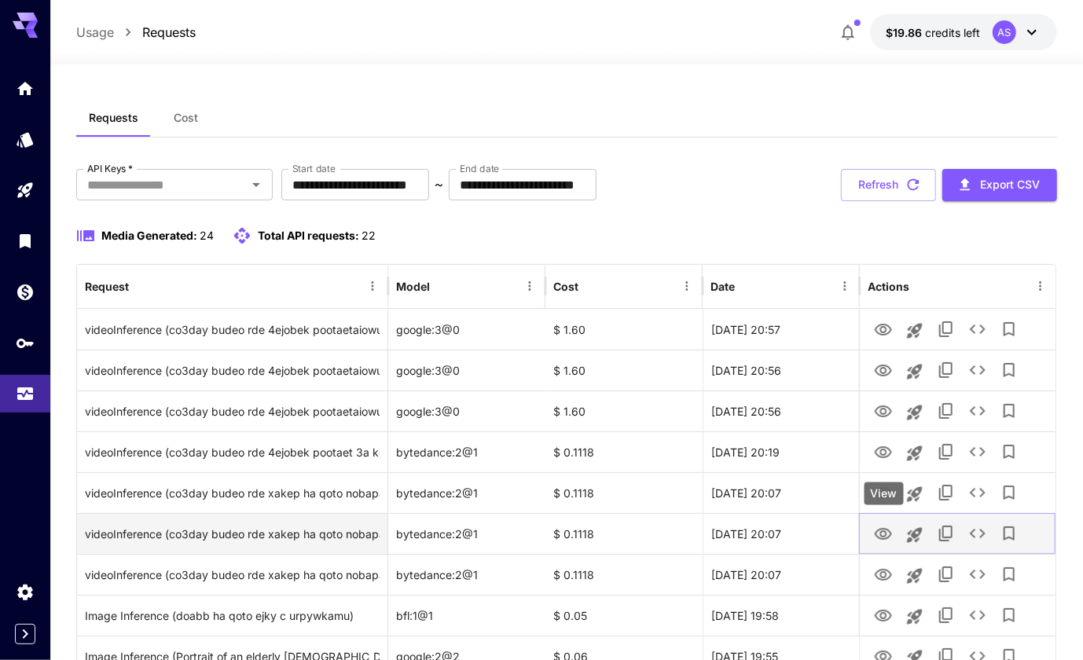
click at [888, 534] on icon "View" at bounding box center [883, 534] width 19 height 19
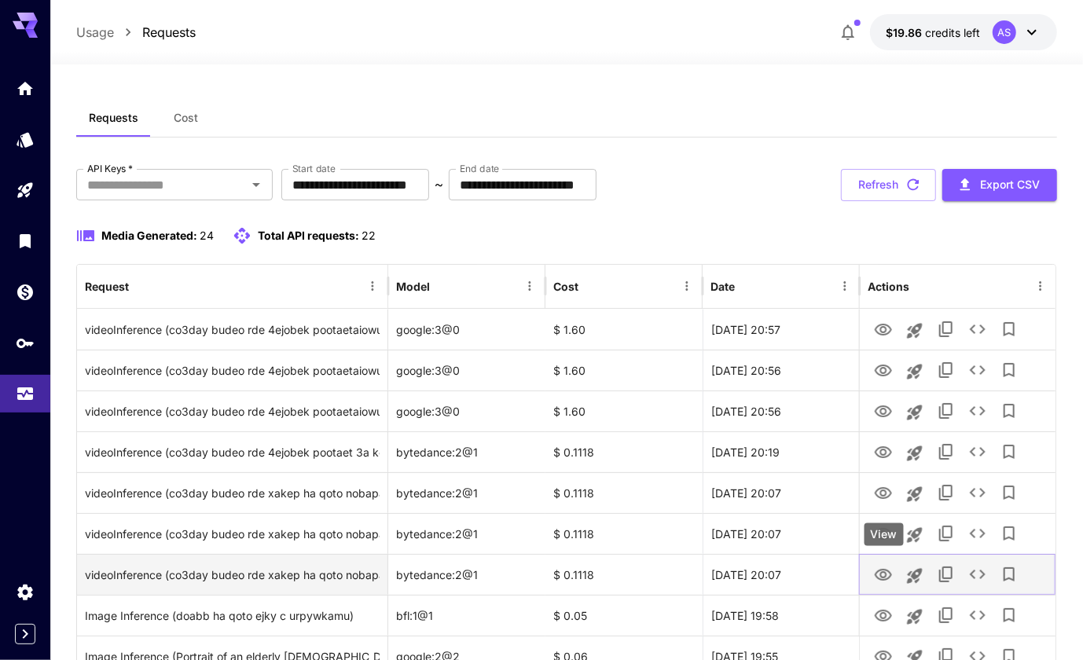
click at [882, 575] on icon "View" at bounding box center [883, 575] width 19 height 19
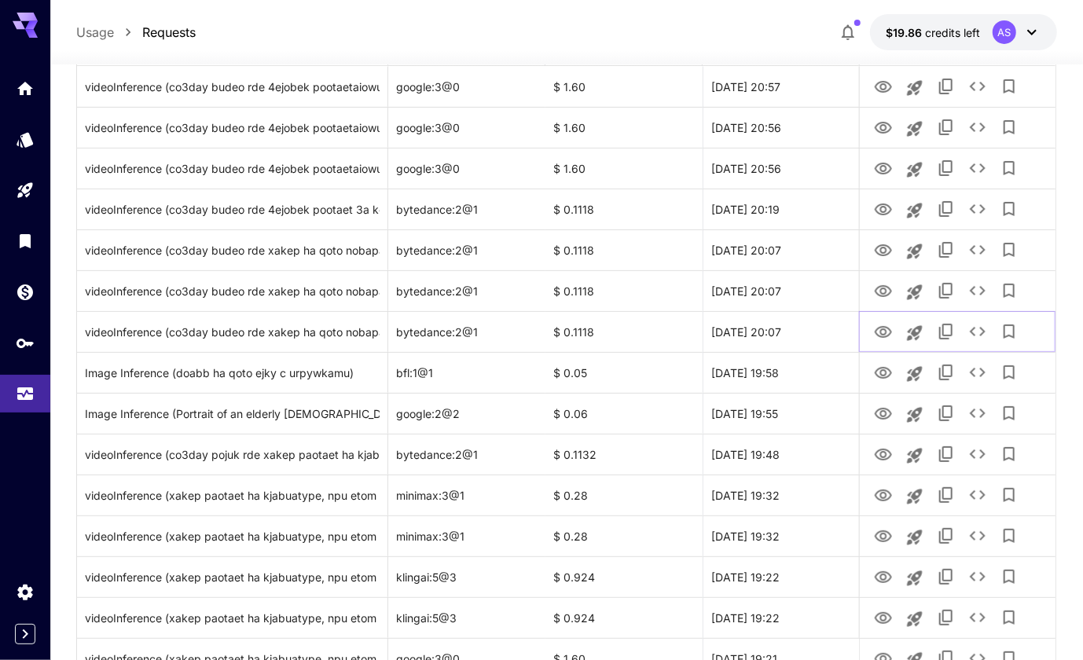
scroll to position [268, 0]
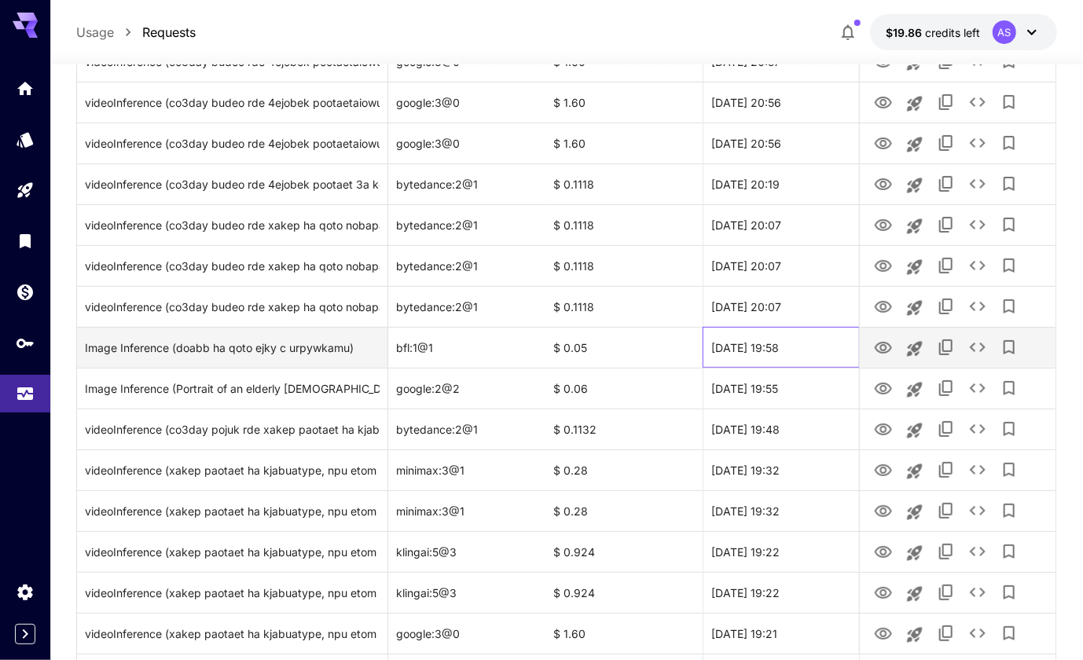
click at [836, 353] on div "[DATE] 19:58" at bounding box center [781, 347] width 157 height 41
click at [901, 354] on button "Launch in playground" at bounding box center [914, 348] width 31 height 31
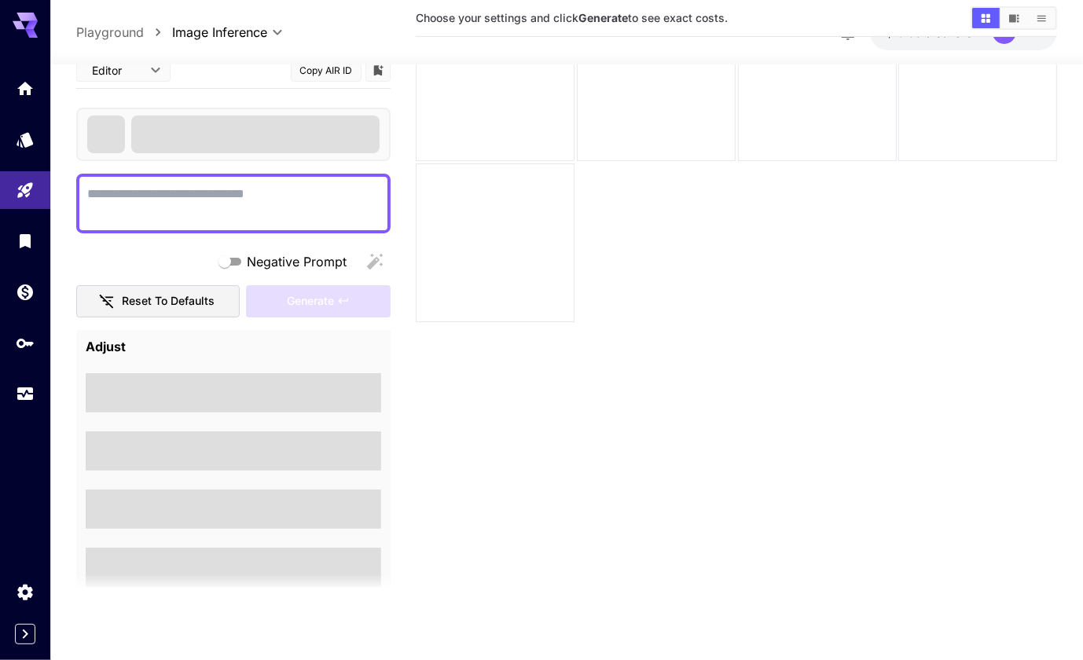
scroll to position [124, 0]
type textarea "**********"
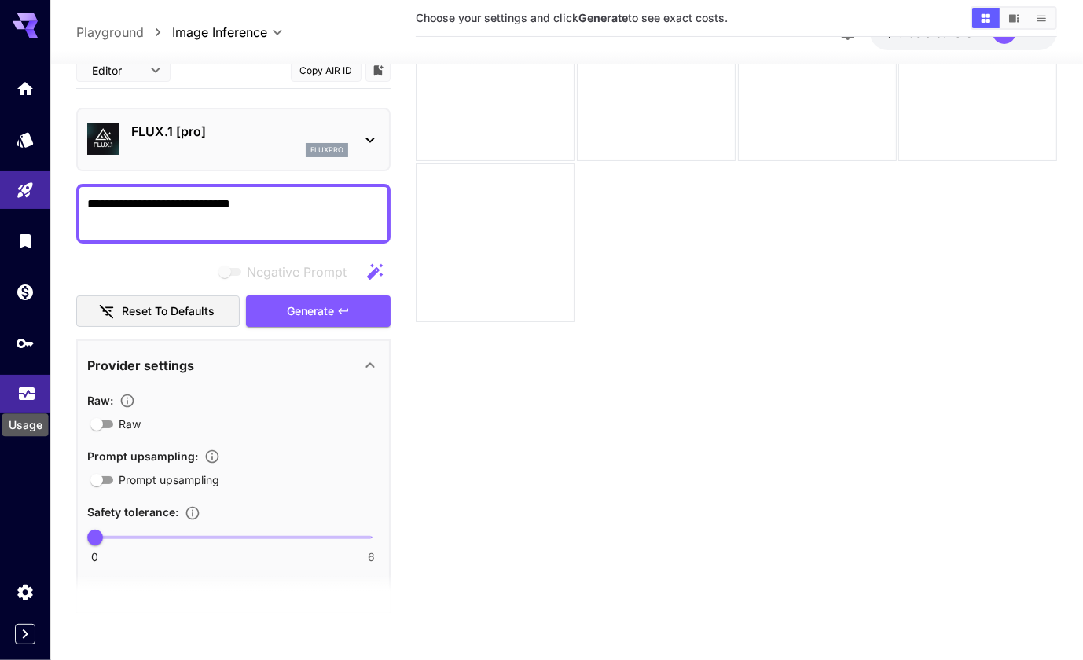
click at [30, 396] on icon "Usage" at bounding box center [27, 392] width 16 height 8
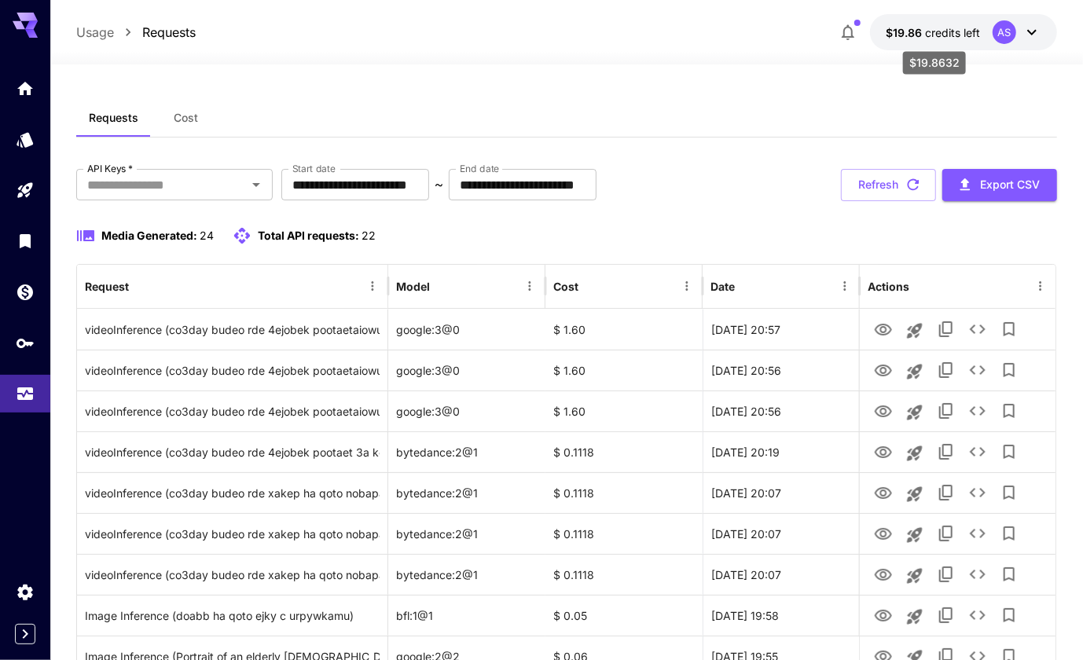
click at [928, 28] on span "credits left" at bounding box center [952, 32] width 55 height 13
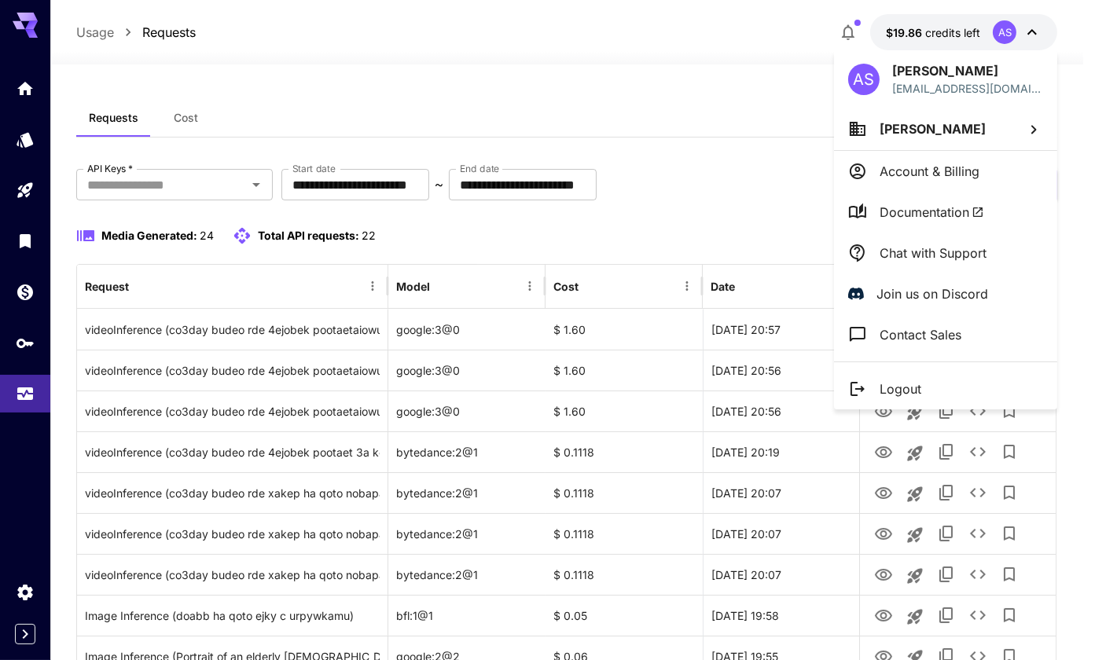
click at [759, 138] on div at bounding box center [547, 330] width 1095 height 660
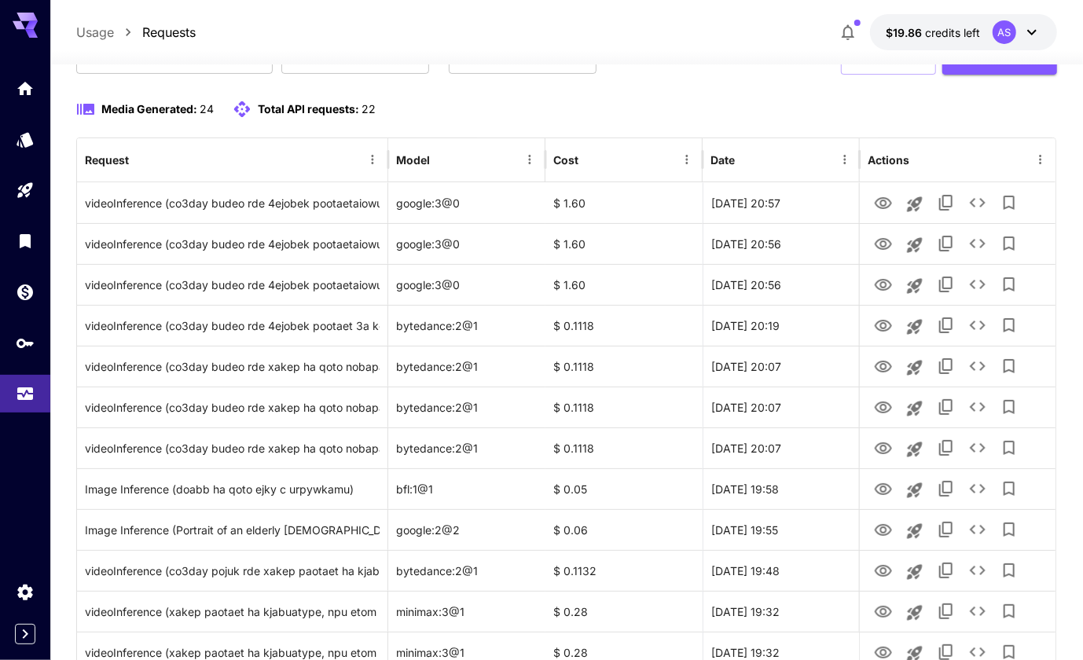
scroll to position [127, 0]
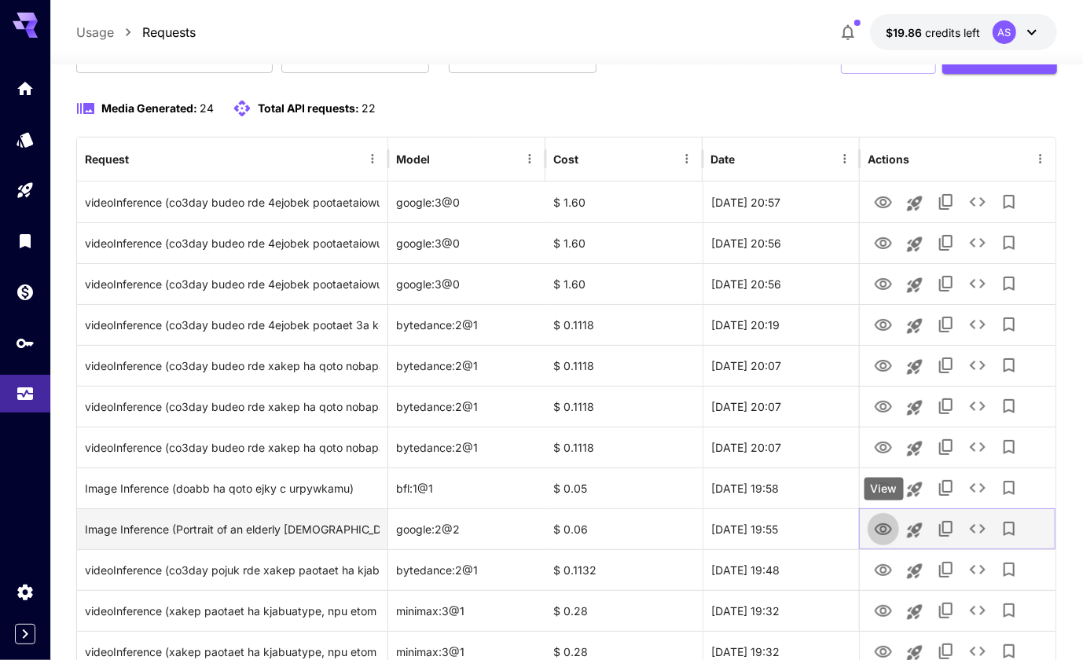
click at [887, 526] on icon "View" at bounding box center [883, 530] width 17 height 12
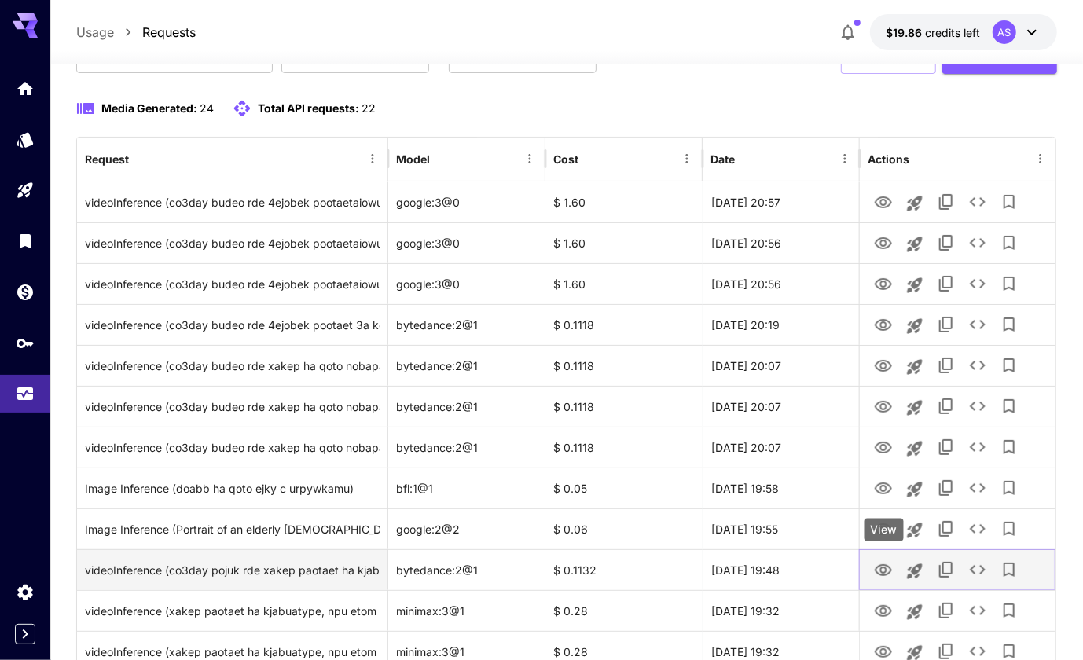
click at [882, 567] on icon "View" at bounding box center [883, 570] width 19 height 19
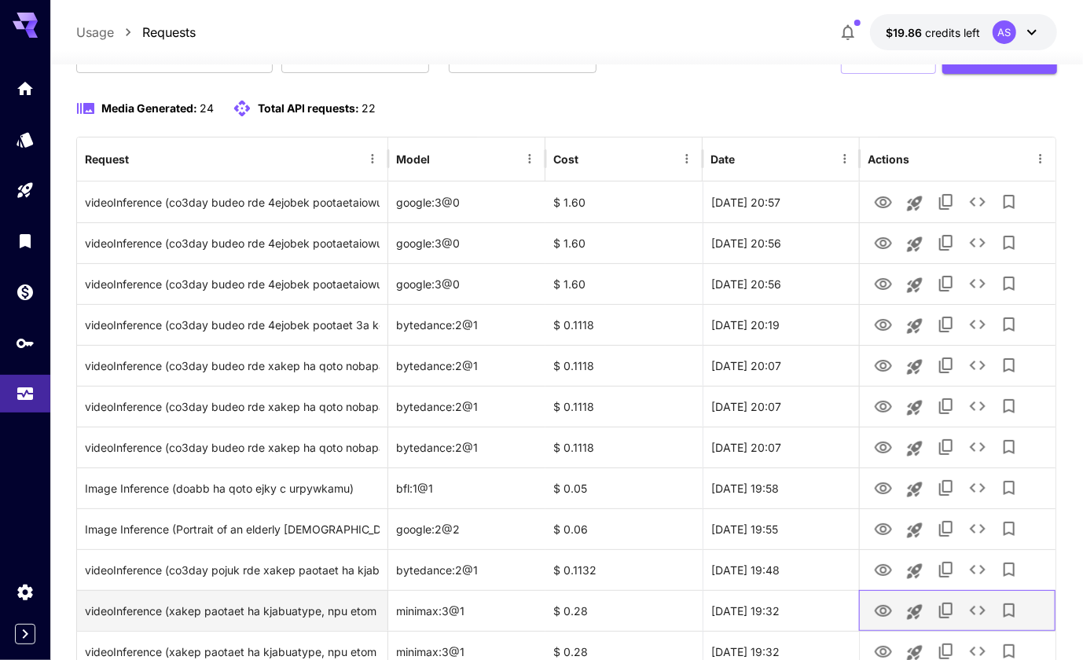
click at [862, 616] on div at bounding box center [957, 610] width 197 height 41
click at [878, 612] on icon "View" at bounding box center [883, 611] width 17 height 12
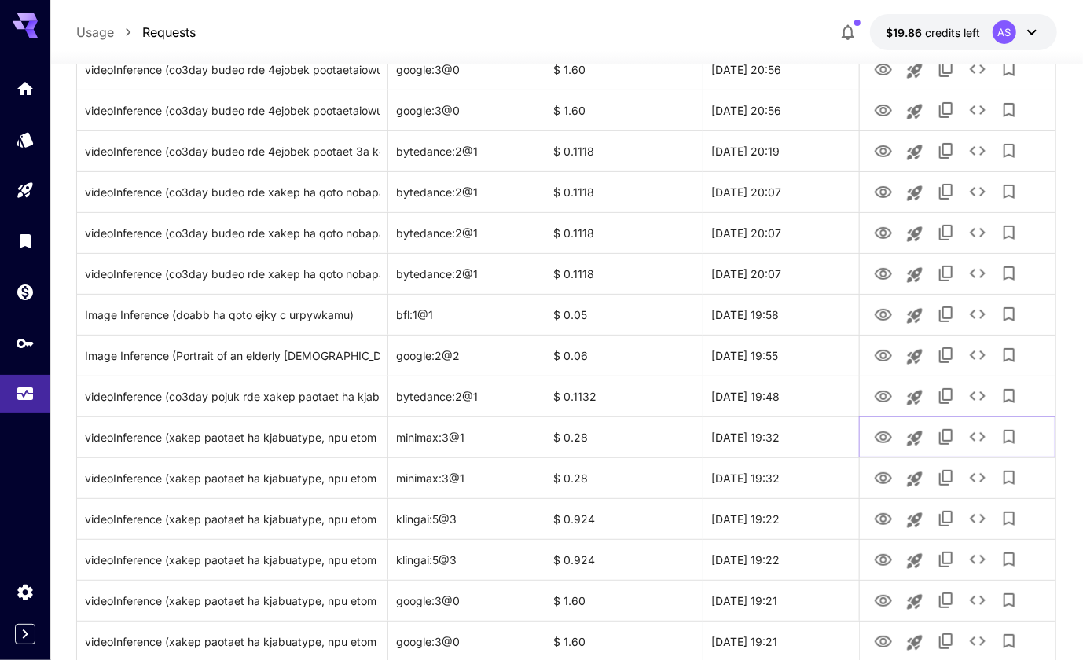
scroll to position [303, 0]
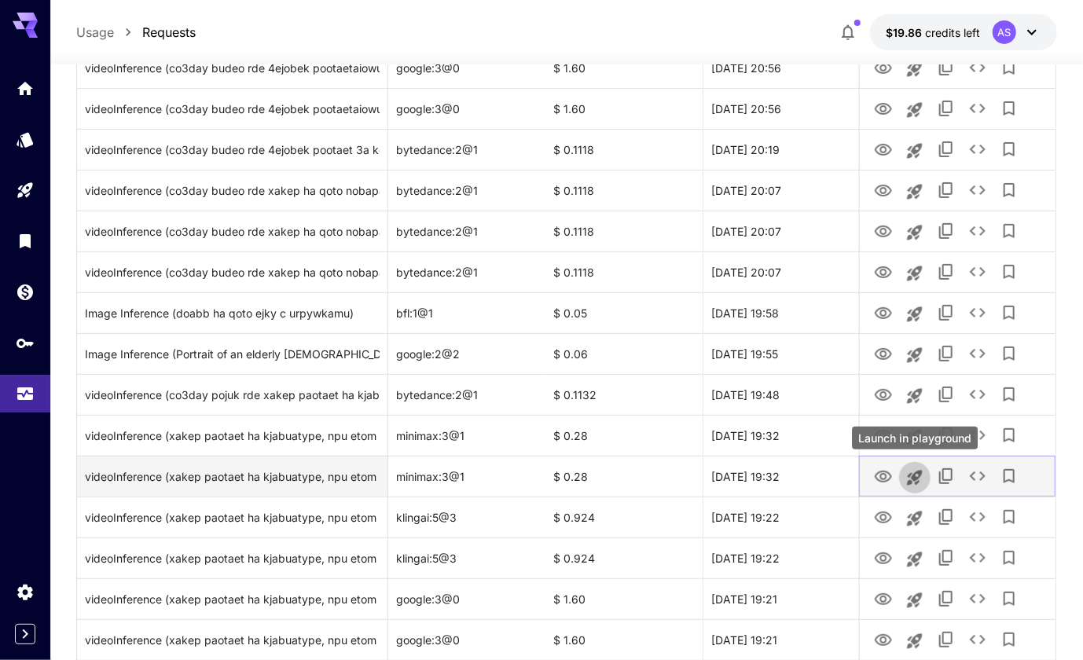
click at [902, 476] on button "Launch in playground" at bounding box center [914, 477] width 31 height 31
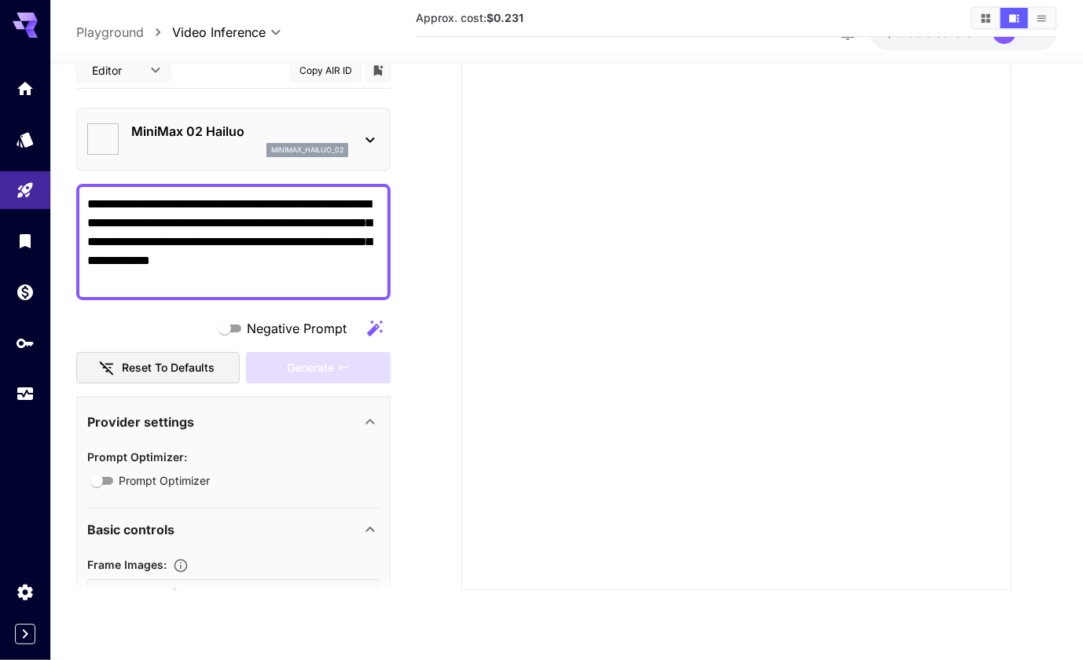
scroll to position [124, 0]
type input "*"
click at [694, 414] on div at bounding box center [737, 315] width 550 height 550
click at [29, 395] on icon "Usage" at bounding box center [26, 389] width 19 height 19
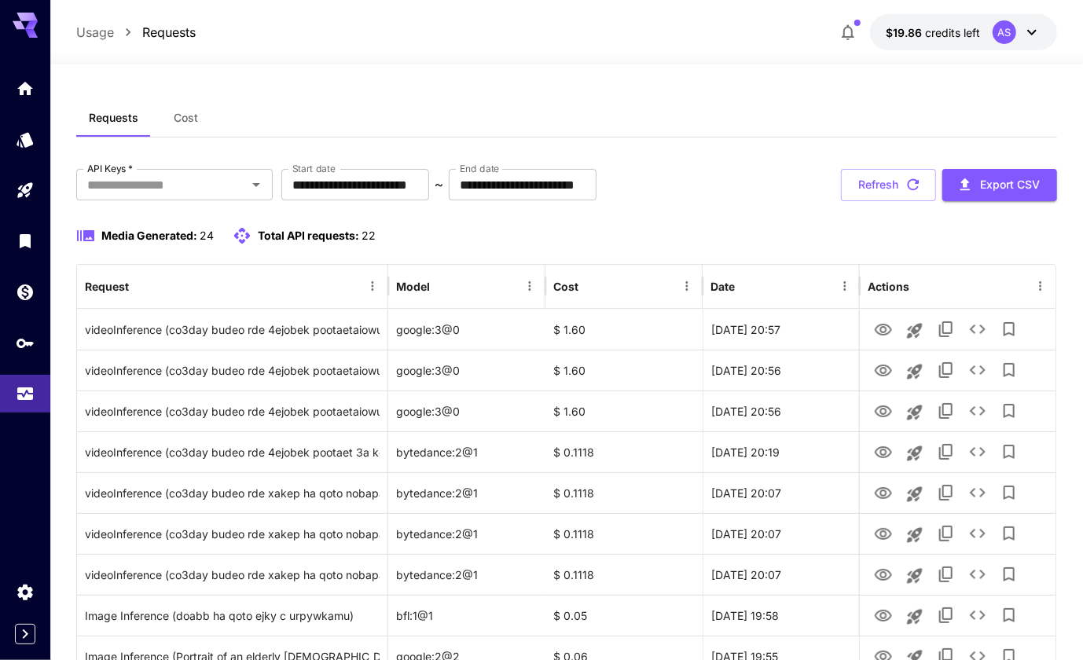
click at [958, 43] on button "$19.86 credits left AS" at bounding box center [963, 32] width 187 height 36
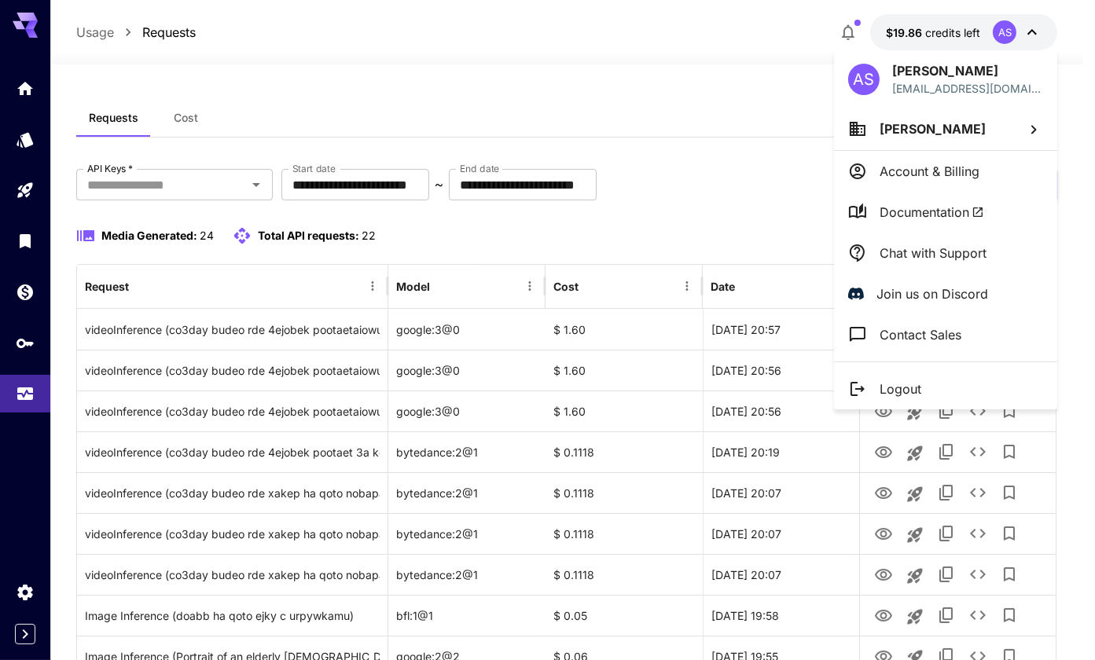
click at [962, 70] on p "[PERSON_NAME]" at bounding box center [967, 70] width 151 height 19
click at [1030, 29] on div at bounding box center [547, 330] width 1095 height 660
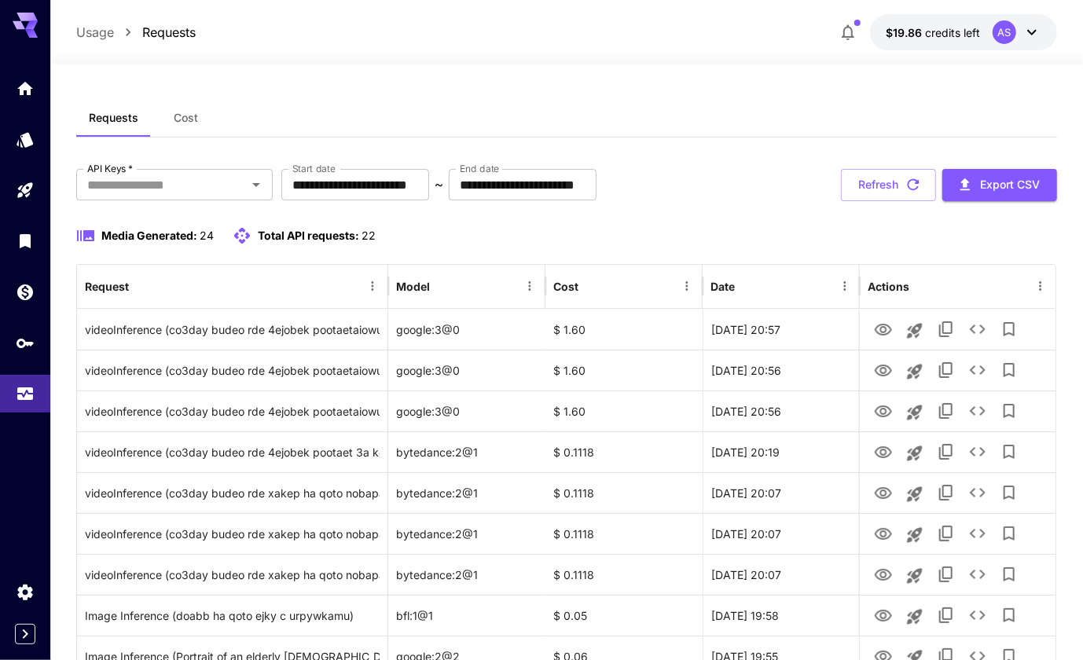
click at [1033, 33] on icon at bounding box center [1032, 33] width 9 height 6
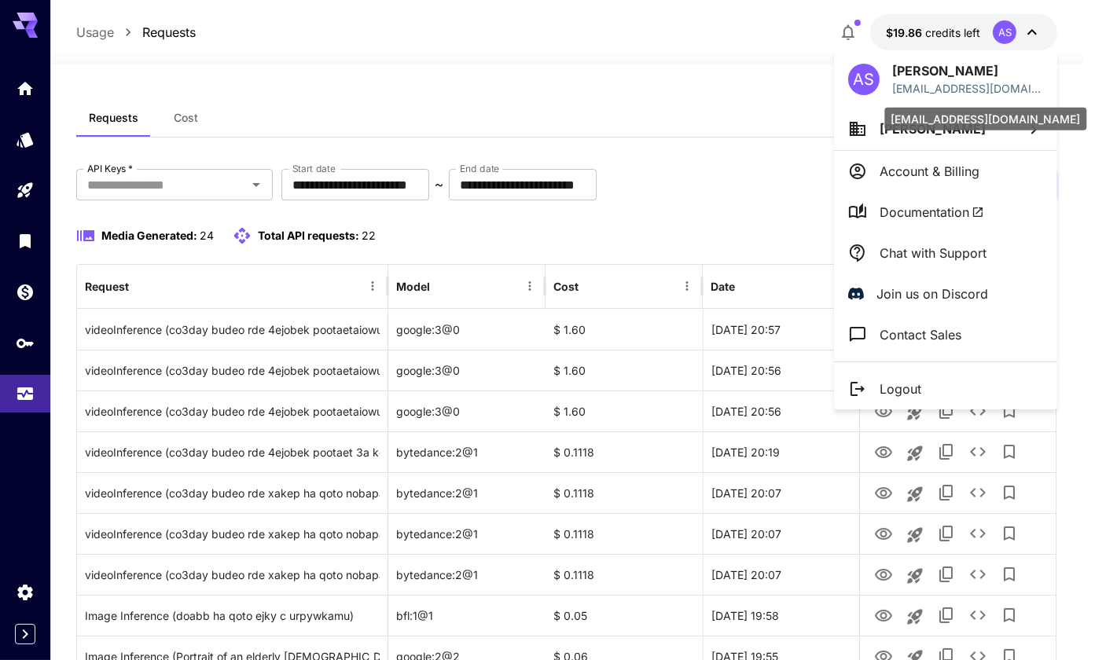
click at [951, 81] on p "[EMAIL_ADDRESS][DOMAIN_NAME]" at bounding box center [967, 88] width 151 height 17
click at [942, 31] on div at bounding box center [547, 330] width 1095 height 660
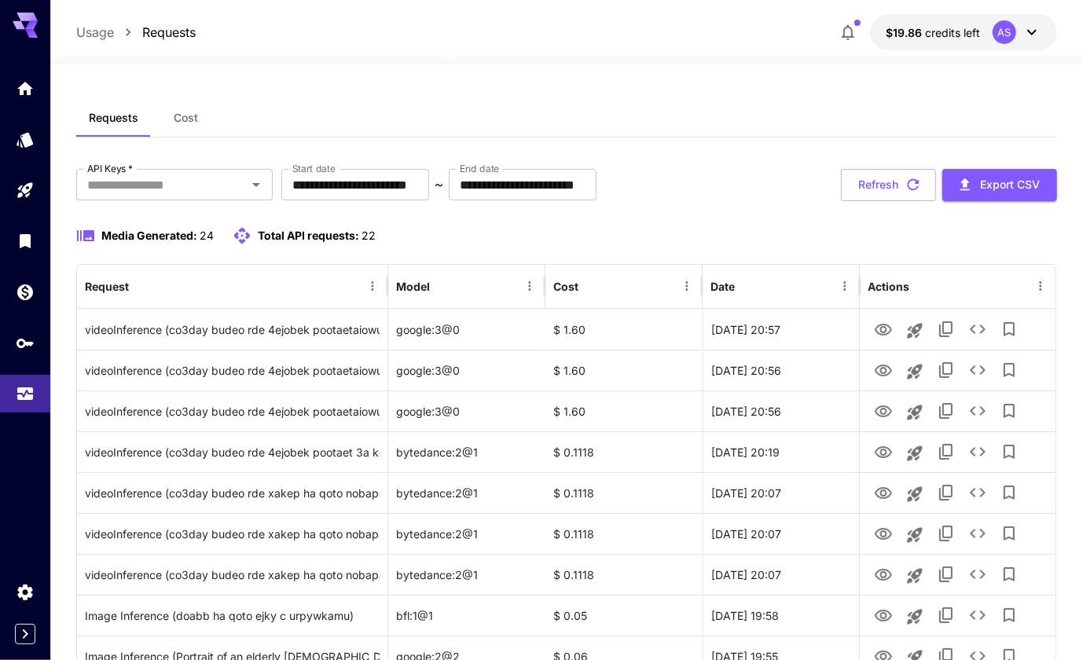
click at [899, 24] on p "$19.86 credits left" at bounding box center [933, 32] width 94 height 17
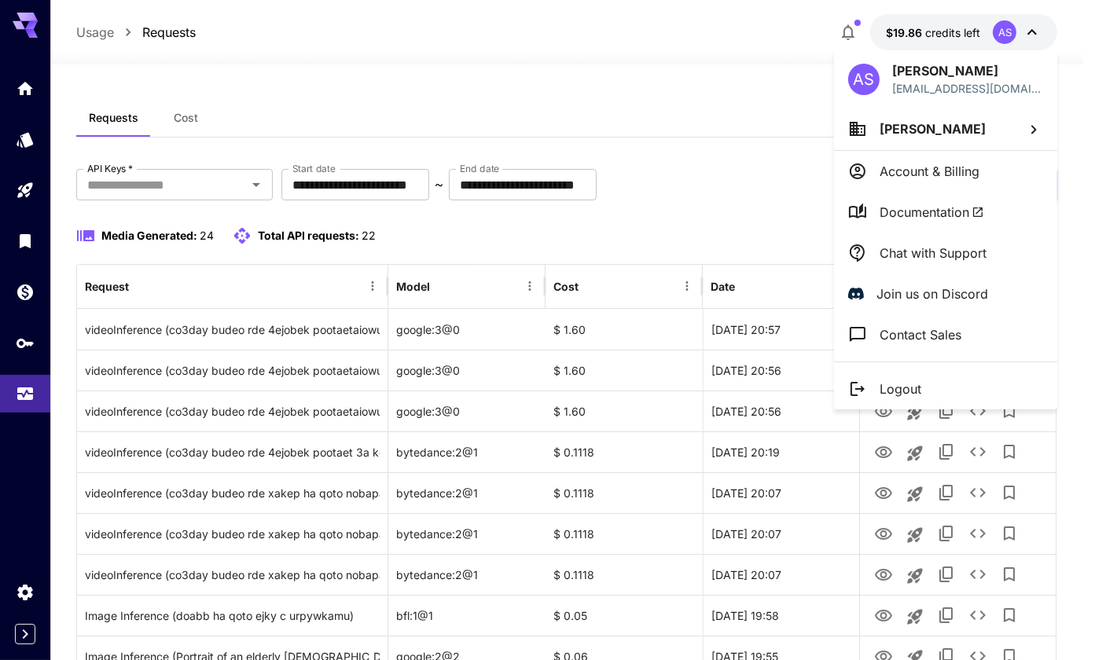
click at [722, 146] on div at bounding box center [547, 330] width 1095 height 660
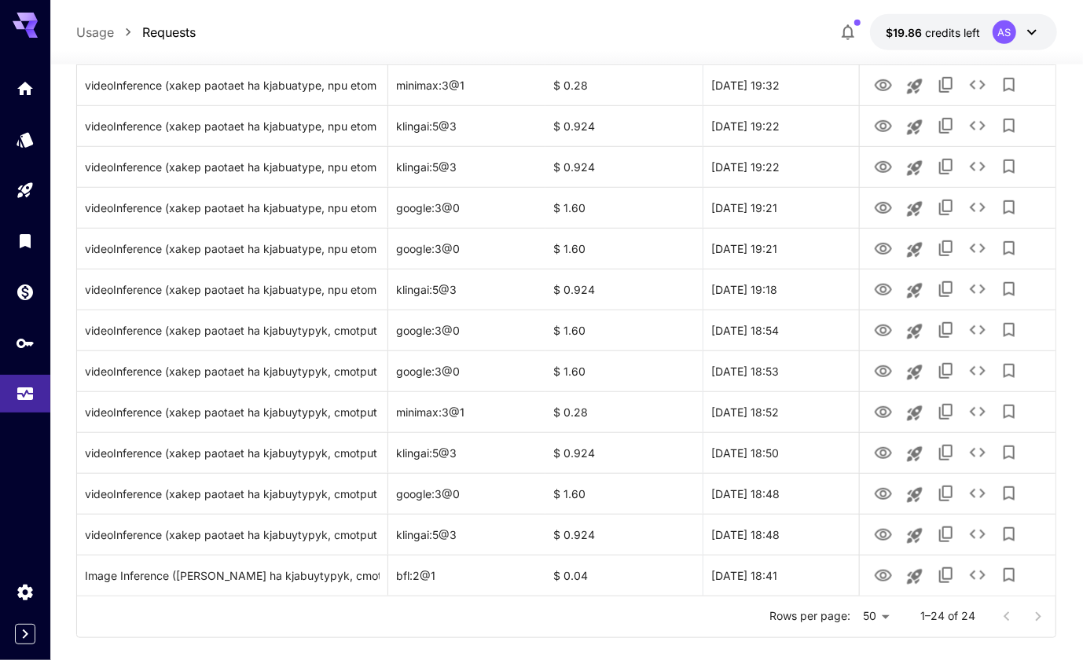
scroll to position [697, 0]
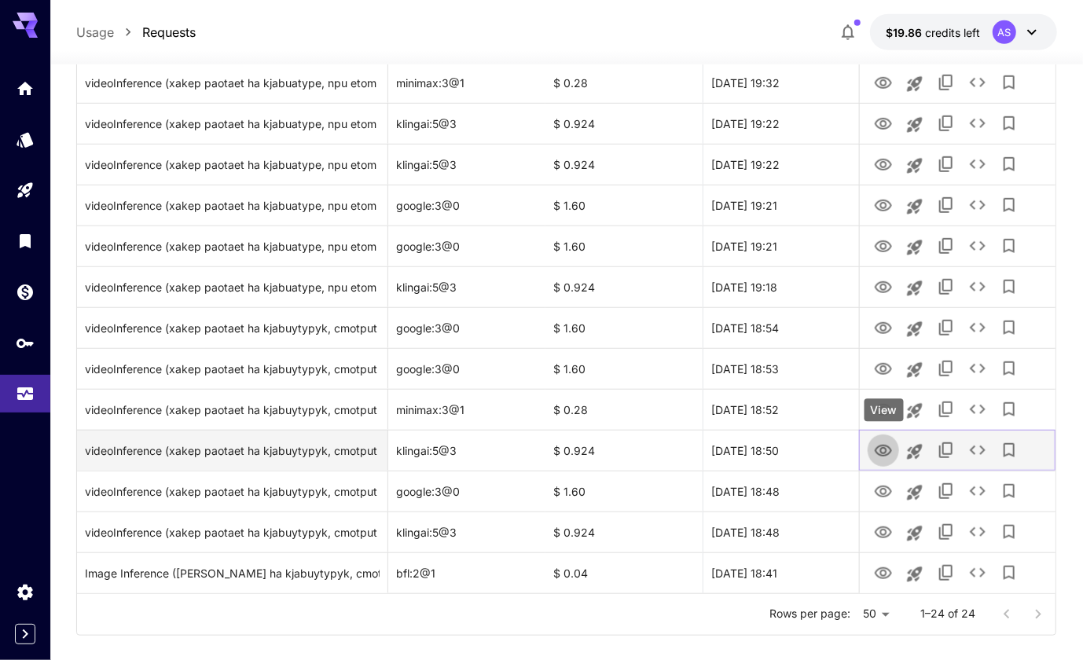
click at [882, 452] on icon "View" at bounding box center [883, 451] width 17 height 12
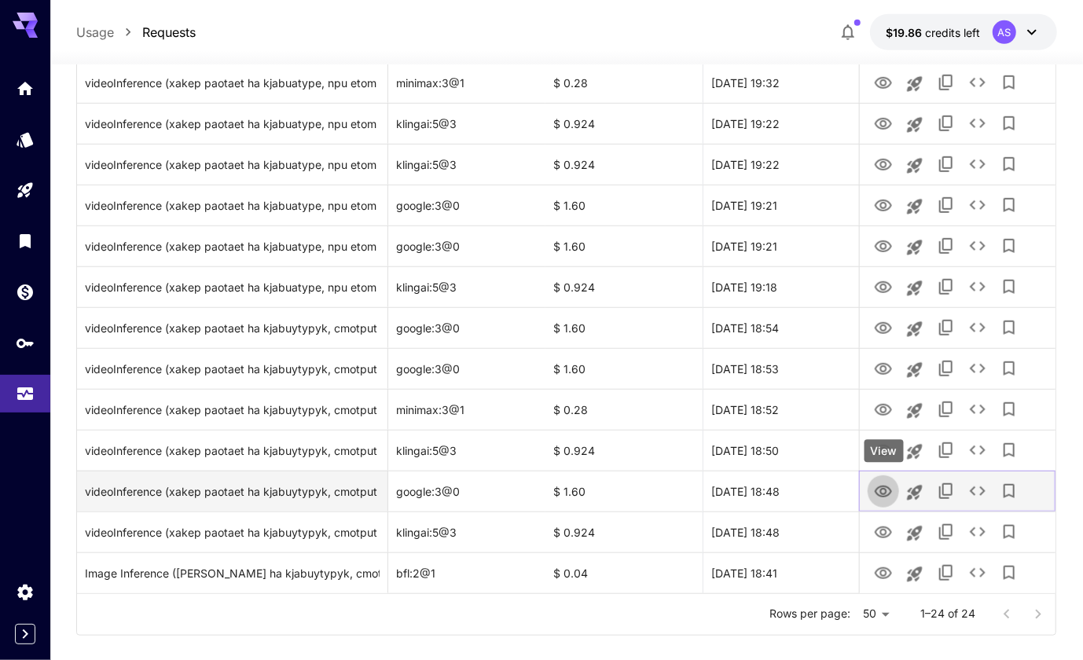
click at [881, 491] on icon "View" at bounding box center [883, 492] width 17 height 12
click at [884, 487] on icon "View" at bounding box center [883, 492] width 19 height 19
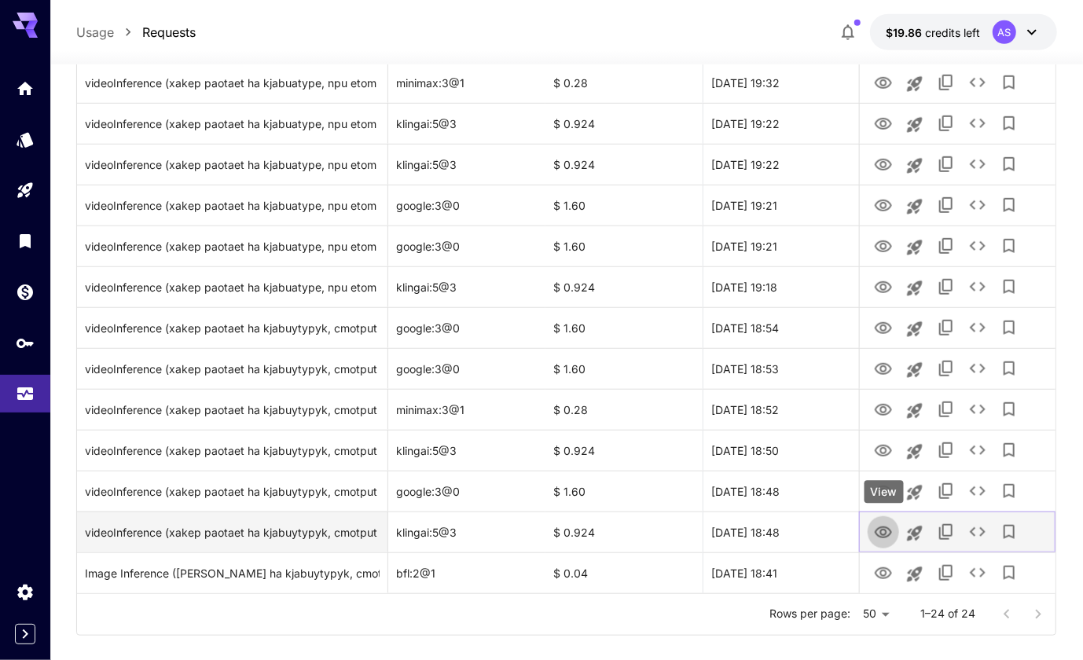
click at [888, 534] on icon "View" at bounding box center [883, 533] width 19 height 19
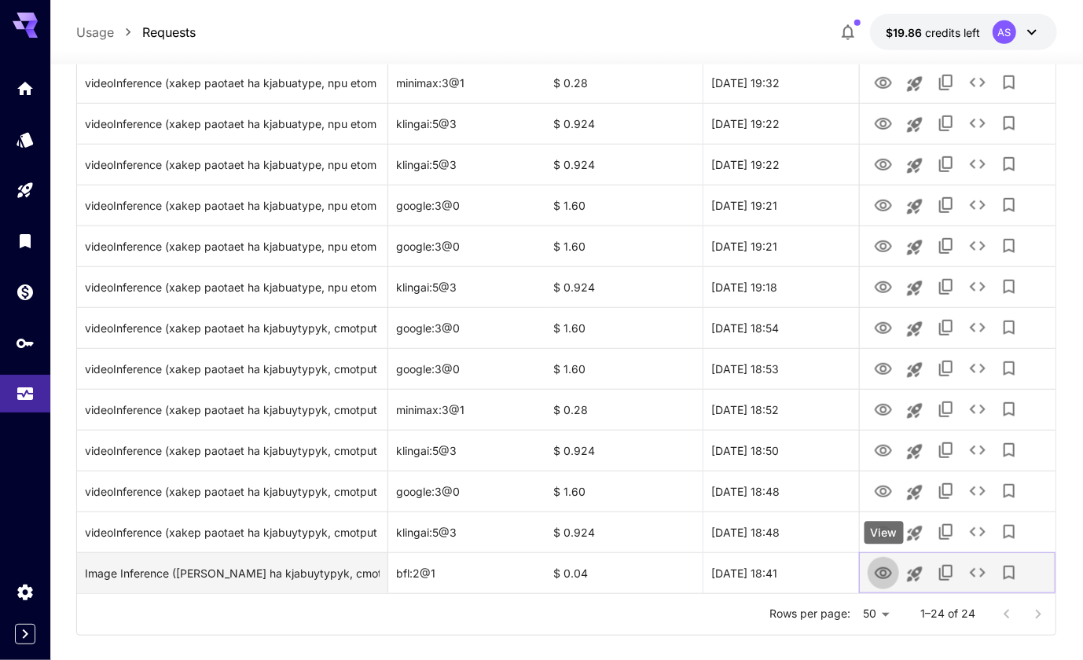
click at [881, 573] on icon "View" at bounding box center [883, 574] width 17 height 12
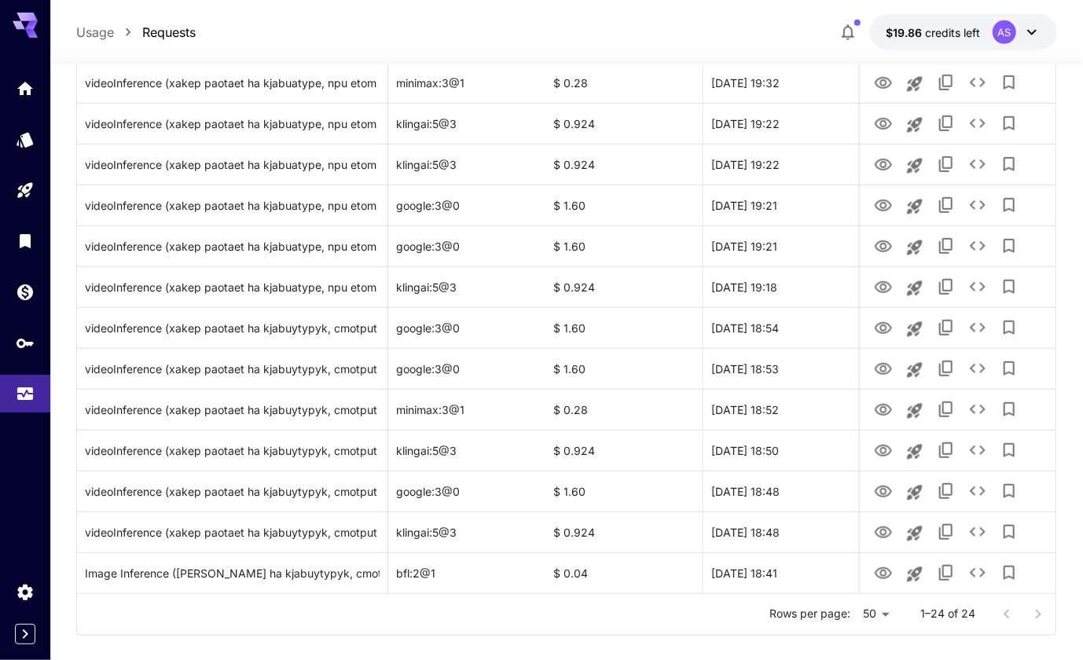
click at [935, 26] on span "credits left" at bounding box center [952, 32] width 55 height 13
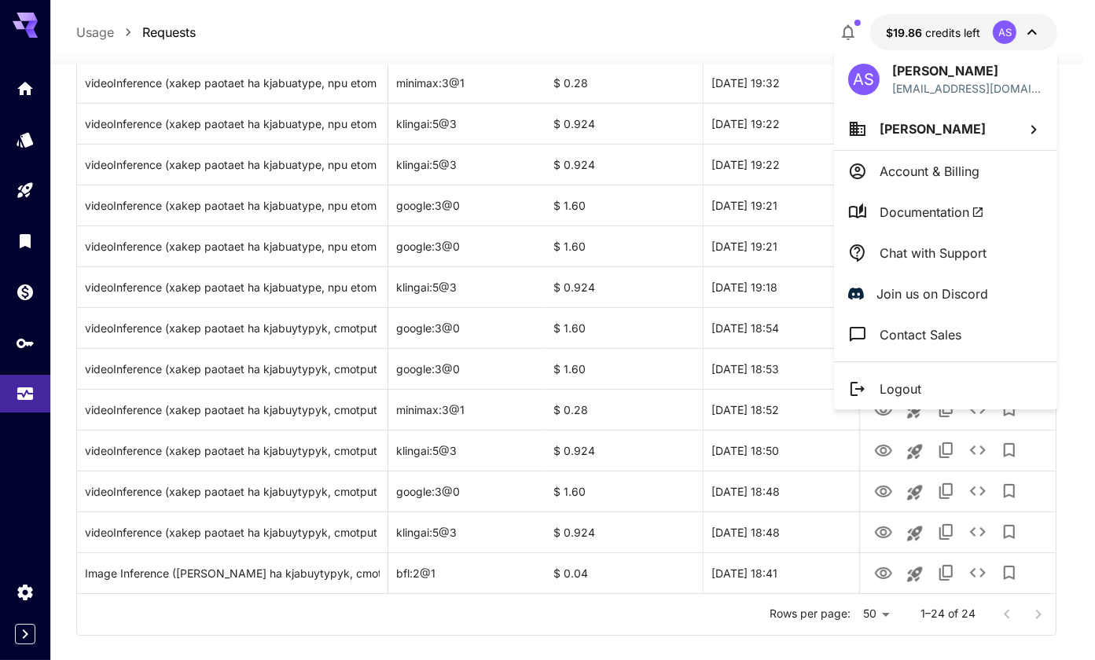
click at [935, 24] on div at bounding box center [547, 330] width 1095 height 660
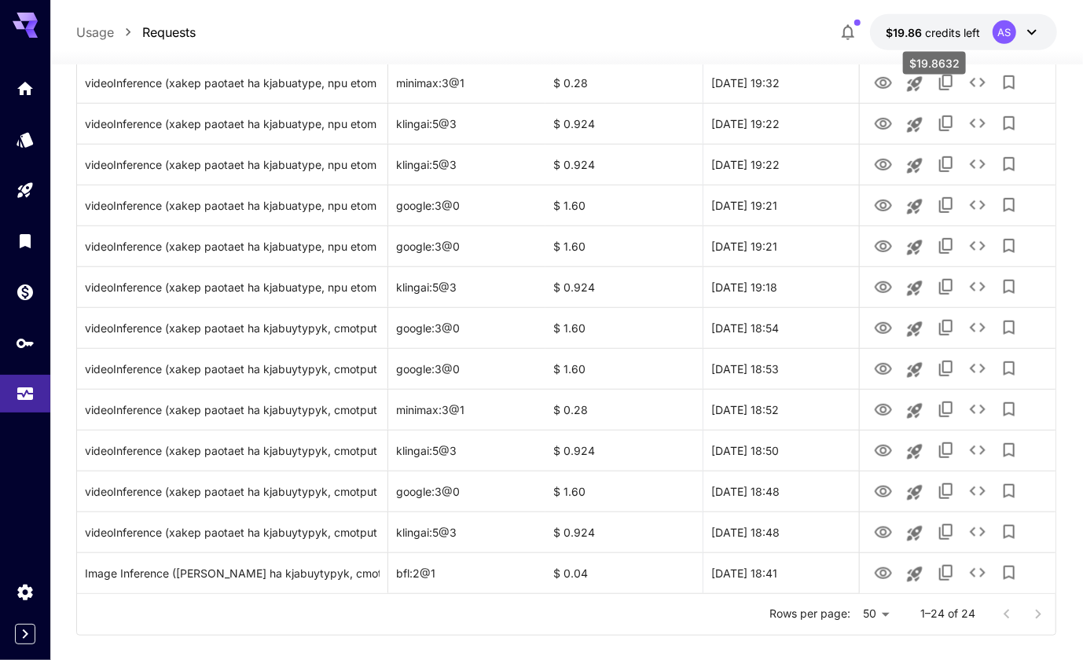
drag, startPoint x: 935, startPoint y: 24, endPoint x: 921, endPoint y: 28, distance: 13.7
click at [921, 28] on span "$19.86" at bounding box center [905, 32] width 39 height 13
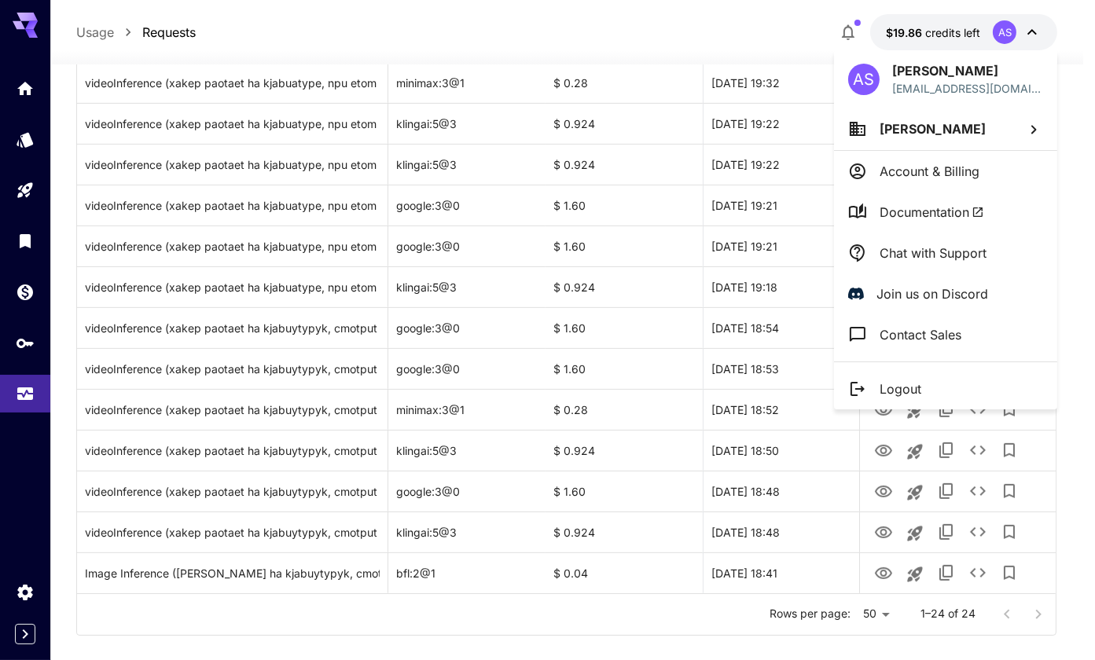
click at [761, 34] on div at bounding box center [547, 330] width 1095 height 660
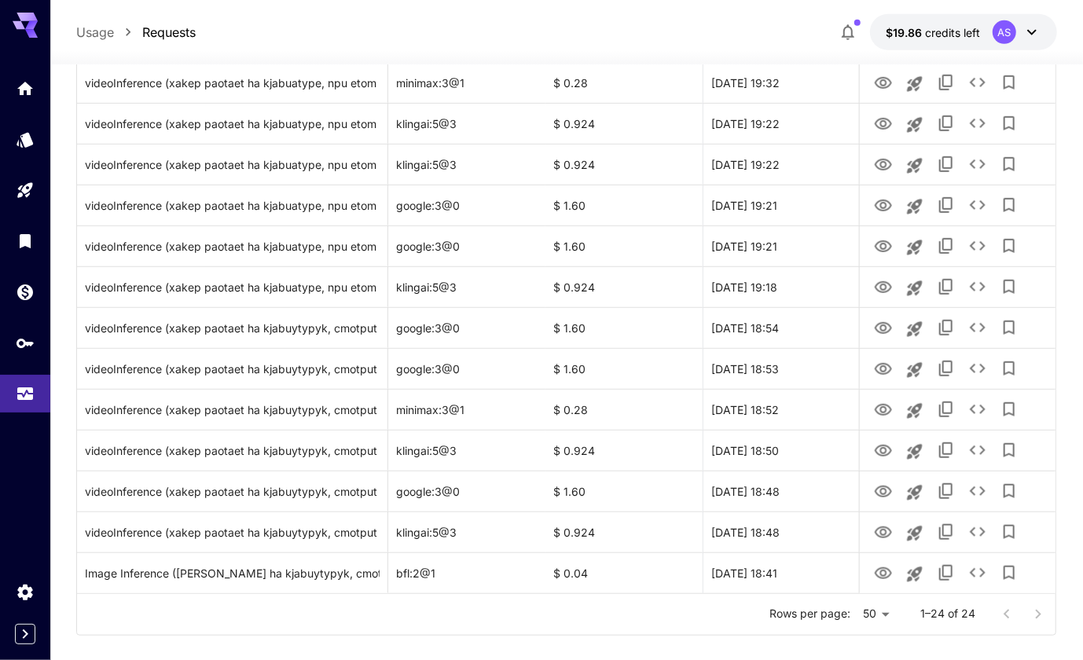
click at [572, 627] on div "Rows per page: 50 ** 1–24 of 24" at bounding box center [566, 614] width 979 height 41
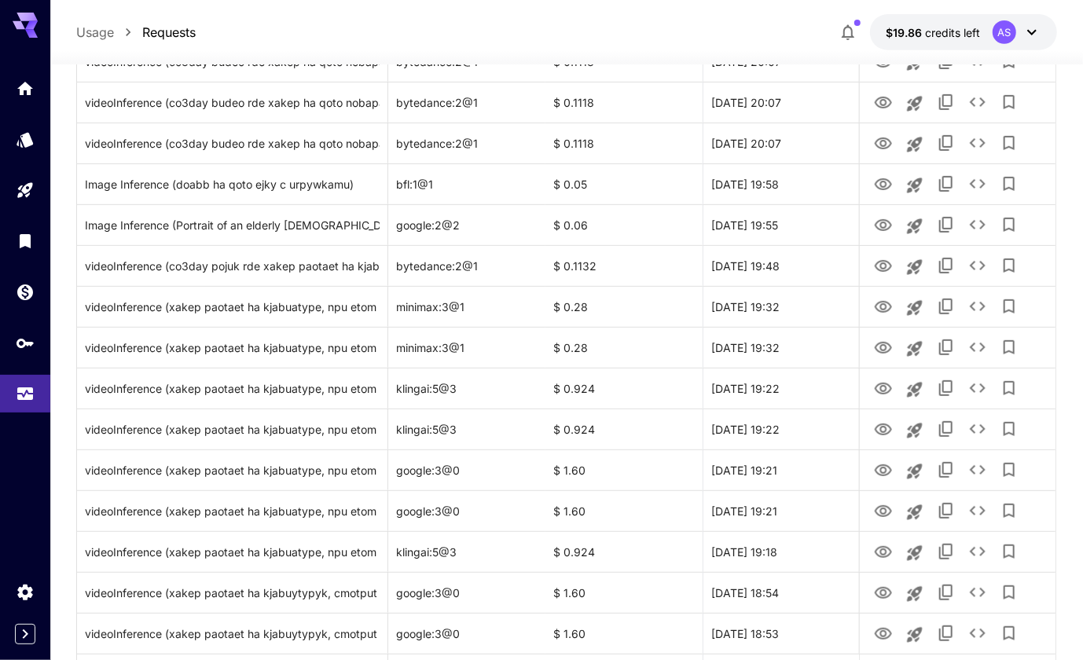
scroll to position [0, 0]
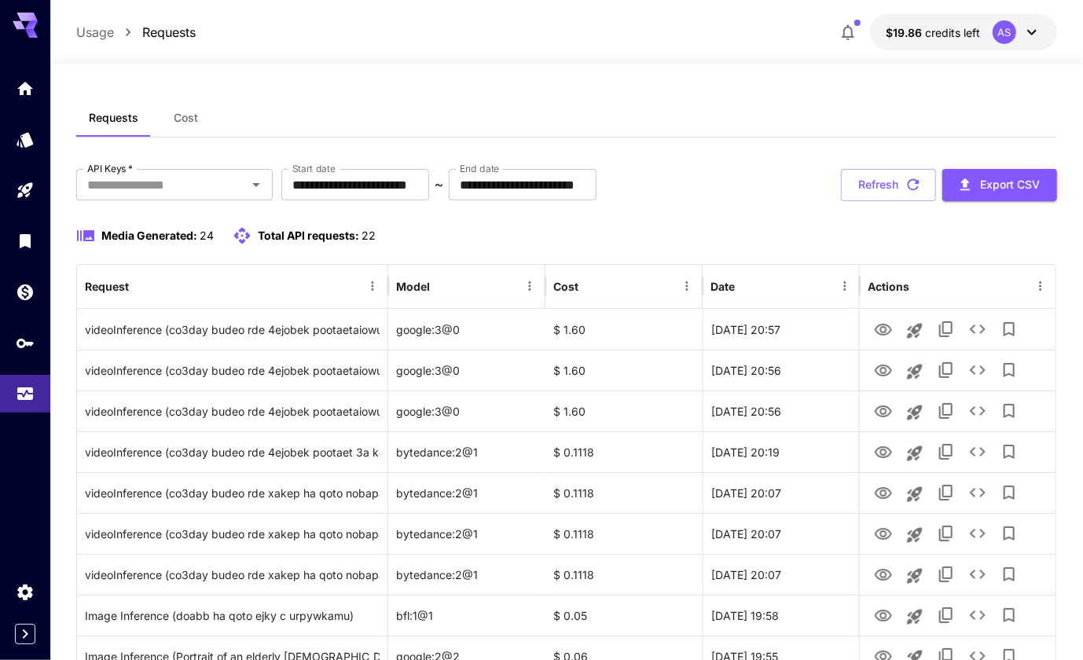
click at [171, 31] on p "Requests" at bounding box center [168, 32] width 53 height 19
click at [97, 28] on p "Usage" at bounding box center [95, 32] width 38 height 19
click at [186, 113] on span "Cost" at bounding box center [186, 118] width 24 height 14
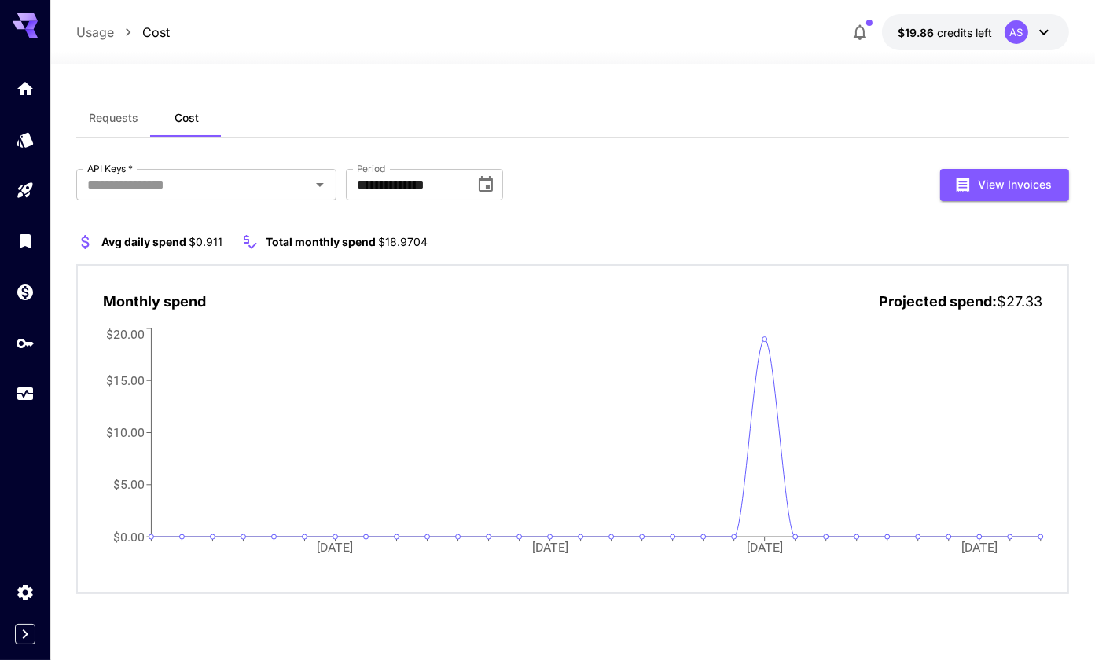
click at [793, 566] on icon "[DATE] Sep [DATE] Sep $0.00 $5.00 $10.00 $15.00 $20.00" at bounding box center [573, 451] width 940 height 252
click at [758, 14] on div "Usage Cost $19.86 credits left AS" at bounding box center [572, 32] width 993 height 36
click at [778, 72] on div "**********" at bounding box center [572, 362] width 993 height 596
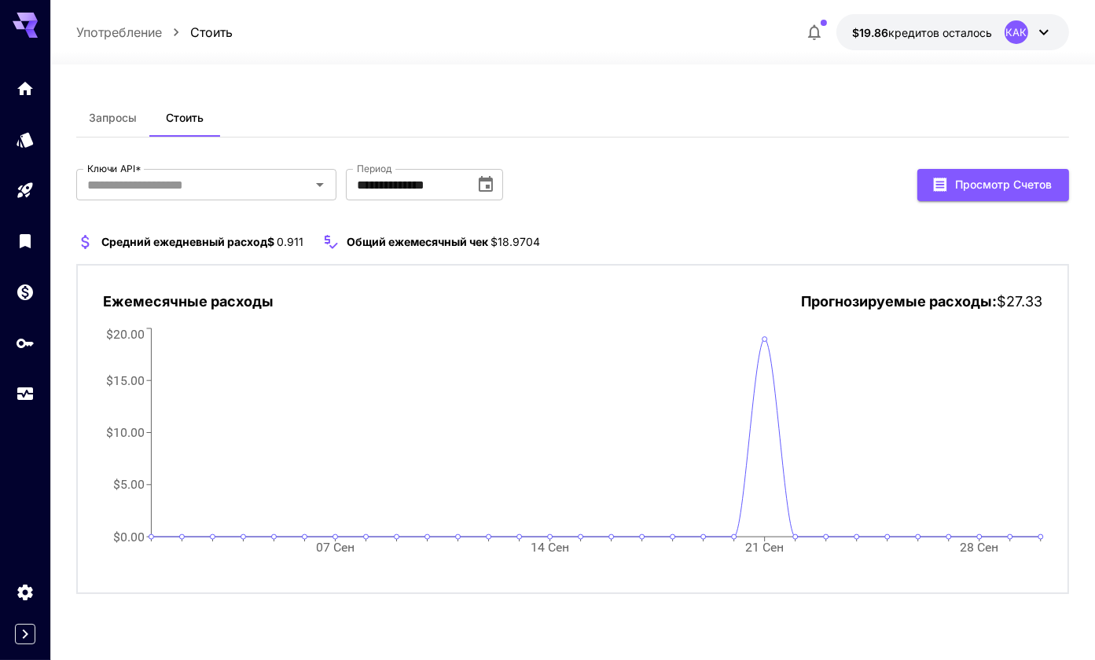
click at [741, 115] on div "Запросы Стоить" at bounding box center [572, 118] width 993 height 39
click at [105, 120] on span "Запросы" at bounding box center [113, 118] width 48 height 14
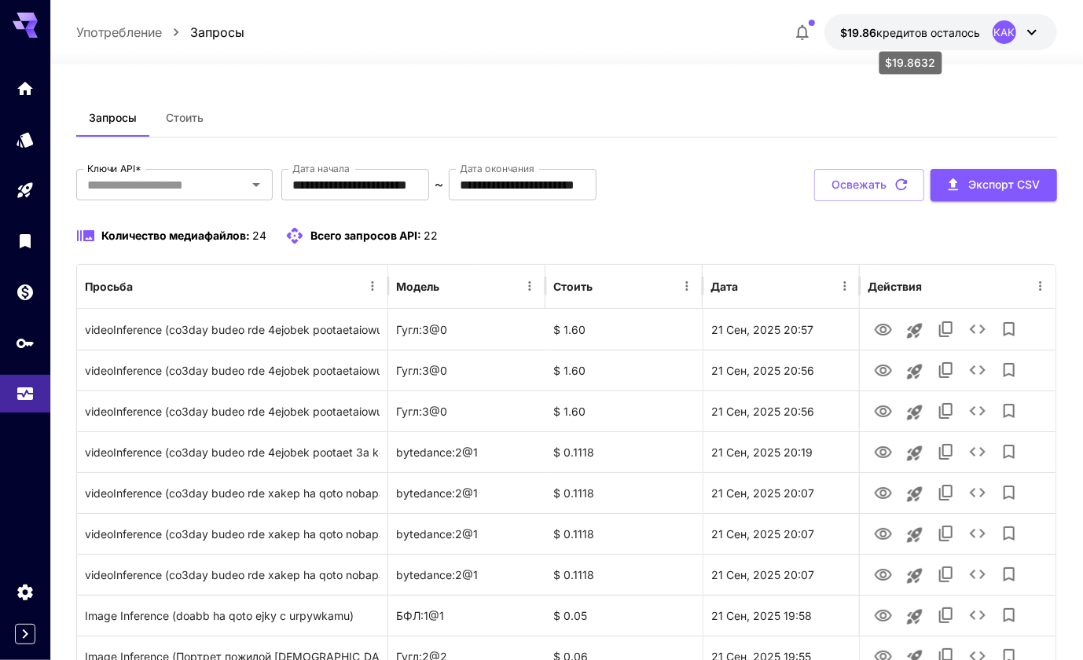
click at [913, 39] on p "$19.86 кредитов осталось" at bounding box center [910, 32] width 140 height 17
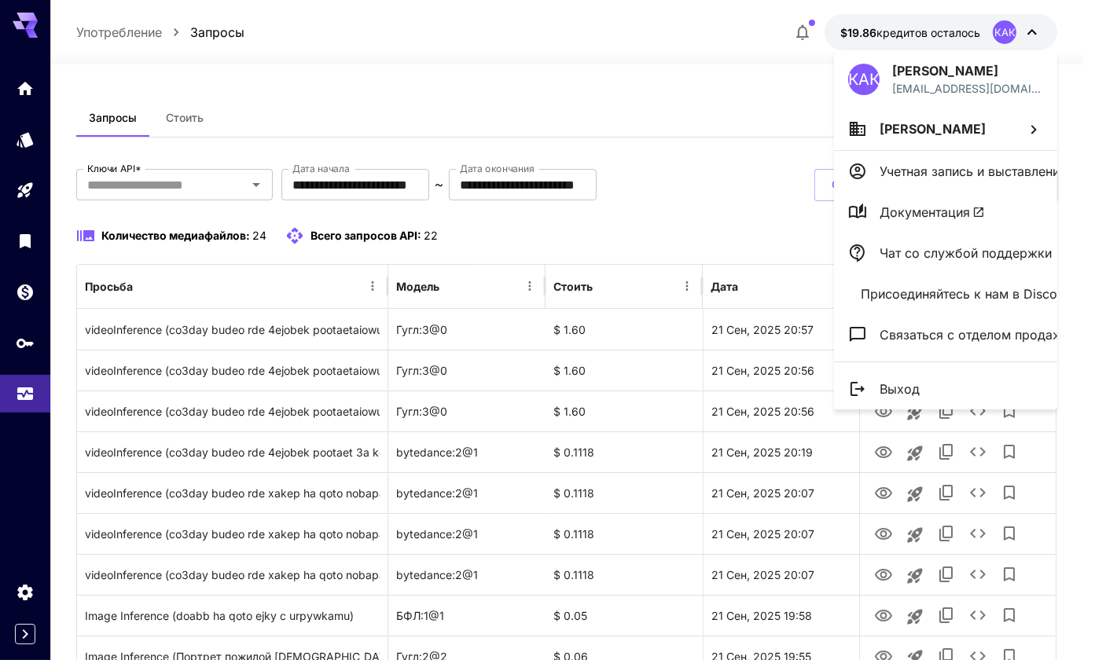
click at [913, 39] on div at bounding box center [547, 330] width 1095 height 660
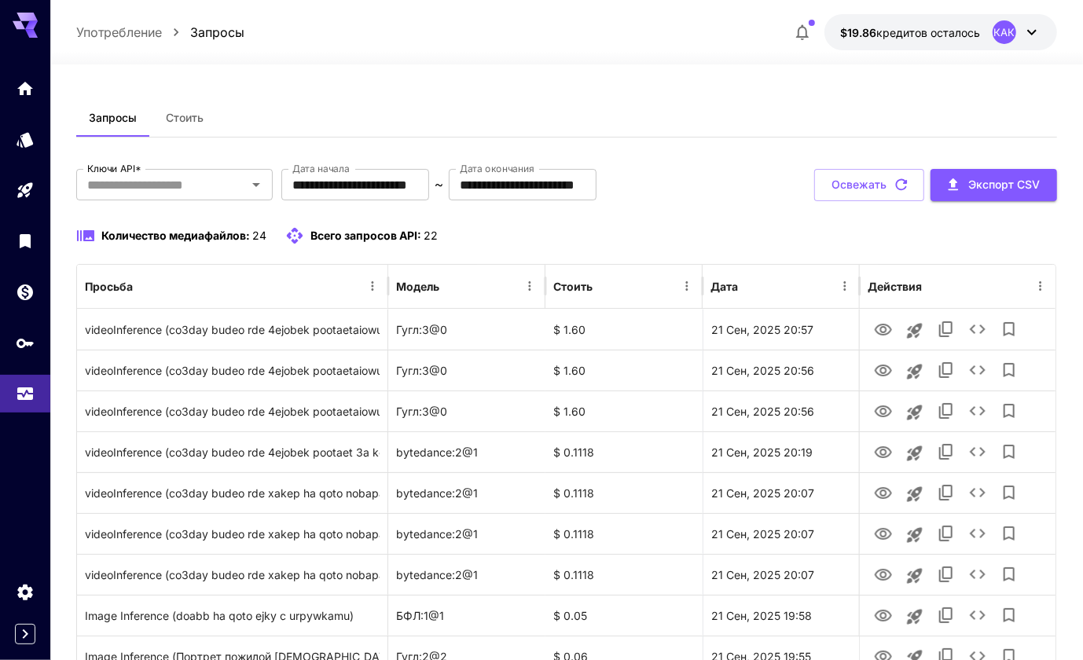
click at [715, 17] on div "Употребление Запросы $19.86 кредитов осталось КАК" at bounding box center [566, 32] width 981 height 36
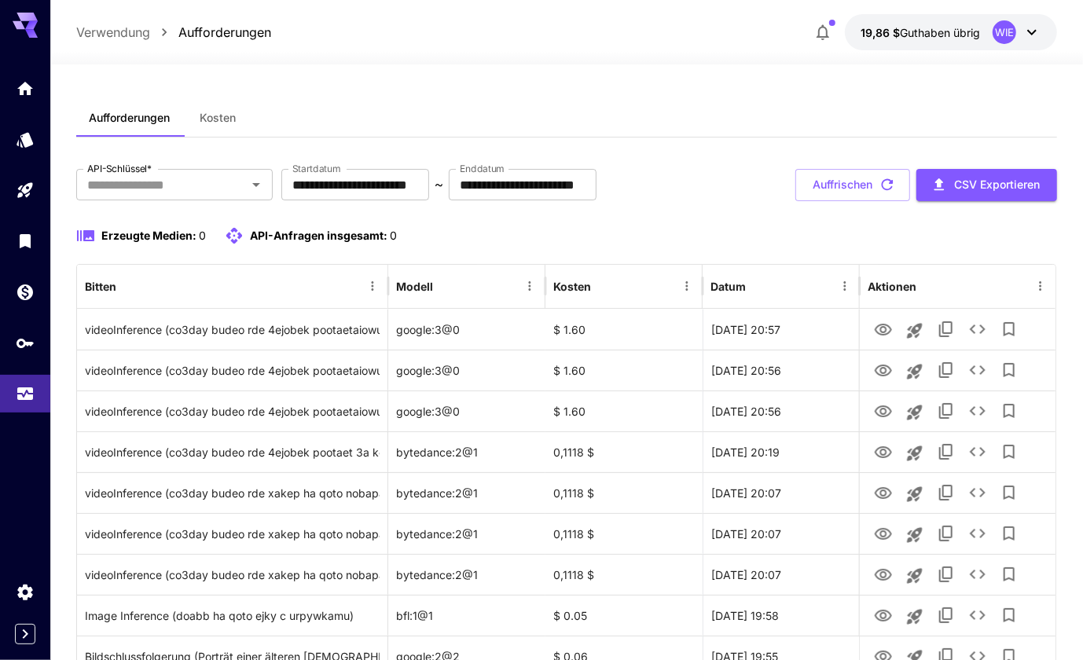
click at [1007, 28] on div "WIE" at bounding box center [1005, 32] width 24 height 24
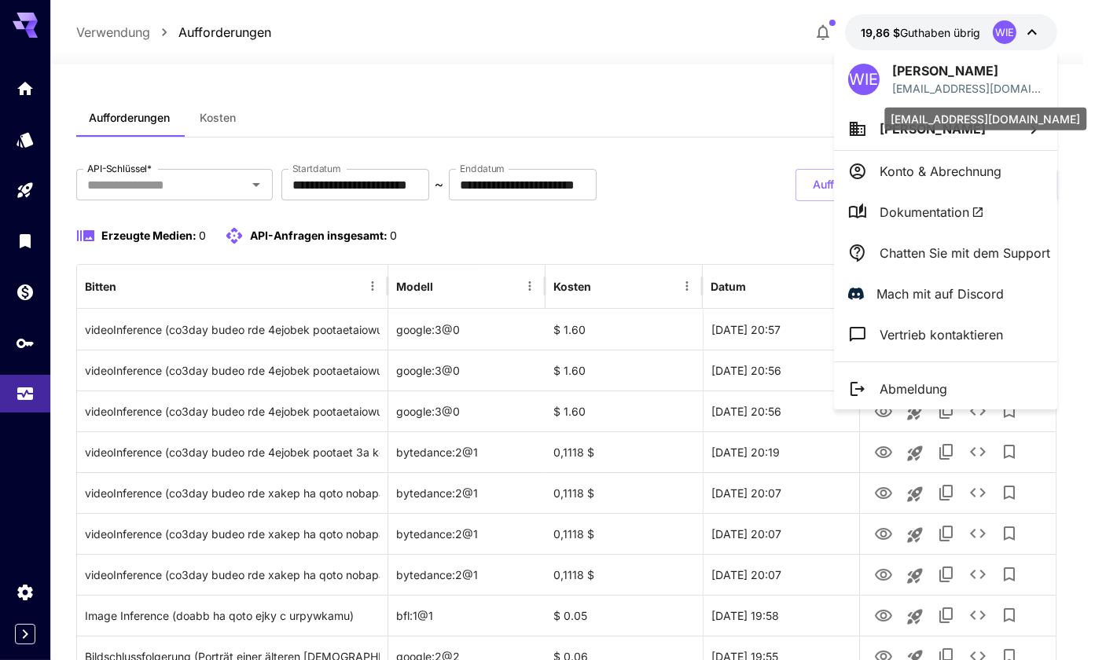
click at [943, 86] on p "[EMAIL_ADDRESS][DOMAIN_NAME]" at bounding box center [967, 88] width 151 height 17
click at [888, 82] on div "WIE [PERSON_NAME] [EMAIL_ADDRESS][DOMAIN_NAME]" at bounding box center [945, 78] width 223 height 57
drag, startPoint x: 888, startPoint y: 82, endPoint x: 734, endPoint y: 130, distance: 161.4
click at [734, 130] on div at bounding box center [547, 330] width 1095 height 660
